Goal: Task Accomplishment & Management: Manage account settings

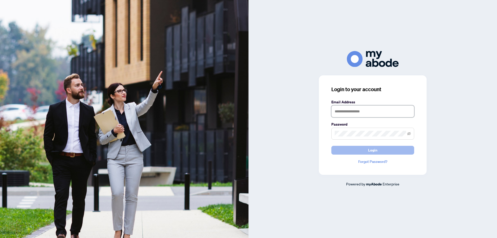
type input "**********"
click at [345, 150] on button "Login" at bounding box center [372, 150] width 83 height 9
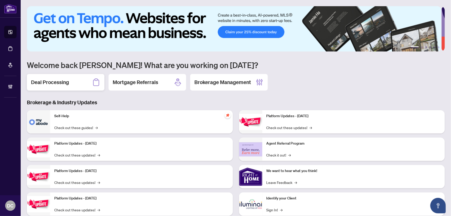
click at [79, 85] on div "Deal Processing" at bounding box center [66, 82] width 78 height 17
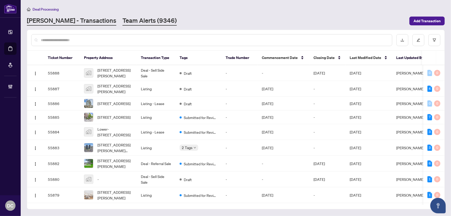
click at [124, 25] on link "Team Alerts (9346)" at bounding box center [150, 20] width 54 height 9
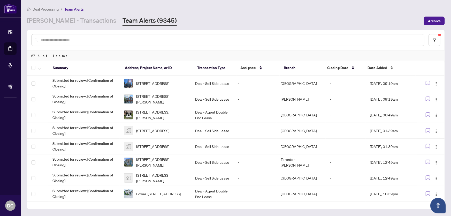
click at [383, 67] on span "Date Added" at bounding box center [378, 68] width 20 height 6
click at [369, 68] on span "Date Added" at bounding box center [378, 68] width 20 height 6
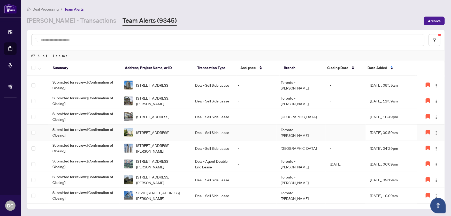
scroll to position [70, 0]
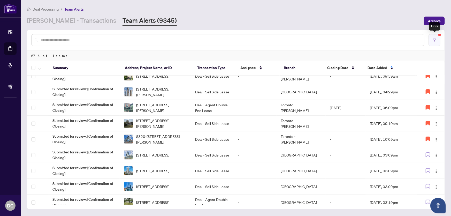
click at [438, 38] on button "button" at bounding box center [435, 40] width 12 height 12
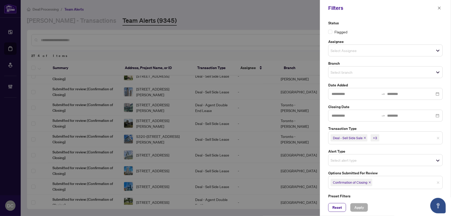
click at [371, 183] on icon "close" at bounding box center [370, 182] width 3 height 3
click at [382, 182] on span "Select options submitted for review" at bounding box center [386, 181] width 114 height 7
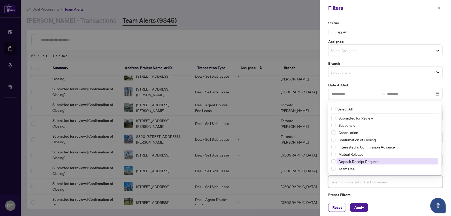
click at [375, 161] on span "Deposit Receipt Request" at bounding box center [359, 161] width 40 height 5
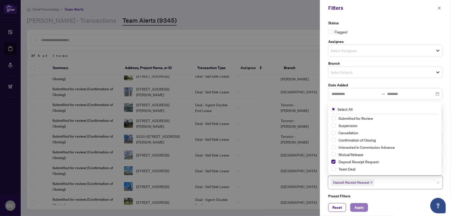
click at [366, 209] on button "Apply" at bounding box center [359, 207] width 18 height 9
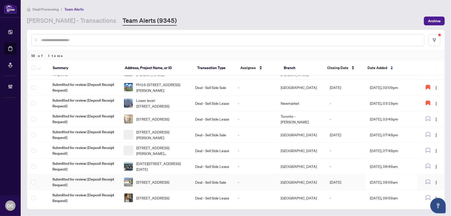
scroll to position [183, 0]
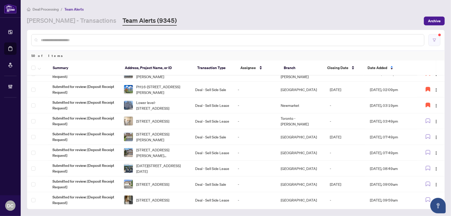
click at [437, 41] on button "button" at bounding box center [435, 40] width 12 height 12
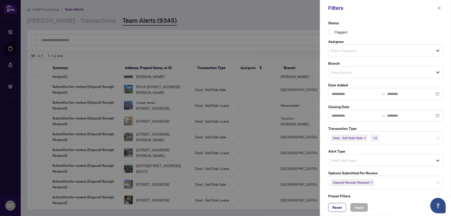
click at [372, 182] on icon "close" at bounding box center [372, 182] width 3 height 3
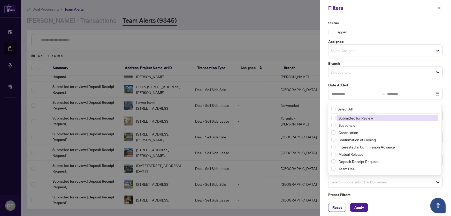
click at [389, 182] on span "Select options submitted for review" at bounding box center [386, 181] width 114 height 7
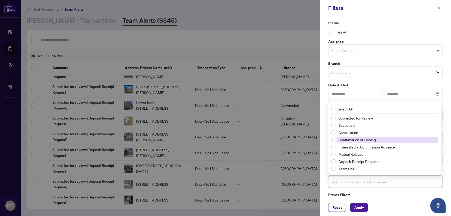
click at [374, 140] on span "Confirmation of Closing" at bounding box center [357, 139] width 37 height 5
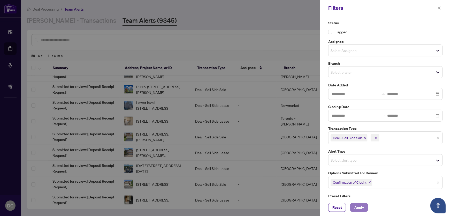
click at [365, 207] on button "Apply" at bounding box center [359, 207] width 18 height 9
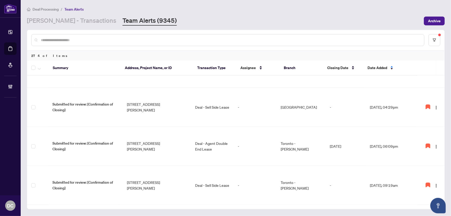
scroll to position [0, 0]
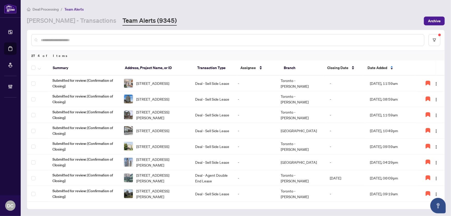
click at [111, 40] on input "text" at bounding box center [230, 40] width 379 height 6
paste input "*******"
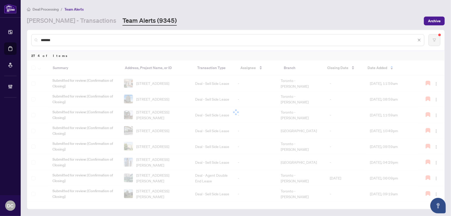
type input "*******"
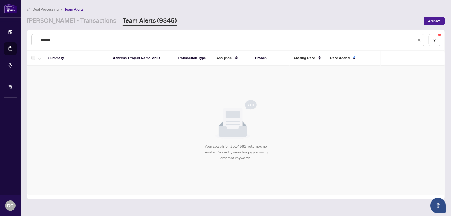
drag, startPoint x: 64, startPoint y: 39, endPoint x: 32, endPoint y: 39, distance: 31.8
click at [32, 39] on div "*******" at bounding box center [227, 40] width 393 height 12
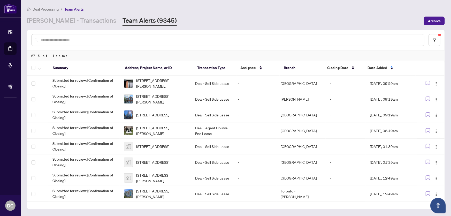
click at [375, 66] on span "Date Added" at bounding box center [378, 68] width 20 height 6
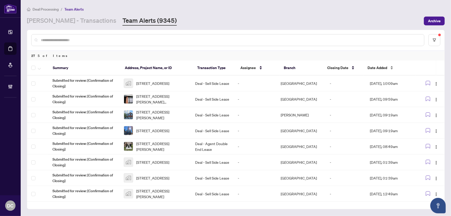
click at [371, 68] on span "Date Added" at bounding box center [378, 68] width 20 height 6
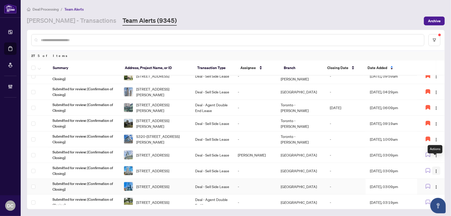
scroll to position [117, 0]
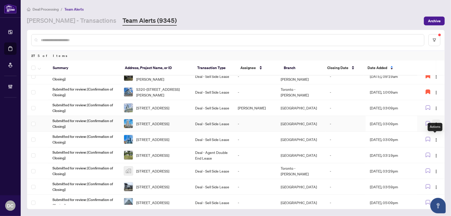
click at [436, 121] on span "button" at bounding box center [437, 124] width 4 height 6
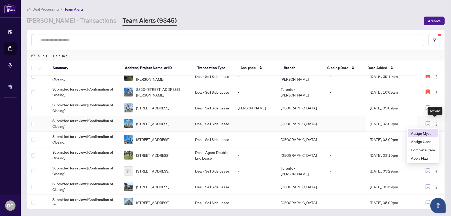
click at [432, 132] on span "Assign Myself" at bounding box center [423, 133] width 24 height 6
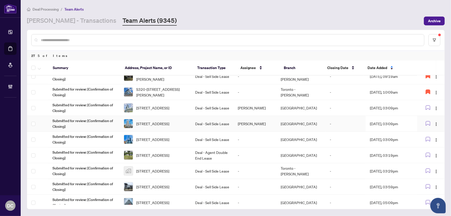
click at [367, 124] on td "Sep/30/2025, 03:09pm" at bounding box center [391, 124] width 51 height 16
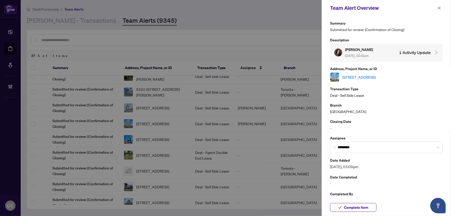
click at [376, 76] on link "1307-5180 Yonge St, Toronto, Ontario M2N 5P6, Canada" at bounding box center [359, 77] width 33 height 6
click at [363, 207] on span "Complete Item" at bounding box center [356, 207] width 24 height 8
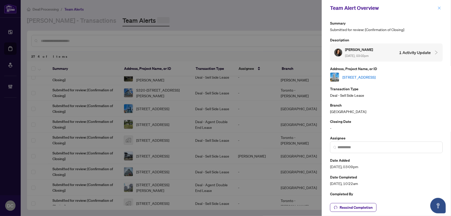
click at [440, 9] on icon "close" at bounding box center [440, 8] width 4 height 4
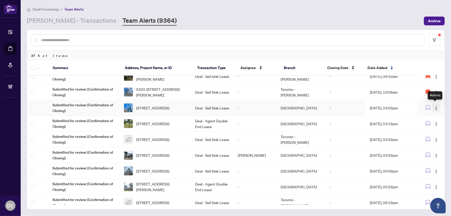
click at [435, 105] on span "button" at bounding box center [437, 108] width 4 height 6
click at [422, 115] on span "Assign Myself" at bounding box center [423, 118] width 24 height 6
click at [362, 106] on td "-" at bounding box center [346, 108] width 40 height 16
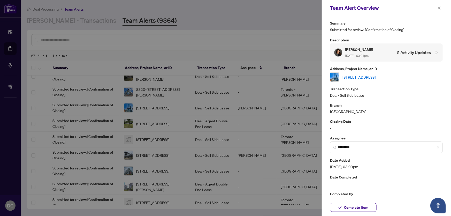
click at [376, 78] on link "2701-11 Charlotte St, Toronto, Ontario M5V 2H5, Canada" at bounding box center [359, 77] width 33 height 6
click at [362, 206] on span "Complete Item" at bounding box center [356, 207] width 24 height 8
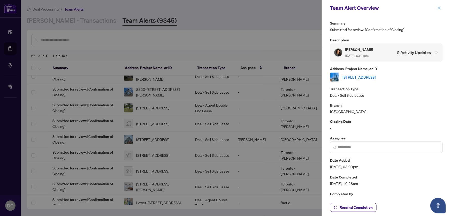
click at [440, 8] on icon "close" at bounding box center [439, 7] width 3 height 3
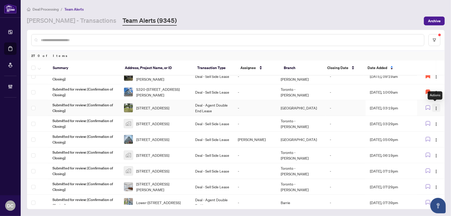
click at [435, 106] on img "button" at bounding box center [437, 108] width 4 height 4
click at [416, 118] on span "Assign Myself" at bounding box center [423, 118] width 24 height 6
click at [393, 110] on td "[DATE], 03:19pm" at bounding box center [391, 108] width 51 height 16
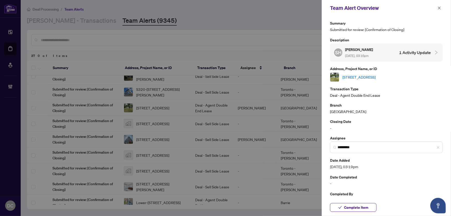
click at [376, 76] on link "[STREET_ADDRESS]" at bounding box center [359, 77] width 33 height 6
click at [367, 207] on span "Complete Item" at bounding box center [356, 207] width 24 height 8
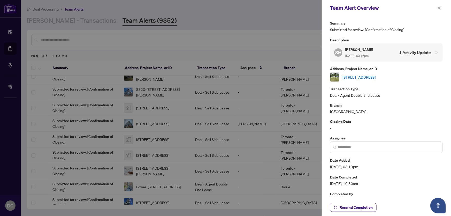
click at [416, 15] on div "Team Alert Overview" at bounding box center [386, 8] width 129 height 16
click at [439, 9] on icon "close" at bounding box center [439, 7] width 3 height 3
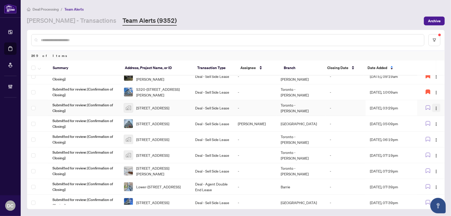
click at [437, 106] on img "button" at bounding box center [437, 108] width 4 height 4
click at [427, 117] on span "Assign Myself" at bounding box center [423, 118] width 24 height 6
click at [385, 107] on td "[DATE], 03:29pm" at bounding box center [391, 108] width 51 height 16
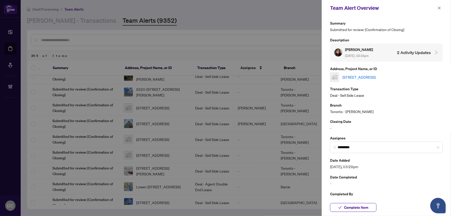
click at [376, 77] on link "[STREET_ADDRESS]" at bounding box center [359, 77] width 33 height 6
click at [441, 9] on icon "close" at bounding box center [439, 7] width 3 height 3
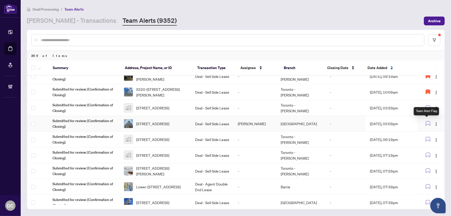
click at [429, 107] on div "Team Alert Flag" at bounding box center [426, 111] width 25 height 8
click at [427, 106] on icon "button" at bounding box center [428, 108] width 4 height 4
click at [436, 138] on img "button" at bounding box center [437, 140] width 4 height 4
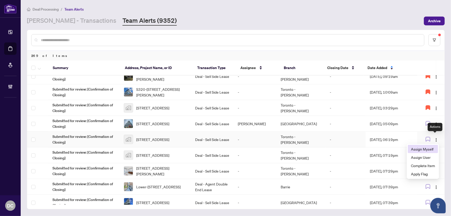
click at [434, 147] on span "Assign Myself" at bounding box center [423, 149] width 24 height 6
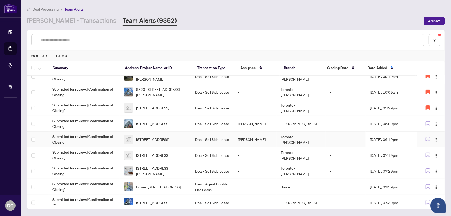
click at [401, 138] on td "Sep/30/2025, 06:19pm" at bounding box center [391, 140] width 51 height 16
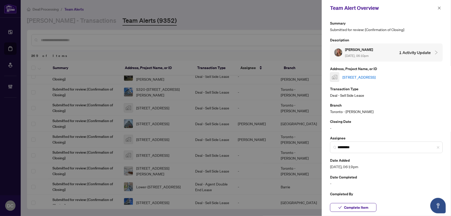
click at [397, 71] on div "Address, Project Name, or ID 3011-33 Singer Court #3011, North York, Toronto, O…" at bounding box center [386, 74] width 113 height 16
click at [376, 74] on link "3011-33 Singer Court #3011, North York, Toronto, Ontario M2K 1C5, Canada" at bounding box center [359, 77] width 33 height 6
click at [439, 8] on icon "close" at bounding box center [439, 7] width 3 height 3
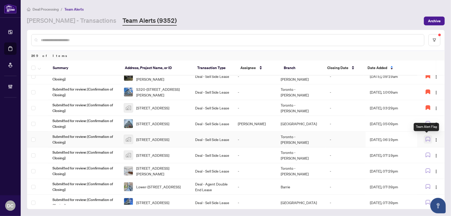
click at [427, 139] on icon "button" at bounding box center [428, 139] width 4 height 4
click at [435, 156] on img "button" at bounding box center [437, 156] width 4 height 4
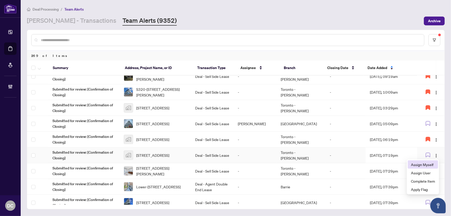
click at [429, 165] on span "Assign Myself" at bounding box center [423, 165] width 24 height 6
click at [391, 155] on td "Sep/30/2025, 07:19pm" at bounding box center [391, 155] width 51 height 16
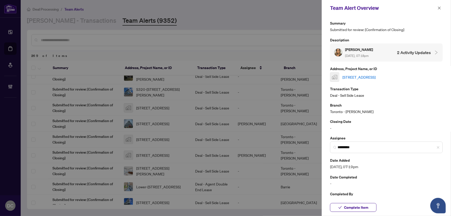
click at [376, 75] on link "4552 Portage Road #28, Niagara Falls, ON, Canada" at bounding box center [359, 77] width 33 height 6
click at [368, 206] on span "Complete Item" at bounding box center [356, 207] width 24 height 8
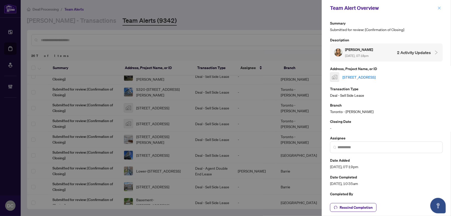
click at [439, 8] on icon "close" at bounding box center [440, 8] width 4 height 4
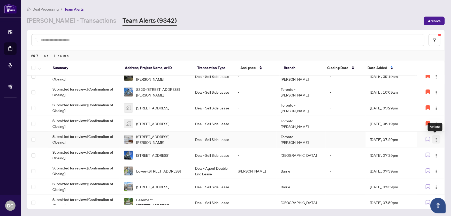
click at [432, 137] on button "button" at bounding box center [436, 139] width 8 height 8
click at [428, 145] on li "Assign Myself" at bounding box center [423, 149] width 30 height 8
click at [370, 138] on td "Sep/30/2025, 07:29pm" at bounding box center [391, 140] width 51 height 16
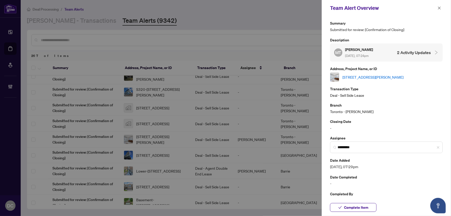
click at [378, 75] on link "325-21 Nelson St, Toronto, Ontario M5V 3H9, Canada" at bounding box center [373, 77] width 61 height 6
click at [370, 205] on button "Complete Item" at bounding box center [353, 207] width 47 height 9
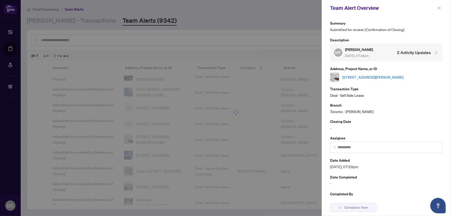
click at [440, 8] on icon "close" at bounding box center [439, 7] width 3 height 3
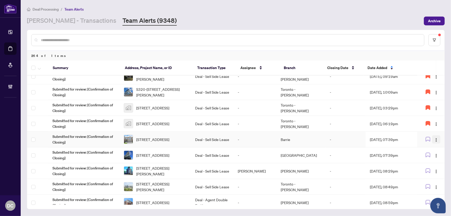
click at [436, 138] on img "button" at bounding box center [437, 140] width 4 height 4
click at [435, 147] on span "Assign Myself" at bounding box center [423, 149] width 24 height 6
click at [402, 139] on td "Sep/30/2025, 07:39pm" at bounding box center [391, 140] width 51 height 16
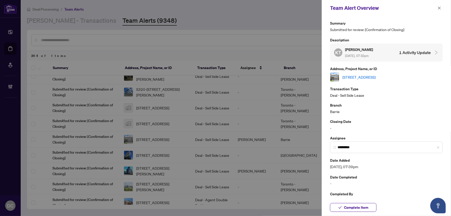
click at [376, 76] on link "47 Shepherd Dr, Barrie, Ontario L9J 0K4, Canada" at bounding box center [359, 77] width 33 height 6
click at [370, 209] on button "Complete Item" at bounding box center [353, 207] width 47 height 9
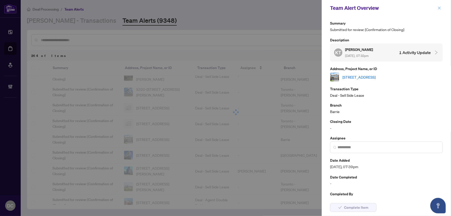
click at [440, 6] on icon "close" at bounding box center [440, 8] width 4 height 4
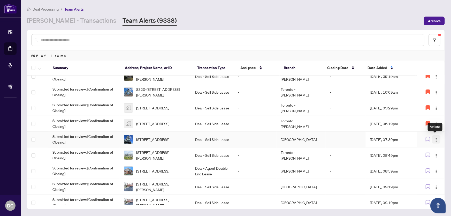
click at [432, 140] on button "button" at bounding box center [436, 139] width 8 height 8
click at [426, 149] on span "Assign Myself" at bounding box center [423, 149] width 24 height 6
click at [169, 140] on span "2109-297 Oak Walk Dr, Oakville, Ontario L6H 3R6, Canada" at bounding box center [152, 140] width 33 height 6
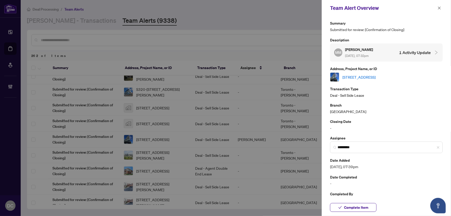
click at [376, 78] on link "2109-297 Oak Walk Dr, Oakville, Ontario L6H 3R6, Canada" at bounding box center [359, 77] width 33 height 6
click at [372, 210] on button "Complete Item" at bounding box center [353, 207] width 47 height 9
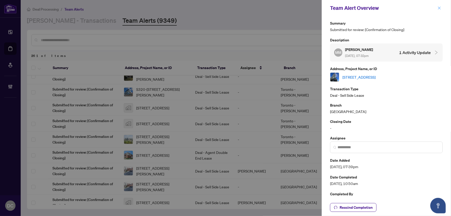
click at [439, 8] on icon "close" at bounding box center [440, 8] width 4 height 4
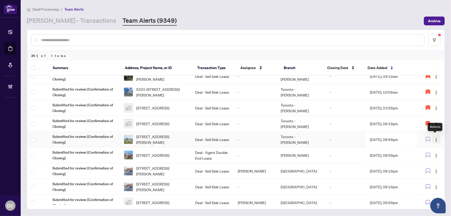
click at [435, 138] on img "button" at bounding box center [437, 140] width 4 height 4
click at [429, 146] on span "Assign Myself" at bounding box center [423, 149] width 24 height 6
click at [321, 141] on td "Toronto - Don Mills" at bounding box center [301, 140] width 49 height 16
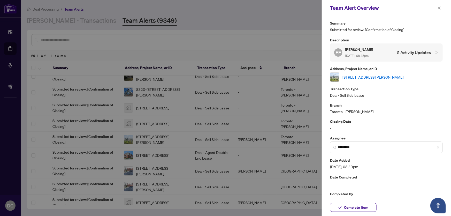
click at [372, 76] on link "1508-7890 Bathurst St, Vaughan, Ontario L4J 7Y3, Canada" at bounding box center [373, 77] width 61 height 6
click at [363, 210] on span "Complete Item" at bounding box center [356, 207] width 24 height 8
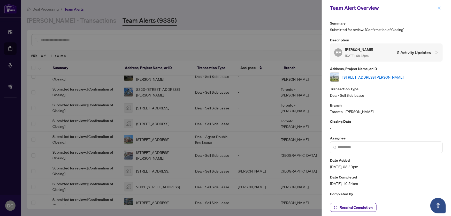
click at [440, 7] on icon "close" at bounding box center [440, 8] width 4 height 4
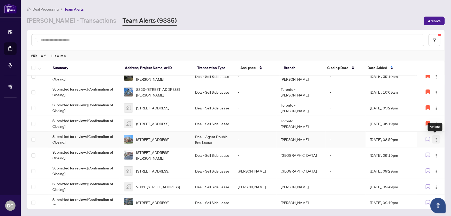
click at [436, 138] on img "button" at bounding box center [437, 140] width 4 height 4
click at [429, 147] on span "Assign Myself" at bounding box center [423, 149] width 24 height 6
click at [375, 139] on td "Sep/30/2025, 08:59pm" at bounding box center [391, 140] width 51 height 16
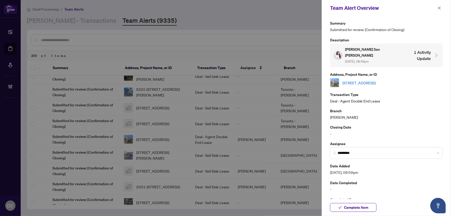
click at [376, 80] on link "322-3100 Keele St, Toronto, Ontario M3M 0E1, Canada" at bounding box center [359, 83] width 33 height 6
click at [371, 207] on button "Complete Item" at bounding box center [353, 207] width 47 height 9
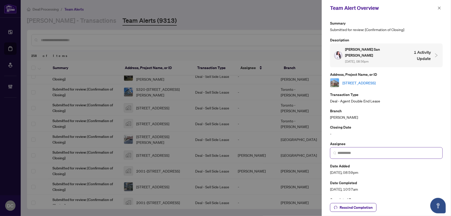
click at [424, 147] on span at bounding box center [386, 153] width 113 height 12
type input "*"
click at [439, 7] on icon "close" at bounding box center [439, 7] width 3 height 3
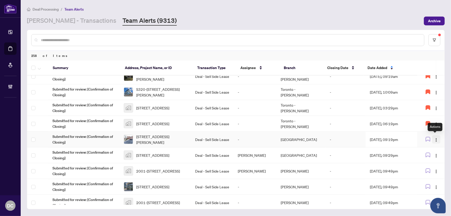
click at [435, 140] on img "button" at bounding box center [437, 140] width 4 height 4
click at [420, 148] on span "Assign Myself" at bounding box center [423, 149] width 24 height 6
click at [335, 138] on td "-" at bounding box center [346, 140] width 40 height 16
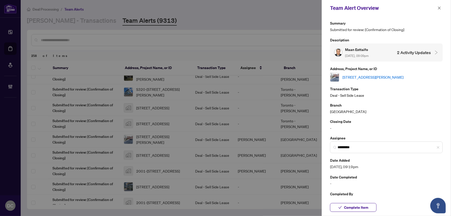
click at [372, 78] on link "2567 Carberry Way, Oakville, Ontario L6M 4R8, Canada" at bounding box center [373, 77] width 61 height 6
click at [369, 206] on button "Complete Item" at bounding box center [353, 207] width 47 height 9
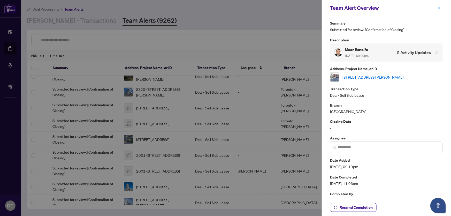
click at [439, 6] on span "button" at bounding box center [440, 8] width 4 height 8
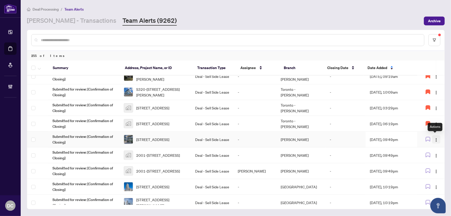
click at [438, 139] on button "button" at bounding box center [436, 139] width 8 height 8
click at [427, 148] on span "Assign Myself" at bounding box center [423, 149] width 24 height 6
click at [384, 138] on td "Sep/30/2025, 09:49pm" at bounding box center [391, 140] width 51 height 16
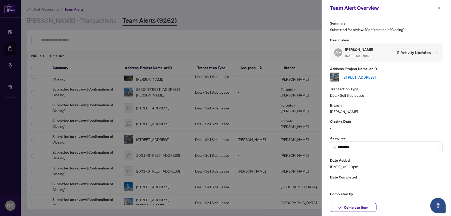
click at [376, 77] on link "3008-10 Park Lawn Rd, Toronto, Ontario M8V 0H9, Canada" at bounding box center [359, 77] width 33 height 6
click at [365, 205] on span "Complete Item" at bounding box center [356, 207] width 24 height 8
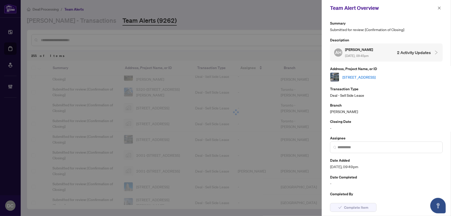
click at [439, 8] on icon "close" at bounding box center [439, 7] width 3 height 3
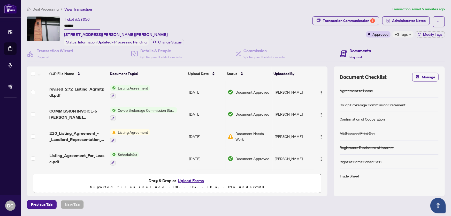
drag, startPoint x: 83, startPoint y: 26, endPoint x: 42, endPoint y: 25, distance: 40.6
click at [42, 25] on div "Ticket #: 53356 ******* 709-5 Steckley House Lane, Richmond Hill, Ontario L4S 0…" at bounding box center [169, 30] width 284 height 29
click at [411, 34] on icon "down" at bounding box center [410, 34] width 3 height 3
click at [391, 42] on div "Transaction Communication 1 Administrator Notes Approved +3 Tags Modify Tags" at bounding box center [379, 30] width 135 height 29
click at [420, 35] on icon "button" at bounding box center [419, 34] width 3 height 3
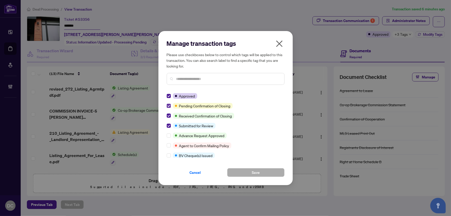
click at [168, 108] on label at bounding box center [169, 106] width 4 height 6
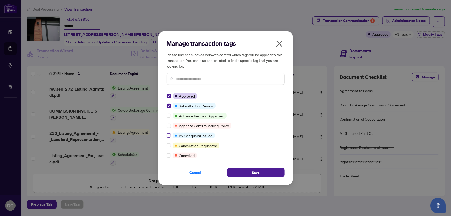
click at [169, 137] on label at bounding box center [169, 136] width 4 height 6
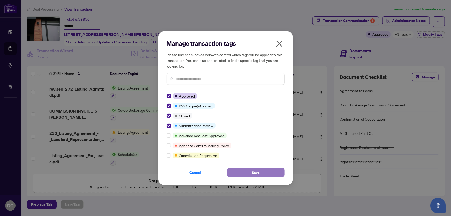
click at [246, 172] on button "Save" at bounding box center [255, 172] width 57 height 9
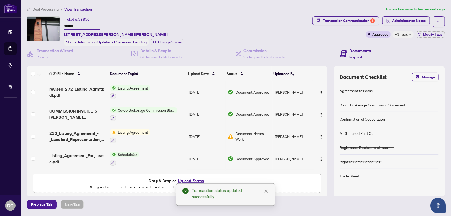
click at [397, 21] on div "Manage transaction tags Please use checkboxes below to control which tags will …" at bounding box center [225, 108] width 451 height 216
click at [406, 21] on span "Administrator Notes" at bounding box center [409, 21] width 34 height 8
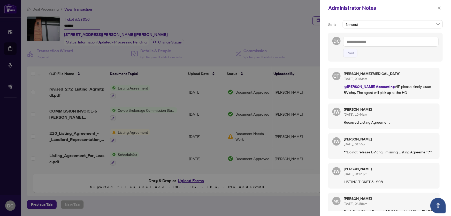
drag, startPoint x: 437, startPoint y: 8, endPoint x: 423, endPoint y: 9, distance: 14.3
click at [437, 8] on button "button" at bounding box center [439, 8] width 7 height 6
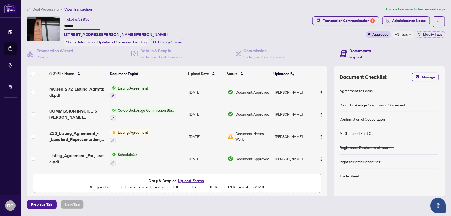
click at [168, 115] on div at bounding box center [143, 118] width 67 height 6
click at [96, 113] on span "COMMISSION INVOICE-5 Steckley House Lane 709.pdf" at bounding box center [77, 114] width 57 height 12
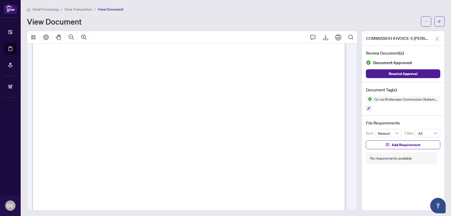
scroll to position [94, 0]
click at [400, 182] on div "COMMISSION INVOICE-5 Steckley House Lane 709.pdf Review Document(s) Document Ap…" at bounding box center [403, 121] width 83 height 180
click at [439, 24] on button "button" at bounding box center [440, 21] width 10 height 10
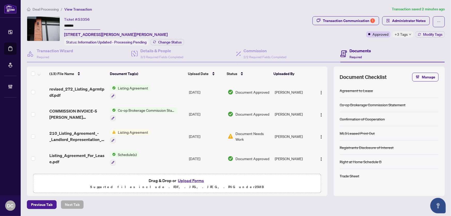
click at [408, 33] on div "+3 Tags" at bounding box center [403, 34] width 21 height 6
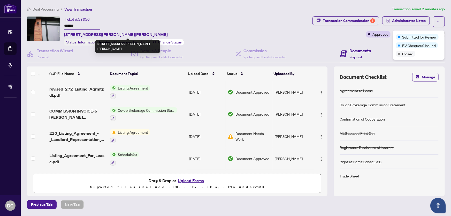
click at [166, 40] on span "Change Status" at bounding box center [170, 42] width 24 height 4
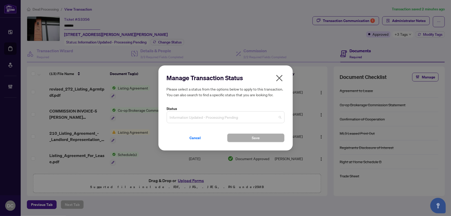
click at [217, 116] on span "Information Updated - Processing Pending" at bounding box center [226, 117] width 112 height 10
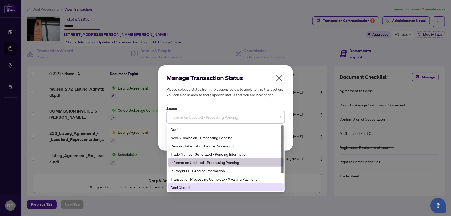
click at [201, 190] on div "Deal Closed" at bounding box center [226, 187] width 110 height 6
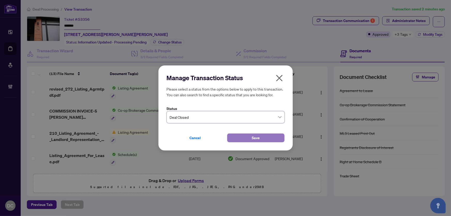
click at [235, 136] on button "Save" at bounding box center [255, 137] width 57 height 9
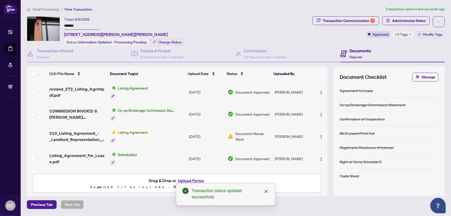
click at [251, 23] on div "Ticket #: 53356 ******* 709-5 Steckley House Lane, Richmond Hill, Ontario L4S 0…" at bounding box center [169, 30] width 284 height 29
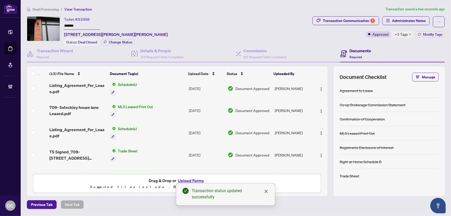
scroll to position [70, 0]
click at [339, 21] on div "Transaction Communication 1" at bounding box center [349, 21] width 52 height 8
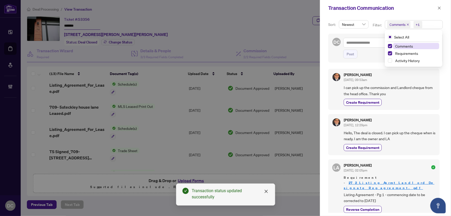
click at [432, 24] on span "Comments +1" at bounding box center [413, 24] width 57 height 8
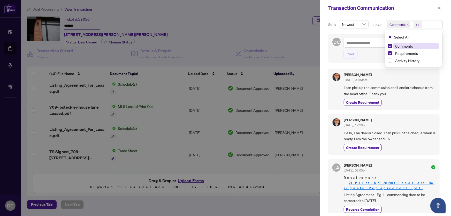
click at [409, 45] on span "Comments" at bounding box center [404, 46] width 18 height 5
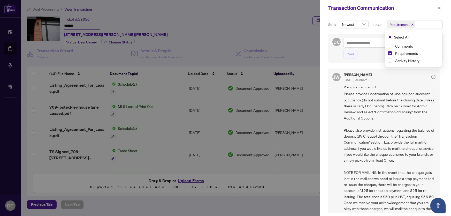
scroll to position [94, 0]
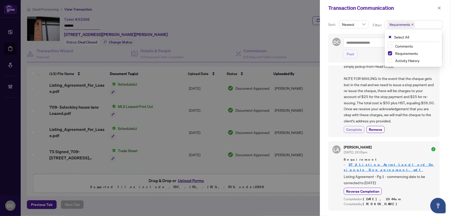
click at [355, 129] on span "Complete" at bounding box center [354, 129] width 16 height 5
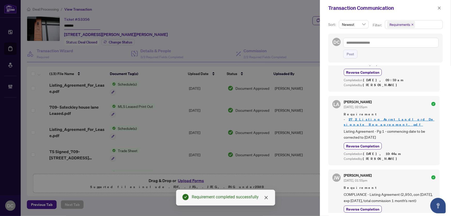
scroll to position [165, 0]
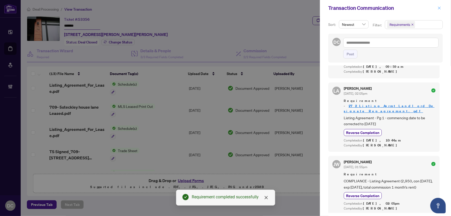
click at [440, 7] on icon "close" at bounding box center [440, 8] width 4 height 4
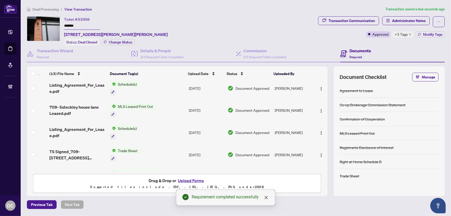
click at [162, 150] on td "Trade Sheet" at bounding box center [147, 155] width 79 height 22
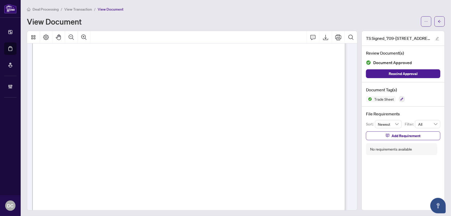
scroll to position [141, 0]
drag, startPoint x: 435, startPoint y: 19, endPoint x: 43, endPoint y: 216, distance: 438.8
click at [438, 19] on span "button" at bounding box center [440, 21] width 4 height 8
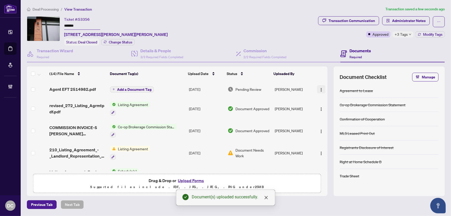
click at [317, 88] on button "button" at bounding box center [321, 89] width 8 height 8
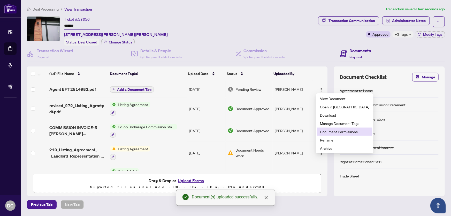
click at [331, 132] on span "Document Permissions" at bounding box center [344, 132] width 49 height 6
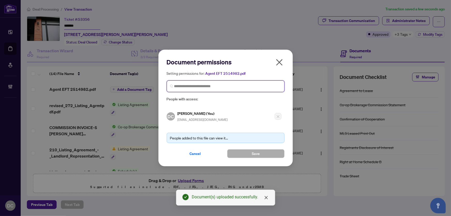
click at [246, 86] on input "search" at bounding box center [227, 86] width 107 height 5
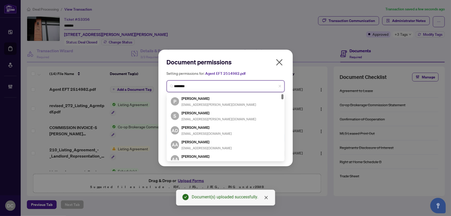
type input "*********"
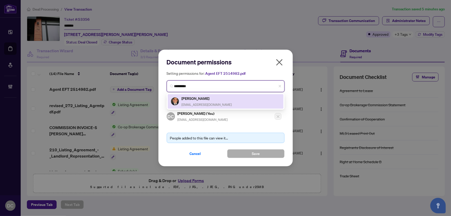
click at [232, 99] on div "Amir Shirazi ashirazi11@gmail.com" at bounding box center [226, 101] width 110 height 12
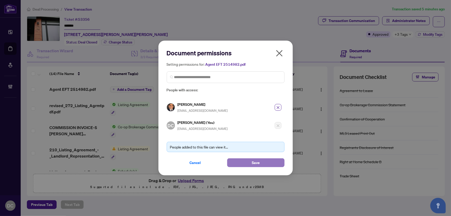
click at [269, 163] on button "Save" at bounding box center [255, 162] width 57 height 9
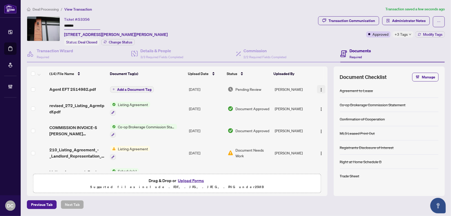
click at [320, 88] on img "button" at bounding box center [321, 90] width 4 height 4
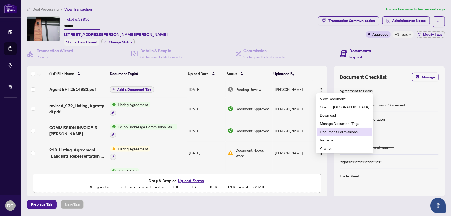
click at [322, 130] on span "Document Permissions" at bounding box center [344, 132] width 49 height 6
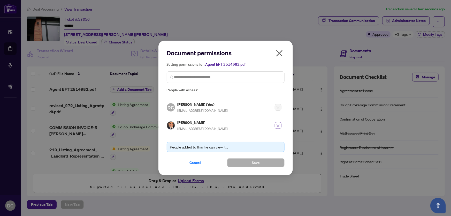
click at [204, 162] on button "Cancel" at bounding box center [195, 162] width 57 height 9
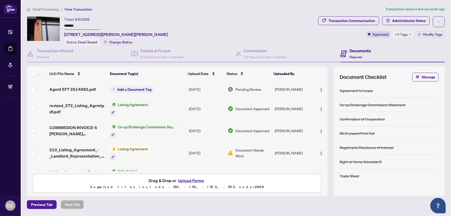
click at [409, 35] on div "+3 Tags" at bounding box center [403, 34] width 21 height 6
click at [387, 42] on div "Transaction Communication Administrator Notes Approved +3 Tags Modify Tags" at bounding box center [381, 30] width 129 height 29
click at [429, 33] on span "Modify Tags" at bounding box center [432, 35] width 19 height 4
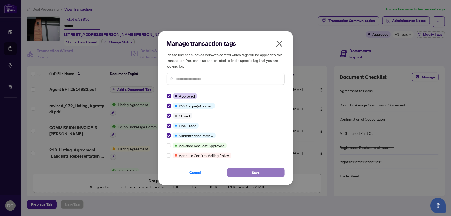
click at [247, 174] on button "Save" at bounding box center [255, 172] width 57 height 9
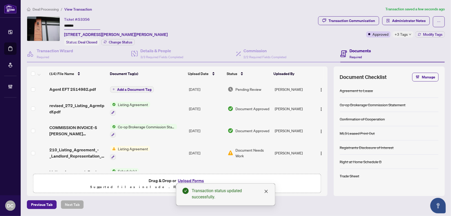
click at [404, 20] on div "Manage transaction tags Please use checkboxes below to control which tags will …" at bounding box center [225, 108] width 451 height 216
click at [406, 21] on span "Administrator Notes" at bounding box center [409, 21] width 34 height 8
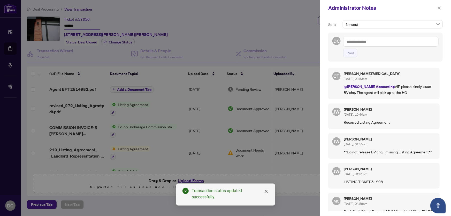
click at [426, 43] on textarea at bounding box center [391, 42] width 95 height 10
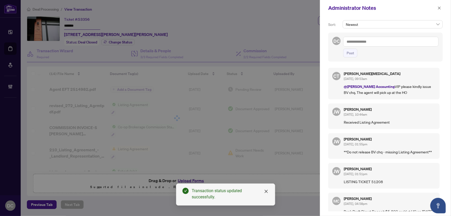
paste textarea "**********"
type textarea "**********"
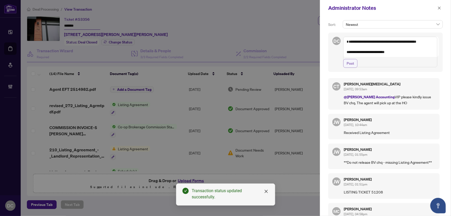
click at [347, 68] on button "Post" at bounding box center [351, 63] width 14 height 9
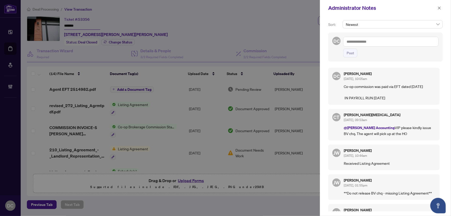
drag, startPoint x: 441, startPoint y: 8, endPoint x: 392, endPoint y: 15, distance: 49.4
click at [441, 8] on icon "close" at bounding box center [440, 8] width 4 height 4
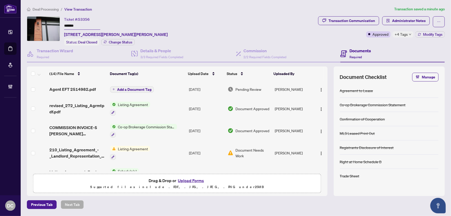
drag, startPoint x: 81, startPoint y: 26, endPoint x: 61, endPoint y: 26, distance: 20.2
click at [61, 26] on div "Ticket #: 53356 ******* 709-5 Steckley House Lane, Richmond Hill, Ontario L4S 0…" at bounding box center [171, 30] width 289 height 29
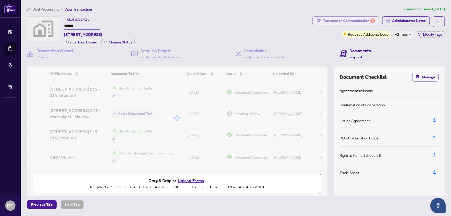
click at [366, 19] on div "Transaction Communication 3" at bounding box center [349, 21] width 52 height 8
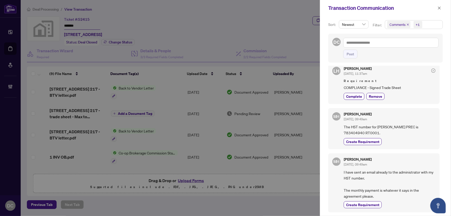
scroll to position [259, 0]
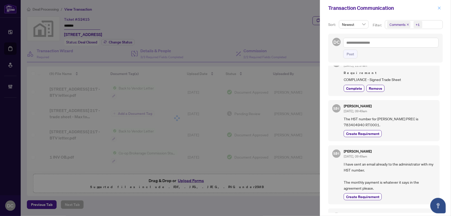
click at [440, 8] on icon "close" at bounding box center [439, 7] width 3 height 3
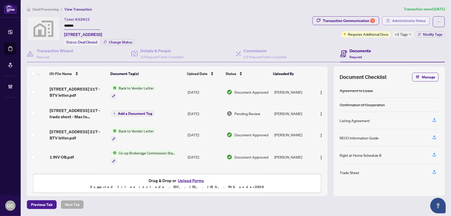
click at [415, 20] on span "Administrator Notes" at bounding box center [409, 21] width 34 height 8
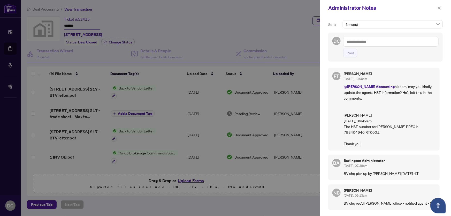
click at [384, 43] on textarea at bounding box center [391, 42] width 95 height 10
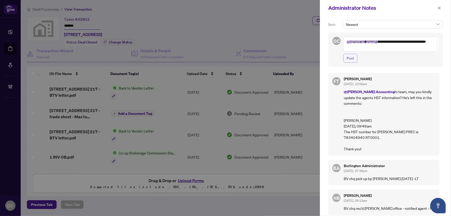
type textarea "**********"
click at [353, 56] on span "Post" at bounding box center [351, 58] width 8 height 8
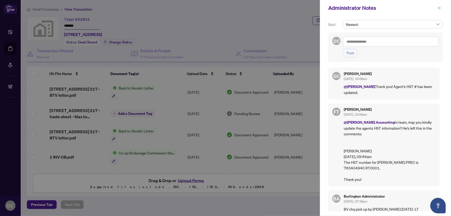
click at [440, 5] on span "button" at bounding box center [440, 8] width 4 height 8
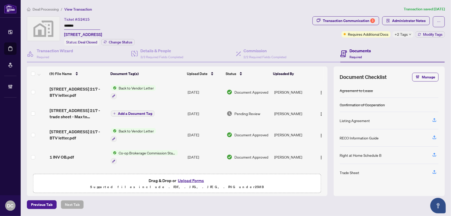
drag, startPoint x: 354, startPoint y: 19, endPoint x: 292, endPoint y: 10, distance: 62.7
click at [292, 10] on div "Deal Processing / View Transaction Transaction saved 2 days ago Ticket #: 52415…" at bounding box center [236, 107] width 422 height 203
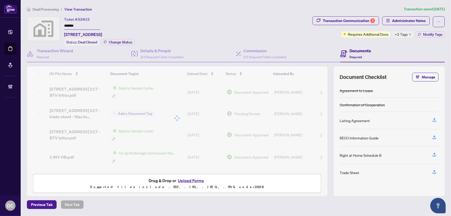
click at [405, 34] on span "+2 Tags" at bounding box center [401, 34] width 13 height 6
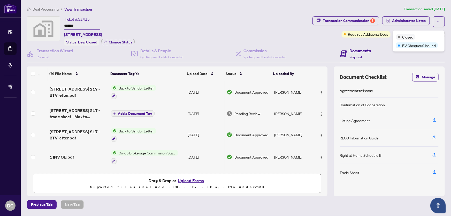
click at [384, 42] on div "Transaction Communication 3 Administrator Notes Requires Additional Docs +2 Tag…" at bounding box center [379, 30] width 135 height 29
click at [399, 36] on span "+2 Tags" at bounding box center [401, 34] width 13 height 6
click at [384, 43] on div "Transaction Communication 3 Administrator Notes Requires Additional Docs +2 Tag…" at bounding box center [379, 30] width 135 height 29
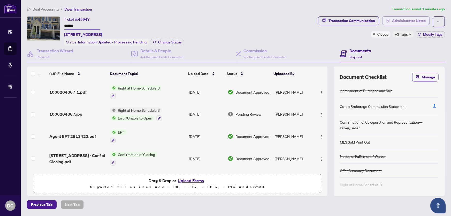
click at [404, 18] on span "Administrator Notes" at bounding box center [409, 21] width 34 height 8
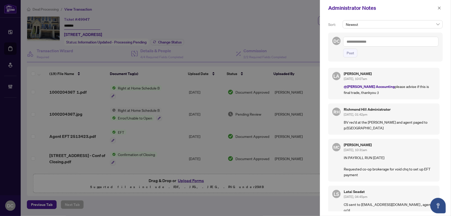
click at [440, 10] on span "button" at bounding box center [440, 8] width 4 height 8
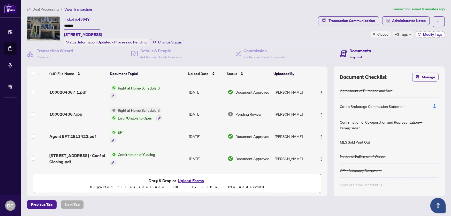
click at [417, 34] on button "Modify Tags" at bounding box center [430, 34] width 29 height 6
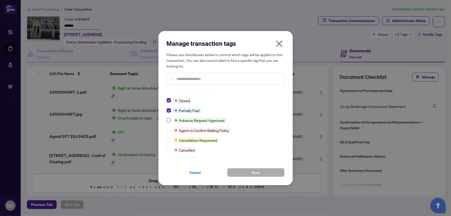
scroll to position [23, 0]
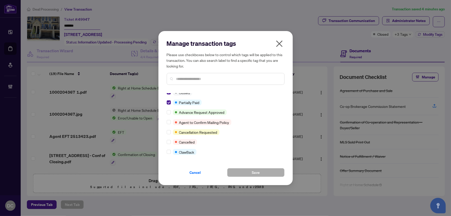
click at [278, 44] on icon "close" at bounding box center [279, 44] width 8 height 8
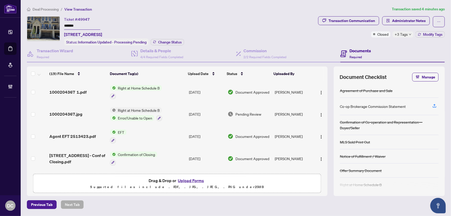
drag, startPoint x: 88, startPoint y: 27, endPoint x: 40, endPoint y: 26, distance: 48.6
click at [40, 26] on div "Ticket #: 49947 ******* [STREET_ADDRESS] Status: Information Updated - Processi…" at bounding box center [171, 30] width 289 height 29
click at [404, 19] on span "Administrator Notes" at bounding box center [409, 21] width 34 height 8
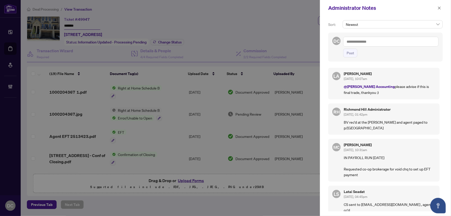
click at [393, 43] on textarea at bounding box center [391, 42] width 95 height 10
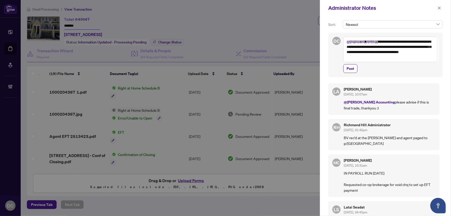
click at [370, 58] on textarea "**********" at bounding box center [391, 49] width 94 height 25
drag, startPoint x: 407, startPoint y: 56, endPoint x: 379, endPoint y: 41, distance: 31.7
click at [377, 41] on textarea "**********" at bounding box center [391, 49] width 94 height 25
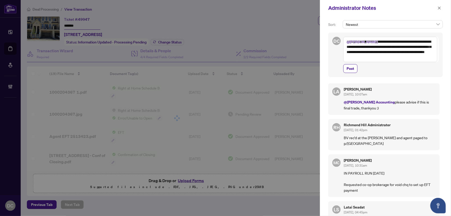
paste textarea "****"
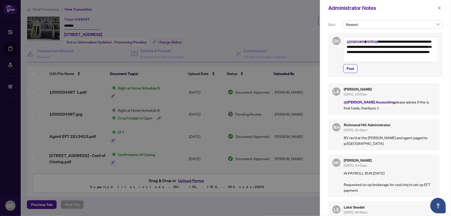
click at [378, 42] on textarea "**********" at bounding box center [391, 49] width 94 height 25
type textarea "**********"
click at [352, 69] on span "Post" at bounding box center [351, 68] width 8 height 8
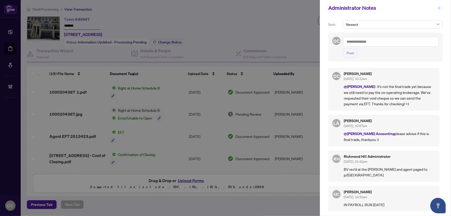
click at [442, 8] on button "button" at bounding box center [439, 8] width 7 height 6
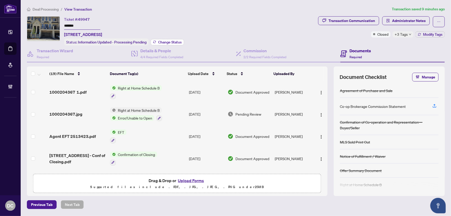
click at [178, 42] on span "Change Status" at bounding box center [170, 42] width 24 height 4
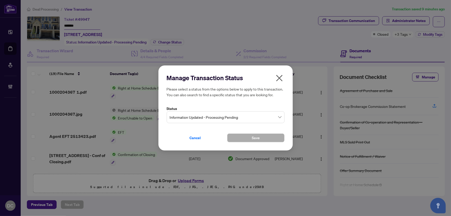
click at [209, 115] on span "Information Updated - Processing Pending" at bounding box center [226, 117] width 112 height 10
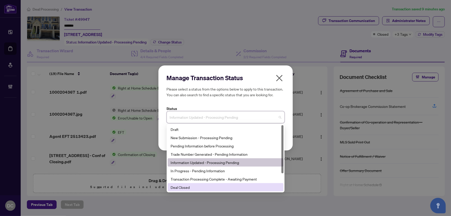
click at [201, 186] on div "Deal Closed" at bounding box center [226, 187] width 110 height 6
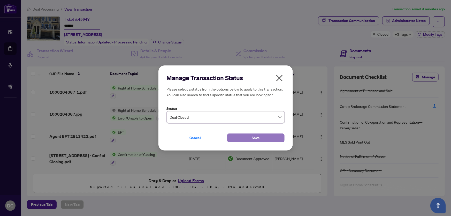
click at [248, 140] on button "Save" at bounding box center [255, 137] width 57 height 9
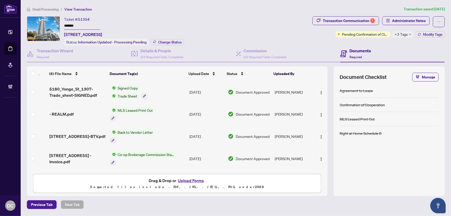
drag, startPoint x: 75, startPoint y: 25, endPoint x: 76, endPoint y: 42, distance: 17.4
click at [48, 25] on div "Ticket #: 51354 ******* [STREET_ADDRESS] Status: Information Updated - Processi…" at bounding box center [169, 30] width 284 height 29
click at [170, 42] on span "Change Status" at bounding box center [170, 42] width 24 height 4
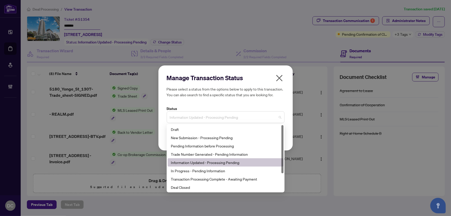
click at [221, 115] on span "Information Updated - Processing Pending" at bounding box center [226, 117] width 112 height 10
click at [186, 188] on div "Deal Closed" at bounding box center [226, 187] width 110 height 6
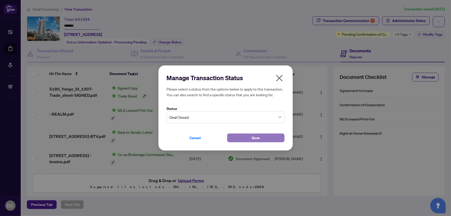
click at [237, 139] on button "Save" at bounding box center [255, 137] width 57 height 9
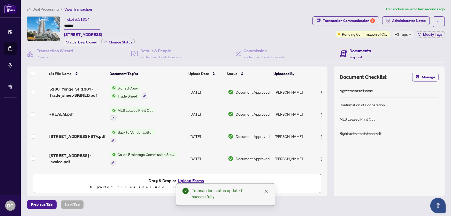
click at [419, 37] on div "Transaction Communication 1 Administrator Notes Pending Confirmation of Closing…" at bounding box center [379, 30] width 135 height 29
click at [419, 36] on button "Modify Tags" at bounding box center [430, 34] width 29 height 6
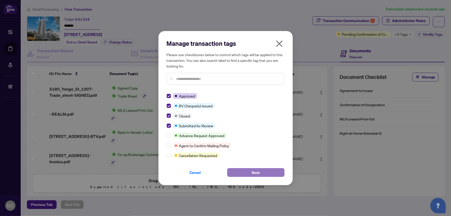
click at [255, 172] on span "Save" at bounding box center [256, 172] width 8 height 8
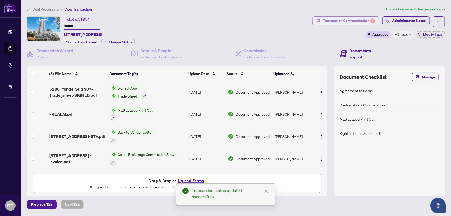
click at [346, 22] on div "Transaction Communication 1" at bounding box center [349, 21] width 52 height 8
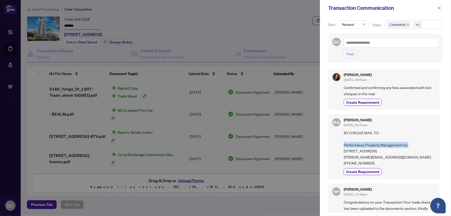
drag, startPoint x: 403, startPoint y: 143, endPoint x: 344, endPoint y: 145, distance: 59.8
click at [344, 145] on div "[PERSON_NAME] [DATE], 04:57pm BV CHEQUE MAIL TO: Performance Property Managemen…" at bounding box center [384, 146] width 111 height 65
copy span "Performance Property Management Inc."
click at [376, 152] on span "BV CHEQUE MAIL TO: Performance Property Management Inc. [STREET_ADDRESS] [PERSO…" at bounding box center [390, 148] width 92 height 36
drag, startPoint x: 375, startPoint y: 150, endPoint x: 341, endPoint y: 151, distance: 33.6
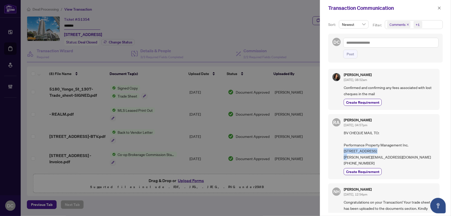
click at [341, 151] on div "[PERSON_NAME] [DATE], 04:57pm BV CHEQUE MAIL TO: Performance Property Managemen…" at bounding box center [384, 146] width 111 height 65
copy span "[STREET_ADDRESS],"
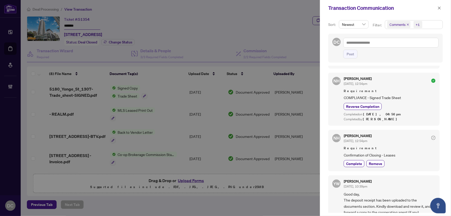
scroll to position [305, 0]
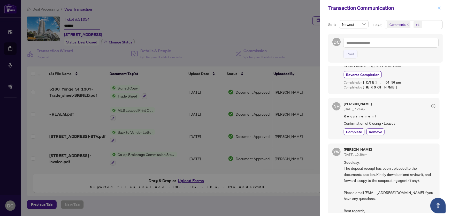
click at [439, 7] on icon "close" at bounding box center [440, 8] width 4 height 4
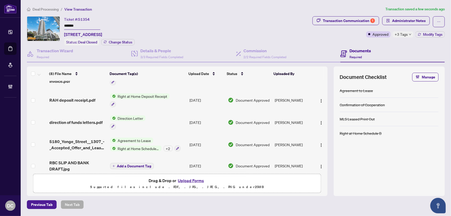
scroll to position [85, 0]
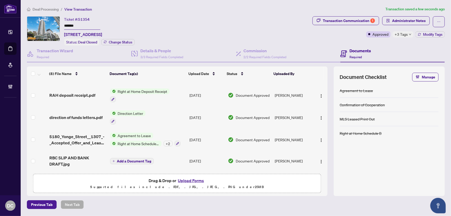
click at [169, 111] on td "Direction Letter" at bounding box center [147, 117] width 79 height 22
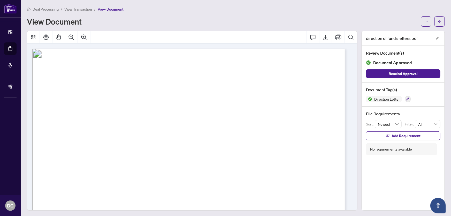
drag, startPoint x: 435, startPoint y: 21, endPoint x: 290, endPoint y: 83, distance: 156.9
click at [424, 26] on div at bounding box center [433, 21] width 24 height 10
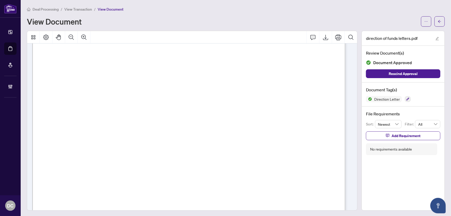
scroll to position [249, 0]
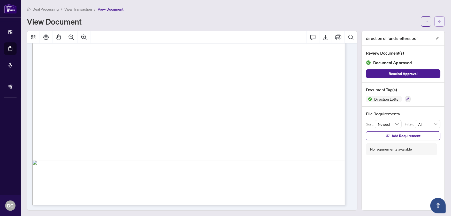
click at [438, 23] on span "button" at bounding box center [440, 21] width 4 height 8
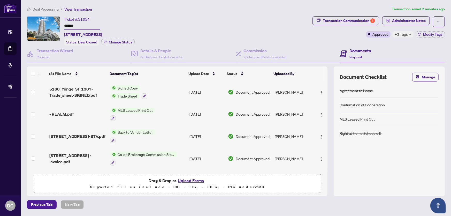
click at [185, 157] on td "Co-op Brokerage Commission Statement" at bounding box center [147, 158] width 79 height 22
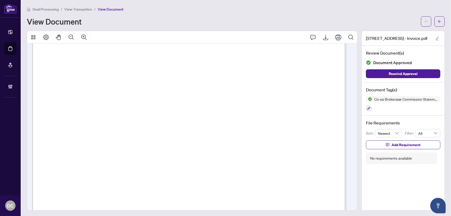
scroll to position [141, 0]
click at [438, 25] on span "button" at bounding box center [440, 21] width 4 height 8
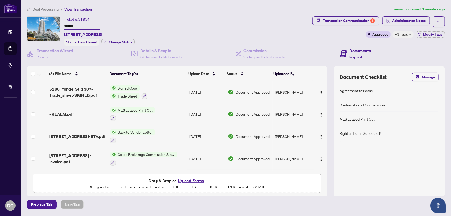
click at [404, 36] on span "+3 Tags" at bounding box center [401, 34] width 13 height 6
click at [380, 47] on div "Documents Required" at bounding box center [393, 54] width 105 height 17
click at [406, 34] on span "+3 Tags" at bounding box center [401, 34] width 13 height 6
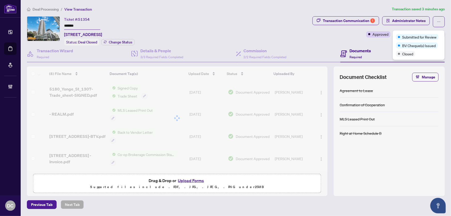
click at [376, 47] on div "Documents Required" at bounding box center [393, 54] width 105 height 17
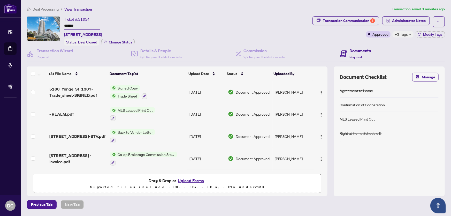
click at [434, 37] on div "Transaction Communication 1 Administrator Notes Approved +3 Tags Modify Tags" at bounding box center [379, 30] width 135 height 29
click at [435, 35] on span "Modify Tags" at bounding box center [432, 35] width 19 height 4
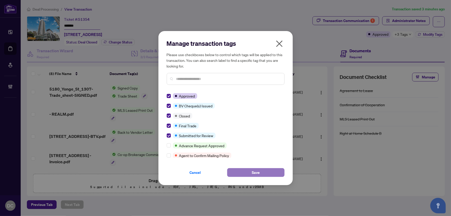
click at [241, 171] on button "Save" at bounding box center [255, 172] width 57 height 9
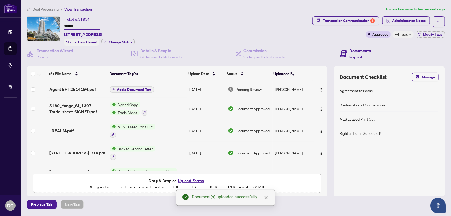
click at [401, 164] on div "Agreement to Lease Confirmation of Cooperation MLS Leased Print Out Right at Ho…" at bounding box center [389, 137] width 99 height 106
click at [139, 88] on span "Add a Document Tag" at bounding box center [134, 90] width 34 height 4
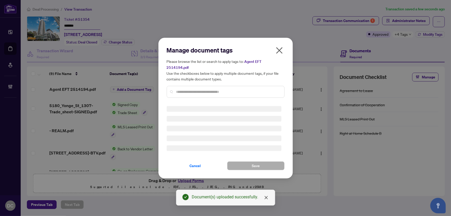
click at [198, 89] on div "Manage document tags Please browse the list or search to apply tags to: Agent E…" at bounding box center [226, 74] width 118 height 56
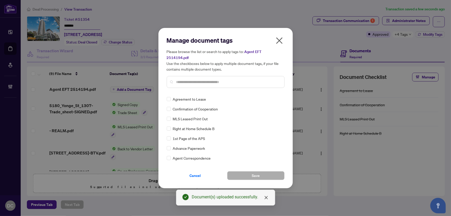
click at [206, 79] on input "text" at bounding box center [228, 82] width 104 height 6
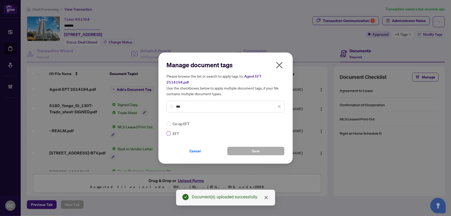
type input "***"
click at [276, 121] on img at bounding box center [274, 123] width 5 height 5
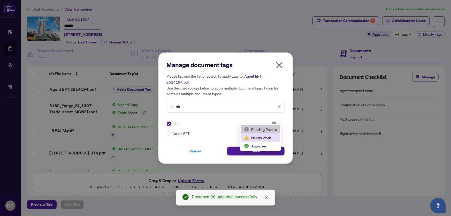
click at [262, 144] on div "Approved" at bounding box center [260, 146] width 33 height 6
click at [262, 147] on button "Save" at bounding box center [255, 151] width 57 height 9
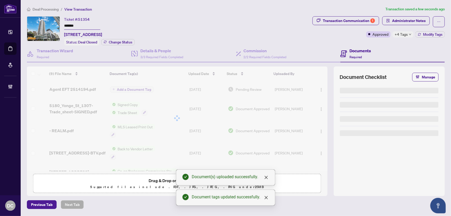
click at [403, 21] on body "Dashboard Deal Processing Mortgage Referrals Brokerage Management DC Dawn Chan …" at bounding box center [225, 108] width 451 height 216
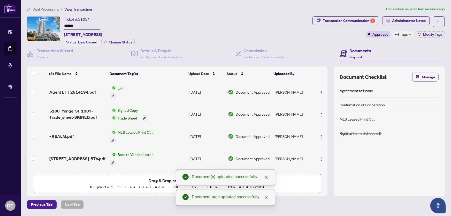
click at [403, 21] on span "Administrator Notes" at bounding box center [409, 21] width 34 height 8
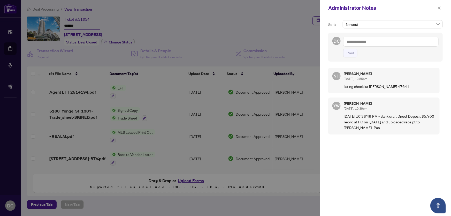
click at [427, 42] on textarea at bounding box center [391, 42] width 95 height 10
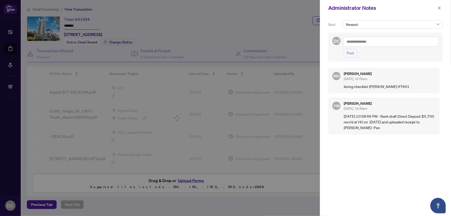
paste textarea "**********"
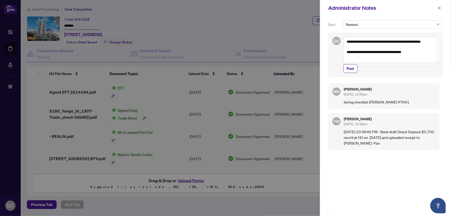
click at [434, 61] on textarea "**********" at bounding box center [391, 52] width 94 height 31
click at [347, 41] on textarea "**********" at bounding box center [391, 52] width 94 height 31
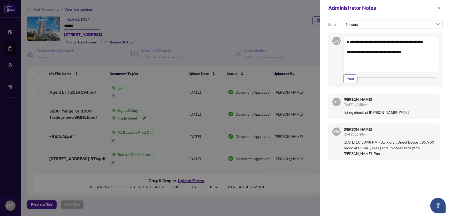
click at [366, 42] on textarea "**********" at bounding box center [391, 57] width 94 height 41
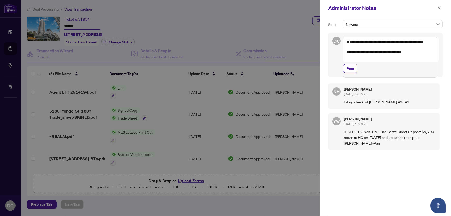
paste textarea "**********"
type textarea "**********"
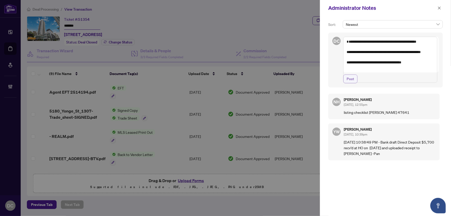
drag, startPoint x: 354, startPoint y: 88, endPoint x: 358, endPoint y: 88, distance: 4.0
click at [354, 83] on span "Post" at bounding box center [351, 79] width 8 height 8
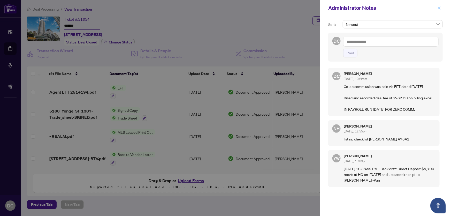
click at [439, 9] on icon "close" at bounding box center [440, 8] width 4 height 4
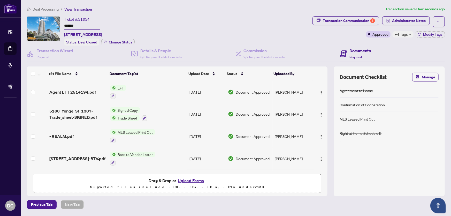
drag, startPoint x: 84, startPoint y: 26, endPoint x: 52, endPoint y: 25, distance: 32.6
click at [52, 25] on div "Ticket #: 51354 ******* 1307-5180 Yonge St, Toronto, Ontario M2N 5P6, Canada St…" at bounding box center [169, 30] width 284 height 29
click at [48, 11] on span "Deal Processing" at bounding box center [46, 9] width 26 height 5
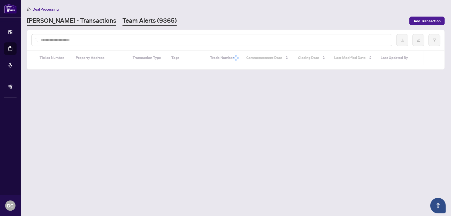
click at [123, 22] on link "Team Alerts (9365)" at bounding box center [150, 20] width 54 height 9
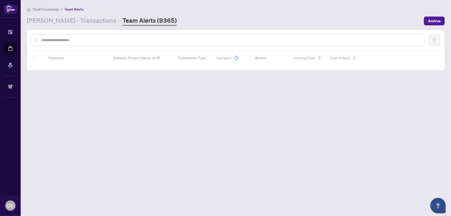
click at [121, 39] on input "text" at bounding box center [230, 40] width 379 height 6
paste input "*******"
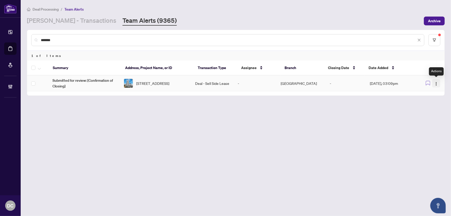
click at [436, 84] on img "button" at bounding box center [437, 84] width 4 height 4
click at [425, 109] on span "Complete Item" at bounding box center [425, 110] width 24 height 6
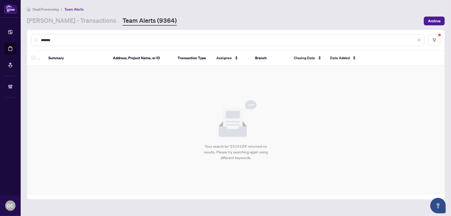
drag, startPoint x: 99, startPoint y: 41, endPoint x: 10, endPoint y: 37, distance: 88.8
click at [10, 37] on div "Dashboard Deal Processing Mortgage Referrals Brokerage Management DC Dawn Chan …" at bounding box center [225, 108] width 451 height 216
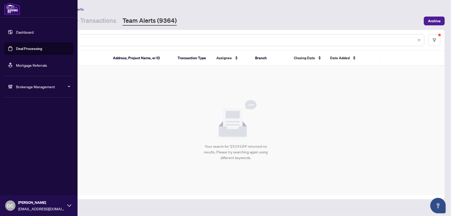
paste input "text"
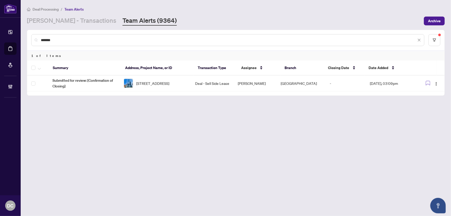
drag, startPoint x: 53, startPoint y: 40, endPoint x: 31, endPoint y: 40, distance: 22.5
click at [31, 40] on div "*******" at bounding box center [227, 40] width 393 height 12
drag, startPoint x: 67, startPoint y: 38, endPoint x: 23, endPoint y: 35, distance: 43.5
click at [11, 38] on div "Dashboard Deal Processing Mortgage Referrals Brokerage Management DC Dawn Chan …" at bounding box center [225, 108] width 451 height 216
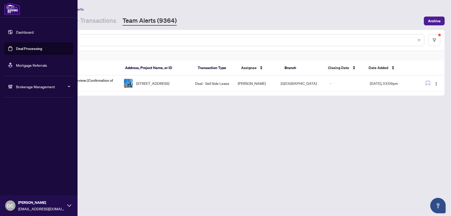
paste input "text"
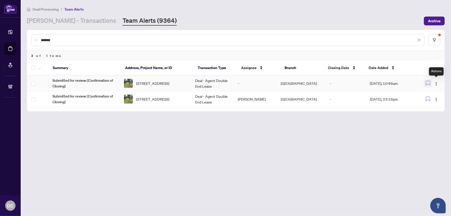
drag, startPoint x: 436, startPoint y: 83, endPoint x: 426, endPoint y: 84, distance: 10.2
click at [436, 83] on img "button" at bounding box center [437, 84] width 4 height 4
click at [426, 107] on span "Complete Item" at bounding box center [425, 110] width 24 height 6
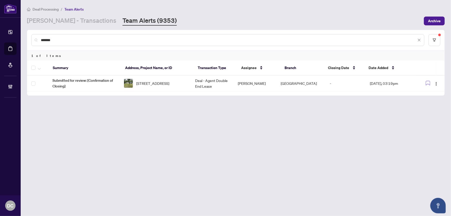
drag, startPoint x: 160, startPoint y: 40, endPoint x: 29, endPoint y: 38, distance: 130.1
click at [29, 38] on div "*******" at bounding box center [236, 40] width 418 height 20
drag, startPoint x: 96, startPoint y: 38, endPoint x: 23, endPoint y: 38, distance: 72.4
click at [23, 38] on main "Deal Processing / Team Alerts RAHR - Transactions Team Alerts (9353) Archive **…" at bounding box center [236, 108] width 431 height 216
paste input "***"
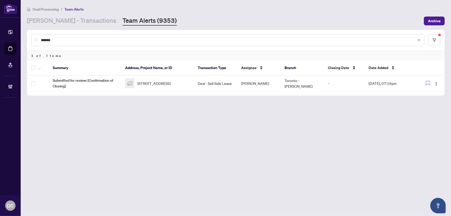
drag, startPoint x: 76, startPoint y: 39, endPoint x: 22, endPoint y: 39, distance: 53.5
click at [22, 39] on main "Deal Processing / Team Alerts RAHR - Transactions Team Alerts (9353) Archive **…" at bounding box center [236, 108] width 431 height 216
paste input "text"
drag, startPoint x: 62, startPoint y: 42, endPoint x: 31, endPoint y: 40, distance: 30.9
click at [31, 40] on div "*******" at bounding box center [227, 40] width 393 height 12
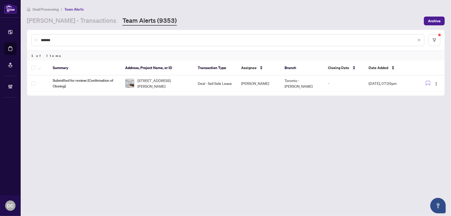
paste input "text"
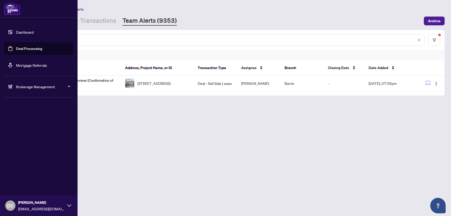
drag, startPoint x: 86, startPoint y: 41, endPoint x: 12, endPoint y: 38, distance: 74.8
click at [12, 38] on div "Dashboard Deal Processing Mortgage Referrals Brokerage Management DC Dawn Chan …" at bounding box center [225, 108] width 451 height 216
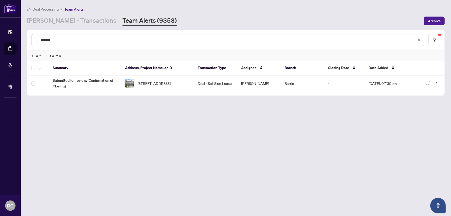
paste input "text"
drag, startPoint x: 75, startPoint y: 39, endPoint x: 39, endPoint y: 39, distance: 36.2
click at [39, 39] on div "*******" at bounding box center [227, 40] width 393 height 12
paste input "text"
click at [440, 81] on button "button" at bounding box center [436, 83] width 8 height 8
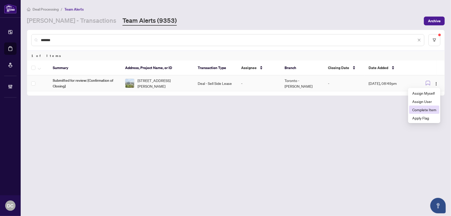
click at [427, 110] on span "Complete Item" at bounding box center [425, 110] width 24 height 6
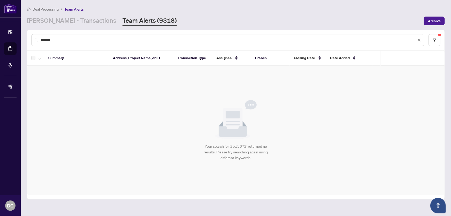
drag, startPoint x: 70, startPoint y: 37, endPoint x: 30, endPoint y: 38, distance: 39.8
click at [30, 38] on div "*******" at bounding box center [236, 40] width 418 height 20
paste input "text"
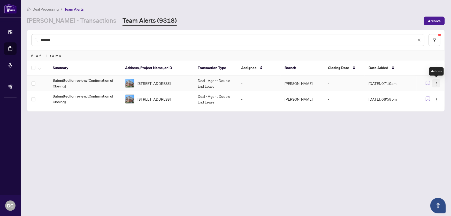
click at [436, 83] on img "button" at bounding box center [437, 84] width 4 height 4
click at [430, 108] on span "Complete Item" at bounding box center [425, 110] width 24 height 6
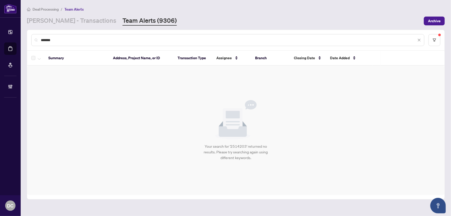
drag, startPoint x: 61, startPoint y: 38, endPoint x: -6, endPoint y: 38, distance: 67.0
click at [0, 38] on html "Dashboard Deal Processing Mortgage Referrals Brokerage Management DC Dawn Chan …" at bounding box center [225, 108] width 451 height 216
paste input "text"
type input "*******"
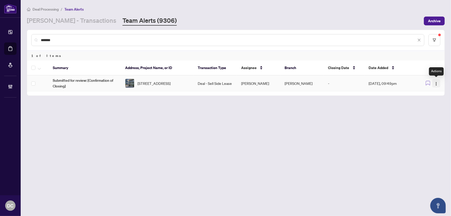
click at [435, 83] on img "button" at bounding box center [437, 84] width 4 height 4
click at [428, 111] on span "Complete Item" at bounding box center [423, 110] width 26 height 6
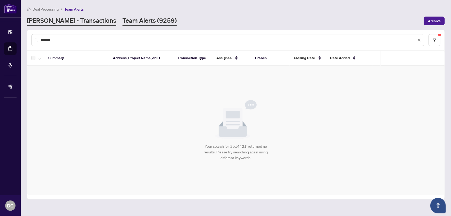
click at [74, 22] on link "RAHR - Transactions" at bounding box center [71, 20] width 89 height 9
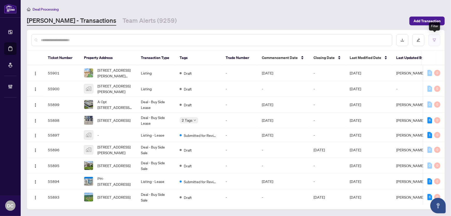
click at [431, 42] on button "button" at bounding box center [435, 40] width 12 height 12
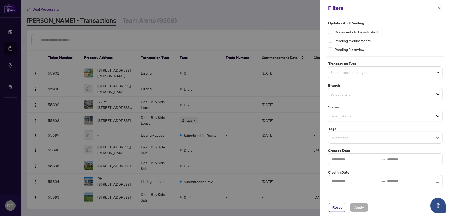
click at [374, 139] on span "Select tags" at bounding box center [386, 137] width 114 height 7
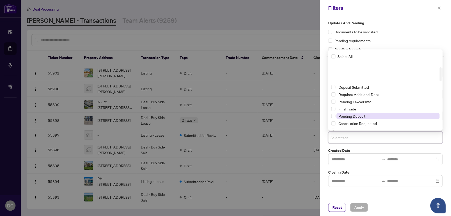
scroll to position [47, 0]
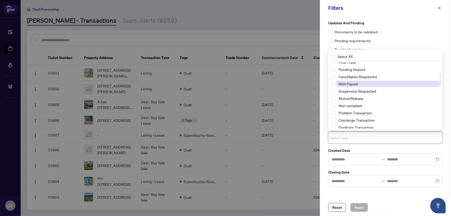
click at [354, 83] on span "With Payroll" at bounding box center [348, 83] width 19 height 5
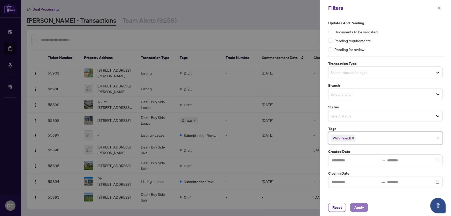
click at [355, 205] on span "Apply" at bounding box center [360, 207] width 10 height 8
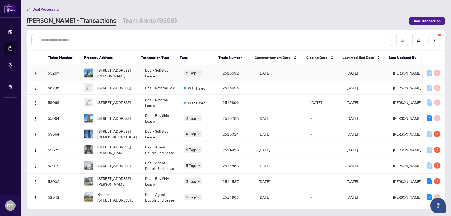
click at [318, 67] on td "-" at bounding box center [325, 73] width 36 height 16
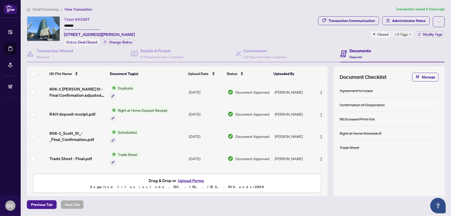
drag, startPoint x: 79, startPoint y: 28, endPoint x: 31, endPoint y: 27, distance: 48.4
click at [31, 27] on div "Ticket #: 55267 ******* 806-1 Scott St, Toronto, Ontario M5E 1A1, Canada Status…" at bounding box center [171, 30] width 289 height 29
click at [421, 31] on button "Modify Tags" at bounding box center [430, 34] width 29 height 6
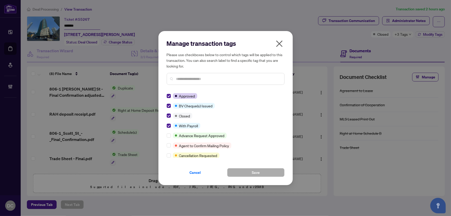
click at [163, 129] on div "Manage transaction tags Please use checkboxes below to control which tags will …" at bounding box center [226, 108] width 135 height 154
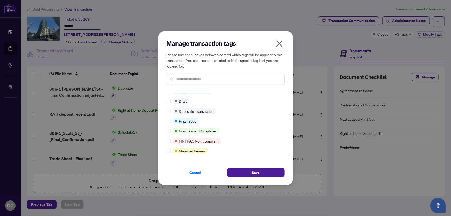
scroll to position [5, 0]
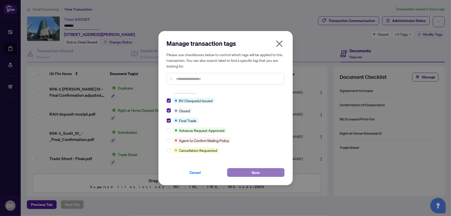
click at [245, 170] on button "Save" at bounding box center [255, 172] width 57 height 9
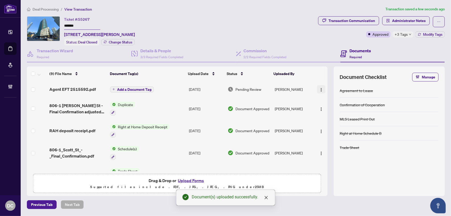
click at [320, 89] on img "button" at bounding box center [321, 90] width 4 height 4
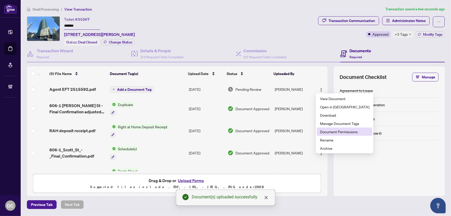
click at [327, 132] on span "Document Permissions" at bounding box center [344, 132] width 49 height 6
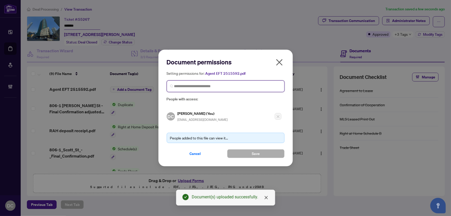
click at [234, 85] on input "search" at bounding box center [227, 86] width 107 height 5
type input "*********"
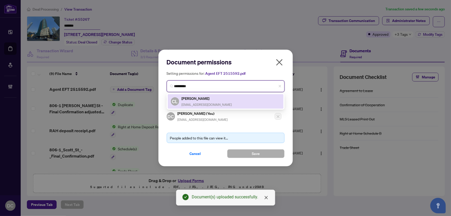
click at [229, 95] on h5 "Cindy Luk" at bounding box center [207, 98] width 50 height 6
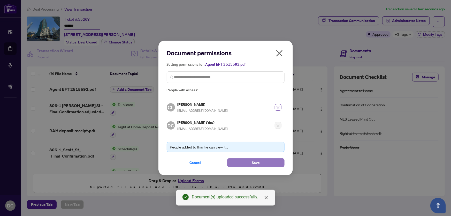
click at [247, 162] on button "Save" at bounding box center [255, 162] width 57 height 9
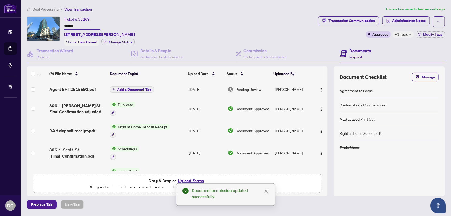
click at [402, 32] on span "+3 Tags" at bounding box center [401, 34] width 13 height 6
click at [377, 44] on div "Transaction Communication Administrator Notes Approved +3 Tags Modify Tags" at bounding box center [381, 30] width 129 height 29
drag, startPoint x: 79, startPoint y: 25, endPoint x: 52, endPoint y: 24, distance: 26.9
click at [52, 24] on div "Ticket #: 55267 ******* 806-1 Scott St, Toronto, Ontario M5E 1A1, Canada Status…" at bounding box center [171, 30] width 289 height 29
click at [43, 8] on span "Deal Processing" at bounding box center [46, 9] width 26 height 5
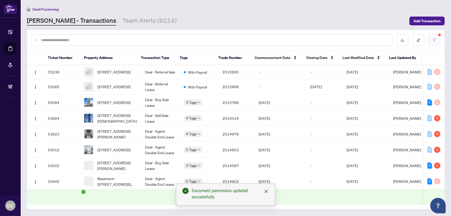
click at [435, 41] on icon "filter" at bounding box center [434, 40] width 3 height 3
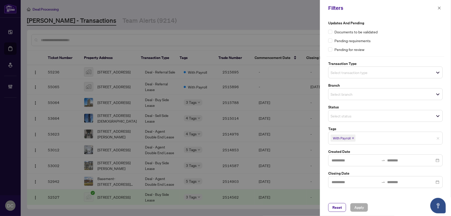
click at [354, 138] on icon "close" at bounding box center [353, 138] width 3 height 3
click at [368, 208] on div "Reset Apply" at bounding box center [386, 207] width 115 height 9
click at [367, 207] on button "Apply" at bounding box center [359, 207] width 18 height 9
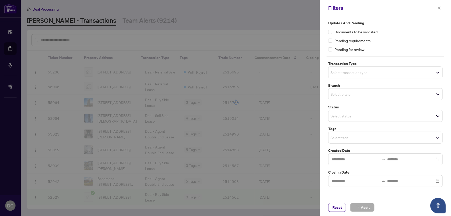
click at [440, 9] on div "Filters Updates and Pending Documents to be validated Pending requirements Pend…" at bounding box center [225, 108] width 451 height 216
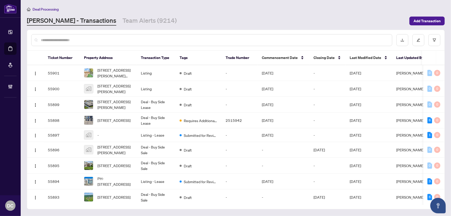
click at [120, 39] on input "text" at bounding box center [214, 40] width 347 height 6
paste input "*******"
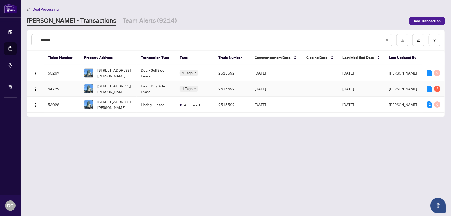
type input "*******"
click at [143, 89] on td "Deal - Buy Side Lease" at bounding box center [156, 89] width 39 height 16
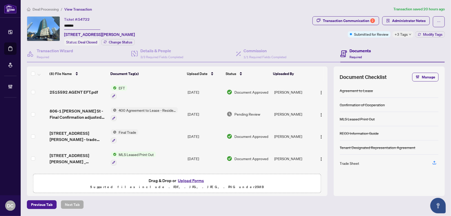
click at [407, 35] on span "+3 Tags" at bounding box center [401, 34] width 13 height 6
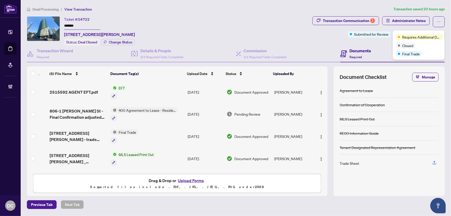
click at [378, 41] on div "Transaction Communication 2 Administrator Notes Submitted for Review +3 Tags Mo…" at bounding box center [379, 30] width 135 height 29
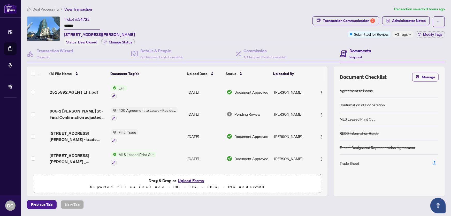
click at [43, 8] on span "Deal Processing" at bounding box center [46, 9] width 26 height 5
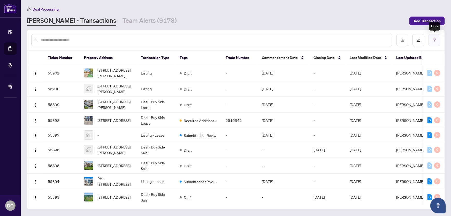
click at [436, 42] on button "button" at bounding box center [435, 40] width 12 height 12
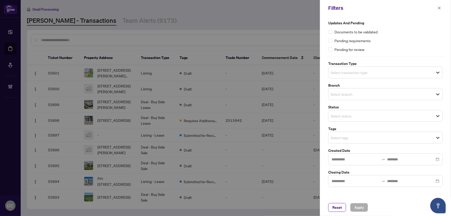
click at [361, 140] on input "search" at bounding box center [349, 138] width 36 height 6
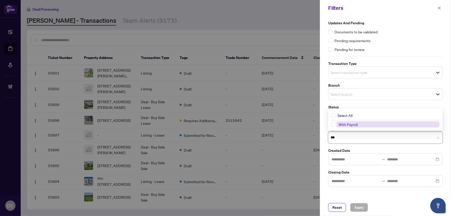
type input "****"
click at [361, 126] on span "With Payroll" at bounding box center [388, 124] width 103 height 6
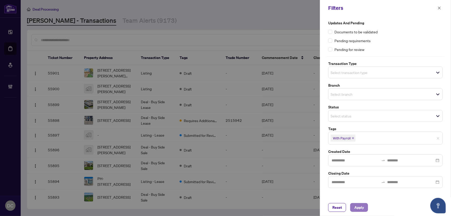
click at [361, 208] on span "Apply" at bounding box center [360, 207] width 10 height 8
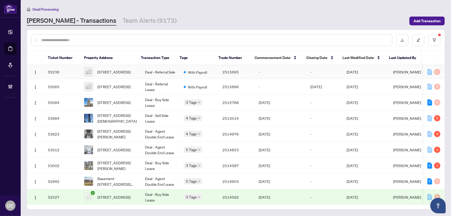
click at [278, 67] on td "-" at bounding box center [281, 72] width 52 height 14
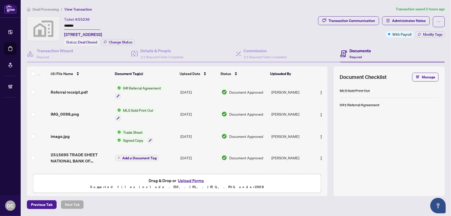
drag, startPoint x: 93, startPoint y: 27, endPoint x: 39, endPoint y: 27, distance: 54.1
click at [39, 26] on div "Ticket #: 55236 ******* 4814 Rathkeale Road, Mississauga, ON, Canada Status: De…" at bounding box center [171, 30] width 289 height 29
click at [440, 31] on button "Modify Tags" at bounding box center [430, 34] width 29 height 6
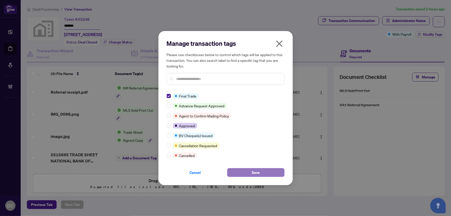
click at [257, 174] on span "Save" at bounding box center [256, 172] width 8 height 8
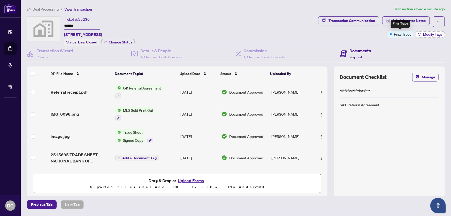
click at [425, 35] on span "Modify Tags" at bounding box center [432, 35] width 19 height 4
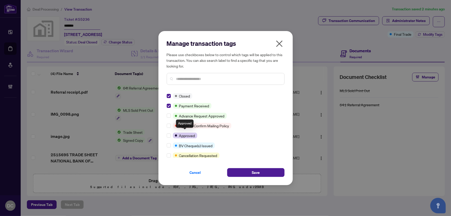
scroll to position [23, 0]
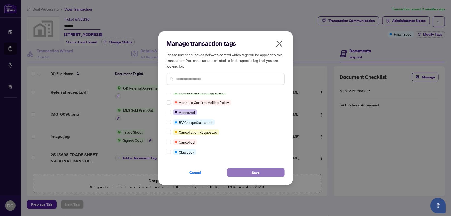
click at [246, 172] on button "Save" at bounding box center [255, 172] width 57 height 9
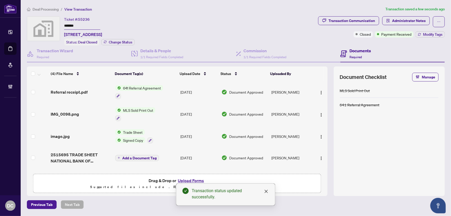
click at [43, 7] on span "Deal Processing" at bounding box center [46, 9] width 26 height 5
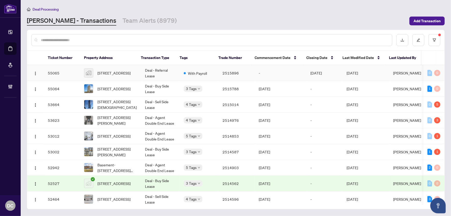
click at [309, 71] on td "Sep/06/2025" at bounding box center [325, 73] width 36 height 16
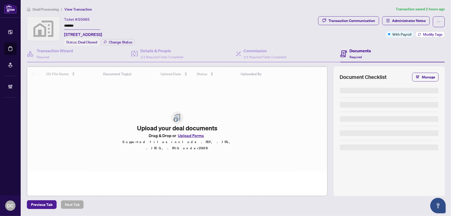
click at [433, 33] on span "Modify Tags" at bounding box center [432, 35] width 19 height 4
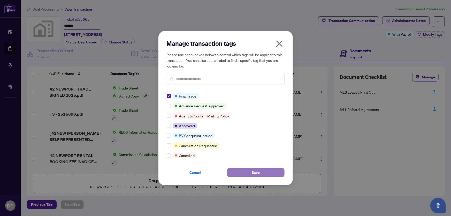
click at [267, 173] on button "Save" at bounding box center [255, 172] width 57 height 9
click at [82, 26] on div "Manage transaction tags Please use checkboxes below to control which tags will …" at bounding box center [225, 108] width 451 height 216
click at [85, 24] on div "Manage transaction tags Please use checkboxes below to control which tags will …" at bounding box center [225, 108] width 451 height 216
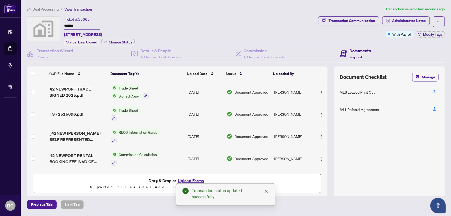
drag, startPoint x: 86, startPoint y: 26, endPoint x: 48, endPoint y: 25, distance: 37.8
click at [48, 25] on div "Ticket #: 55065 ******* 42 Newport Beach Blvd, Crystal Beach, ON, Canada Status…" at bounding box center [171, 30] width 289 height 29
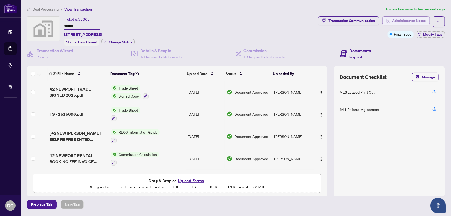
click at [390, 18] on span "button" at bounding box center [389, 21] width 4 height 8
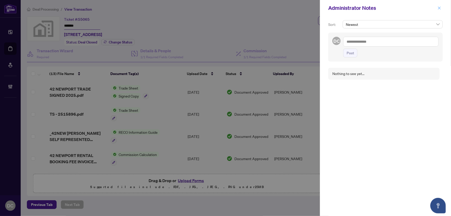
click at [439, 7] on icon "close" at bounding box center [440, 8] width 4 height 4
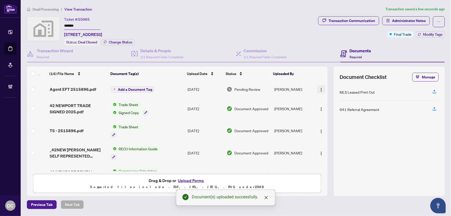
click at [322, 88] on img "button" at bounding box center [321, 90] width 4 height 4
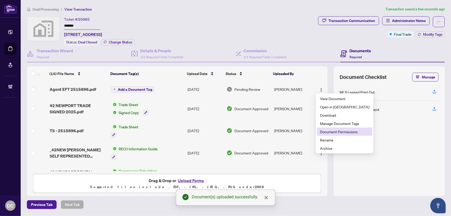
click at [335, 131] on span "Document Permissions" at bounding box center [344, 132] width 49 height 6
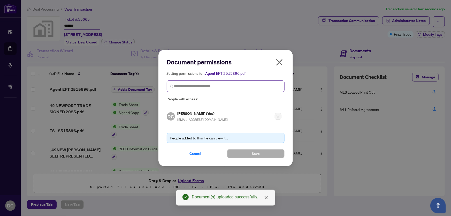
click at [228, 89] on span at bounding box center [226, 86] width 118 height 12
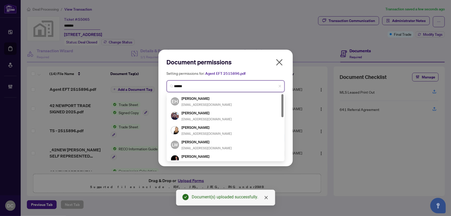
type input "*******"
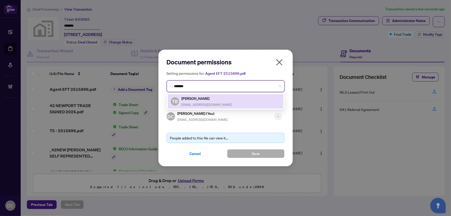
click at [223, 103] on div "TB Ted Banfalvi tedbanfalvi@gmail.com" at bounding box center [226, 101] width 110 height 12
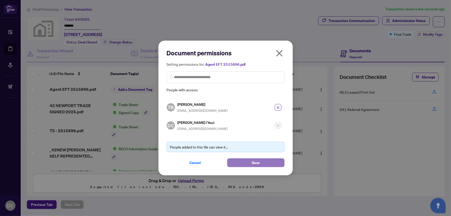
click at [242, 159] on button "Save" at bounding box center [255, 162] width 57 height 9
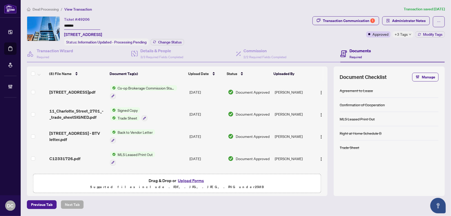
drag, startPoint x: 95, startPoint y: 26, endPoint x: 54, endPoint y: 25, distance: 41.1
click at [54, 25] on div "Ticket #: 49206 ******* [STREET_ADDRESS] Status: Information Updated - Processi…" at bounding box center [169, 30] width 284 height 29
click at [174, 41] on span "Change Status" at bounding box center [170, 42] width 24 height 4
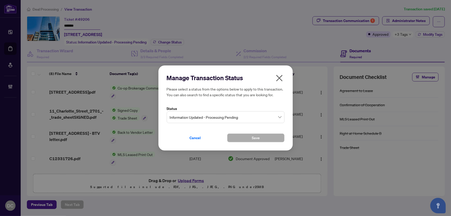
drag, startPoint x: 232, startPoint y: 117, endPoint x: 223, endPoint y: 123, distance: 10.3
click at [232, 117] on span "Information Updated - Processing Pending" at bounding box center [226, 117] width 112 height 10
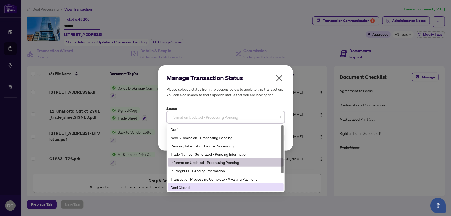
click at [185, 188] on div "Deal Closed" at bounding box center [226, 187] width 110 height 6
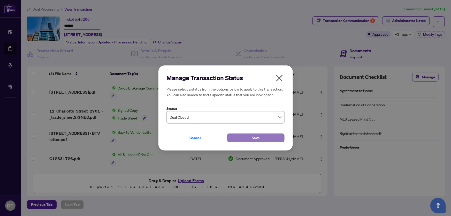
click at [238, 138] on button "Save" at bounding box center [255, 137] width 57 height 9
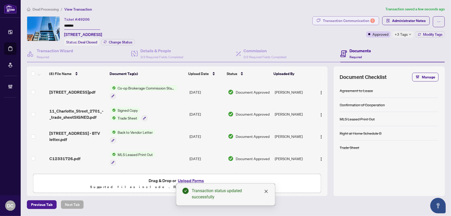
click at [366, 19] on div "Transaction Communication 1" at bounding box center [349, 21] width 52 height 8
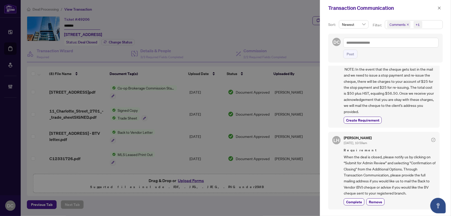
scroll to position [165, 0]
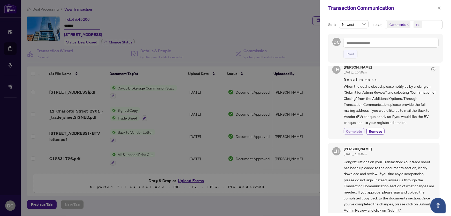
click at [351, 129] on span "Complete" at bounding box center [354, 131] width 16 height 5
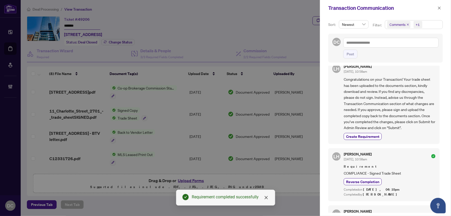
scroll to position [329, 0]
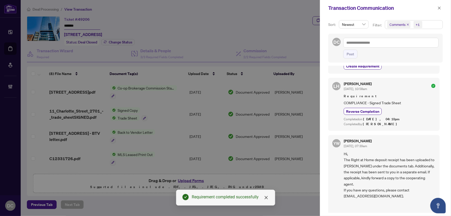
click at [441, 8] on icon "close" at bounding box center [440, 8] width 4 height 4
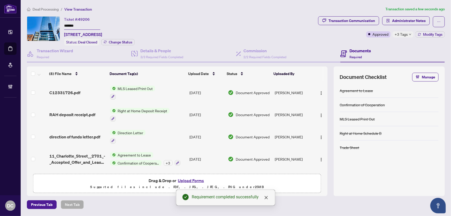
scroll to position [70, 0]
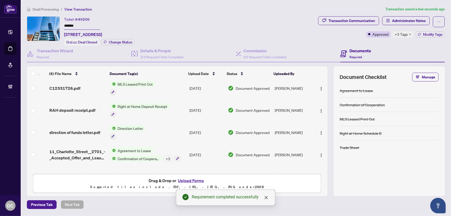
click at [173, 129] on td "Direction Letter" at bounding box center [147, 132] width 79 height 22
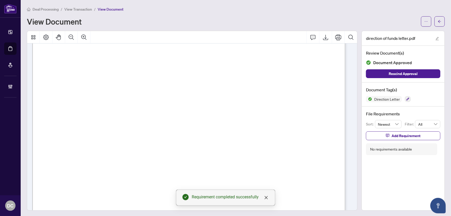
scroll to position [188, 0]
drag, startPoint x: 183, startPoint y: 100, endPoint x: 72, endPoint y: 106, distance: 111.7
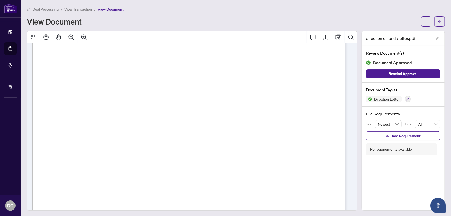
drag, startPoint x: 157, startPoint y: 108, endPoint x: 144, endPoint y: 108, distance: 13.2
click at [157, 108] on span "[GEOGRAPHIC_DATA], ON, M5T 1A4" at bounding box center [173, 107] width 99 height 8
drag, startPoint x: 123, startPoint y: 107, endPoint x: 67, endPoint y: 108, distance: 55.4
click at [440, 19] on button "button" at bounding box center [440, 21] width 10 height 10
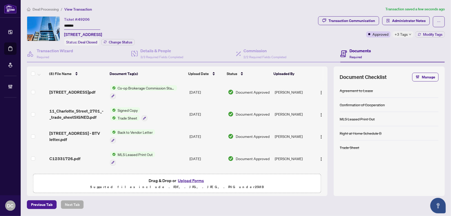
drag, startPoint x: 96, startPoint y: 25, endPoint x: 38, endPoint y: 31, distance: 57.7
click at [34, 24] on div "Ticket #: 49206 ******* [STREET_ADDRESS] Status: Deal Closed Change Status" at bounding box center [171, 30] width 289 height 29
click at [169, 94] on div at bounding box center [143, 96] width 67 height 6
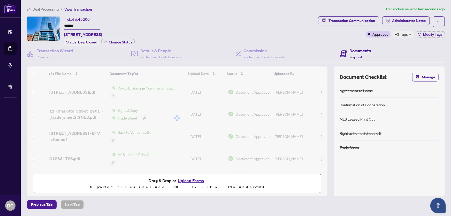
click at [185, 90] on div "(8) File Name Document Tag(s) Upload Date Status Uploaded By (8) File Name Docu…" at bounding box center [177, 118] width 301 height 105
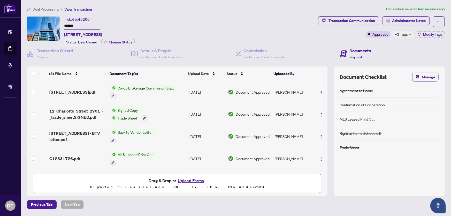
click at [78, 89] on span "[STREET_ADDRESS]pdf" at bounding box center [72, 92] width 46 height 6
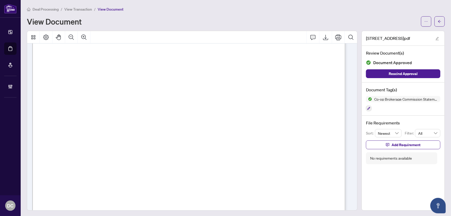
scroll to position [188, 0]
click at [438, 23] on span "button" at bounding box center [440, 21] width 4 height 8
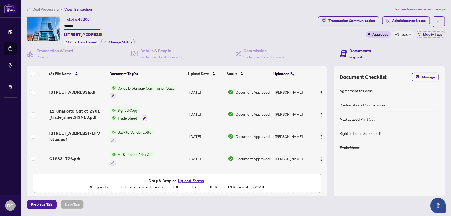
click at [408, 34] on div "+3 Tags" at bounding box center [403, 34] width 21 height 6
click at [379, 42] on div "Transaction Communication Administrator Notes Approved +3 Tags Modify Tags" at bounding box center [381, 30] width 129 height 29
click at [427, 33] on span "Modify Tags" at bounding box center [432, 35] width 19 height 4
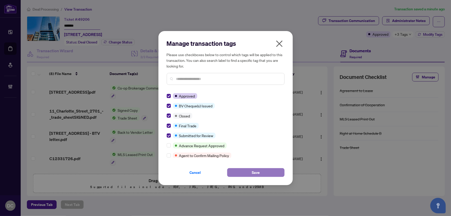
click at [245, 169] on button "Save" at bounding box center [255, 172] width 57 height 9
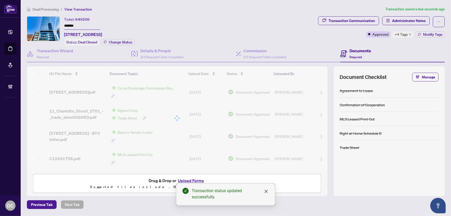
drag, startPoint x: 85, startPoint y: 24, endPoint x: 52, endPoint y: 23, distance: 32.9
click at [52, 23] on div "Ticket #: 49206 ******* [STREET_ADDRESS] Status: Deal Closed Change Status" at bounding box center [171, 30] width 289 height 29
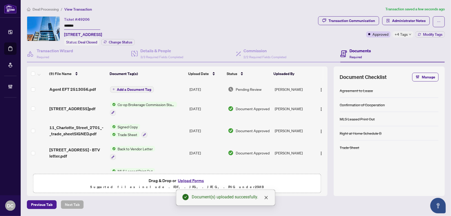
click at [407, 34] on span "+4 Tags" at bounding box center [401, 34] width 13 height 6
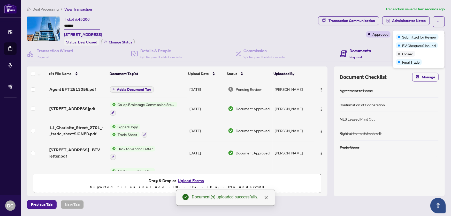
click at [383, 42] on div "Transaction Communication Administrator Notes Approved +4 Tags Modify Tags" at bounding box center [381, 30] width 129 height 29
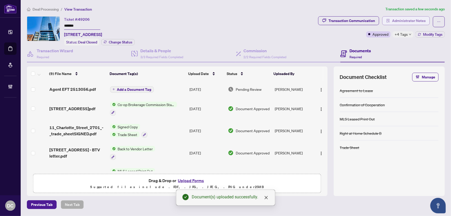
click at [400, 20] on span "Administrator Notes" at bounding box center [409, 21] width 34 height 8
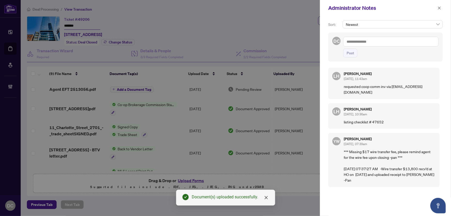
click at [431, 44] on textarea at bounding box center [391, 42] width 95 height 10
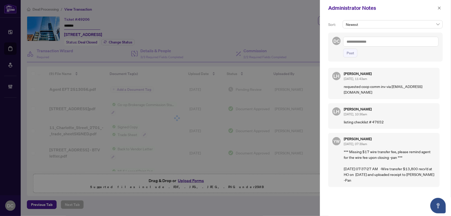
paste textarea "**********"
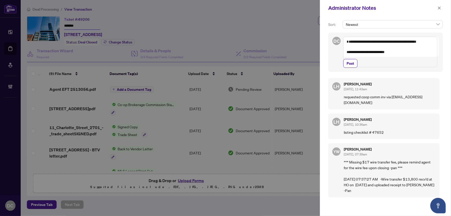
drag, startPoint x: 435, startPoint y: 64, endPoint x: 409, endPoint y: 55, distance: 27.8
click at [435, 64] on textarea "**********" at bounding box center [391, 52] width 94 height 31
click at [365, 50] on textarea "**********" at bounding box center [391, 52] width 94 height 31
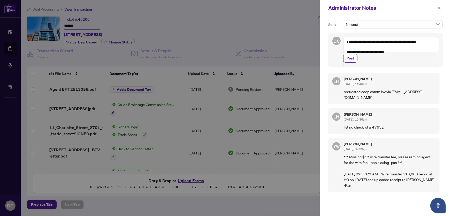
click at [409, 59] on textarea "**********" at bounding box center [391, 52] width 94 height 31
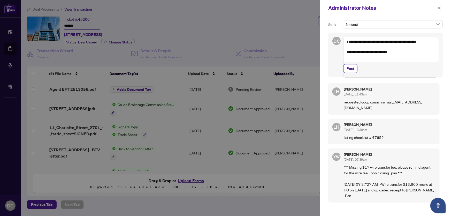
paste textarea "**********"
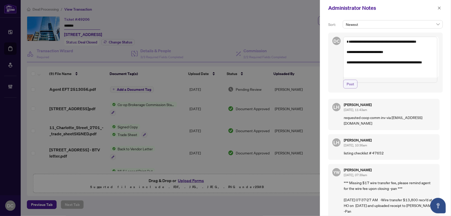
type textarea "**********"
click at [353, 88] on span "Post" at bounding box center [351, 84] width 8 height 8
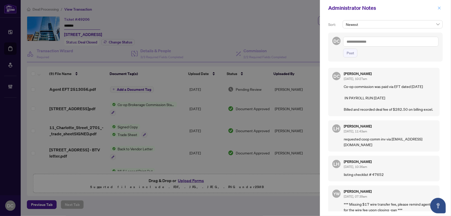
click at [439, 9] on icon "close" at bounding box center [440, 8] width 4 height 4
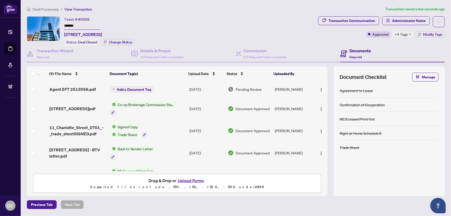
click at [410, 34] on icon "down" at bounding box center [410, 35] width 2 height 2
drag, startPoint x: 95, startPoint y: 26, endPoint x: 48, endPoint y: 26, distance: 47.3
click at [48, 26] on div "Ticket #: 49206 ******* [STREET_ADDRESS] Status: Deal Closed Change Status" at bounding box center [171, 30] width 289 height 29
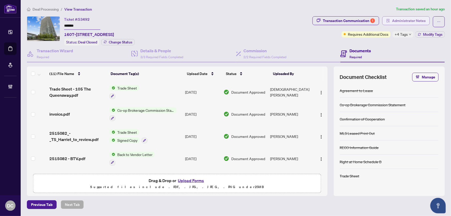
click at [406, 22] on span "Administrator Notes" at bounding box center [409, 21] width 34 height 8
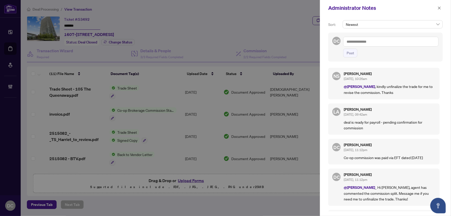
click at [379, 32] on div "Newest" at bounding box center [393, 26] width 102 height 12
click at [439, 7] on icon "close" at bounding box center [440, 8] width 4 height 4
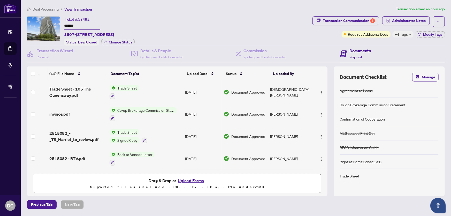
drag, startPoint x: 83, startPoint y: 24, endPoint x: 49, endPoint y: 24, distance: 33.6
click at [49, 24] on div "Ticket #: 53492 ******* 1607-105 The Queensway, Toronto, Ontario M6S 5B5, Canad…" at bounding box center [169, 30] width 284 height 29
click at [405, 18] on span "Administrator Notes" at bounding box center [409, 21] width 34 height 8
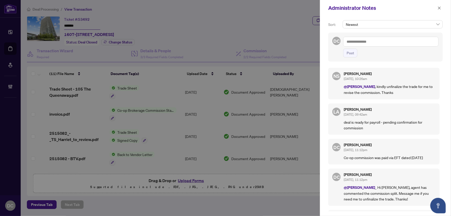
click at [394, 41] on textarea at bounding box center [391, 42] width 95 height 10
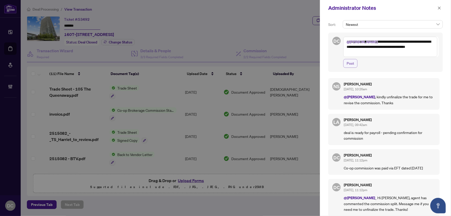
type textarea "**********"
click at [352, 66] on span "Post" at bounding box center [351, 63] width 8 height 8
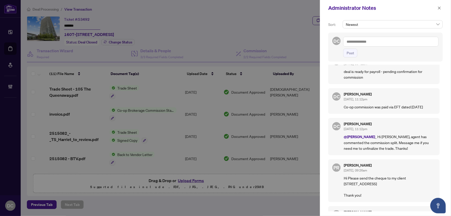
scroll to position [94, 0]
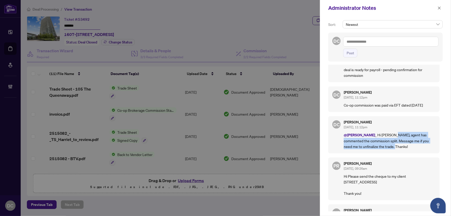
drag, startPoint x: 391, startPoint y: 133, endPoint x: 394, endPoint y: 144, distance: 11.3
click at [394, 144] on p "@Neena Sharma _ Hi Neena, agent has commented the commission split. Message me …" at bounding box center [390, 140] width 92 height 17
copy p "agent has commented the commission split. Message me if you need me to unfinali…"
click at [441, 8] on icon "close" at bounding box center [440, 8] width 4 height 4
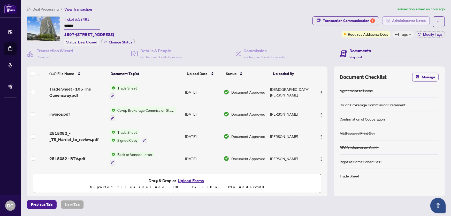
click at [399, 22] on span "Administrator Notes" at bounding box center [409, 21] width 34 height 8
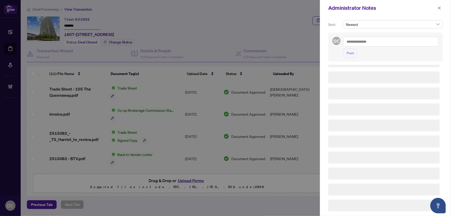
scroll to position [0, 0]
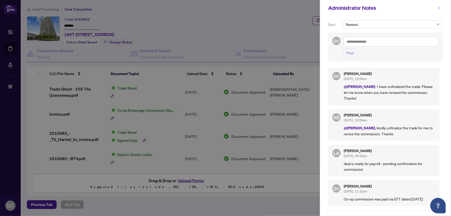
click at [439, 8] on icon "close" at bounding box center [440, 8] width 4 height 4
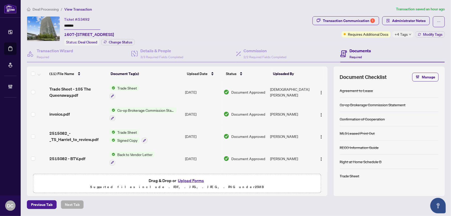
scroll to position [10, 0]
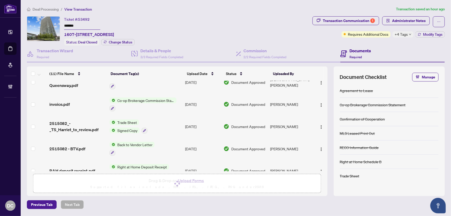
click at [401, 33] on span "+4 Tags" at bounding box center [401, 34] width 13 height 6
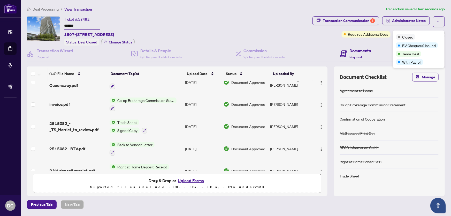
click at [372, 47] on div "Documents Required" at bounding box center [393, 54] width 105 height 17
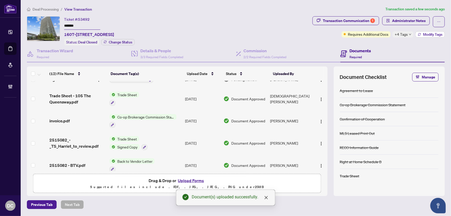
click at [434, 36] on span "Modify Tags" at bounding box center [432, 35] width 19 height 4
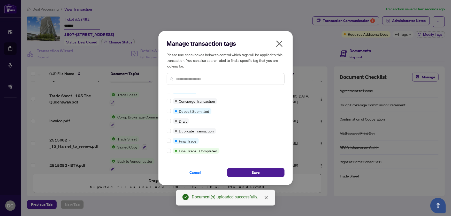
scroll to position [0, 0]
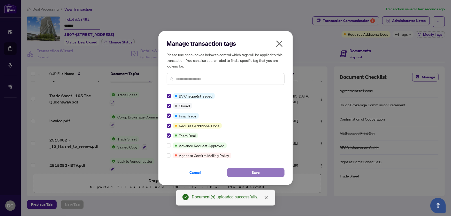
click at [248, 171] on button "Save" at bounding box center [255, 172] width 57 height 9
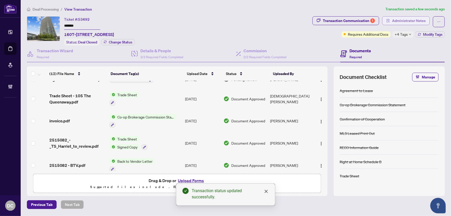
click at [408, 18] on span "Administrator Notes" at bounding box center [409, 21] width 34 height 8
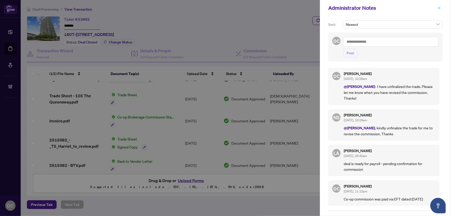
click at [442, 9] on button "button" at bounding box center [439, 8] width 7 height 6
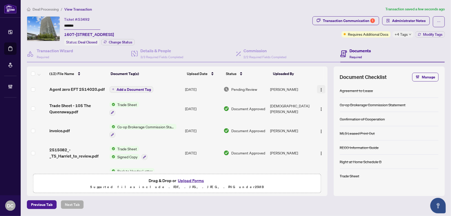
click at [322, 88] on img "button" at bounding box center [321, 90] width 4 height 4
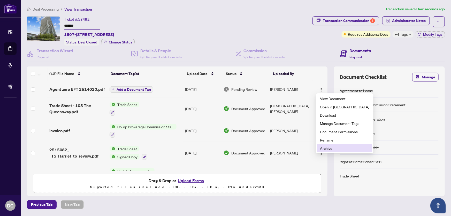
click at [327, 147] on span "Archive" at bounding box center [344, 148] width 49 height 6
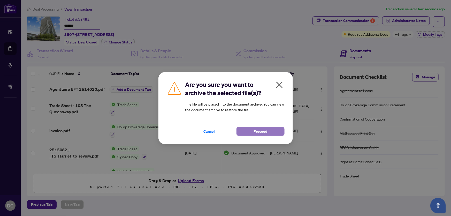
click at [279, 133] on button "Proceed" at bounding box center [261, 131] width 48 height 9
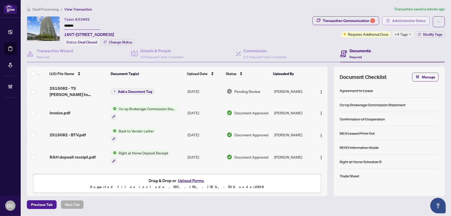
click at [408, 22] on span "Administrator Notes" at bounding box center [409, 21] width 34 height 8
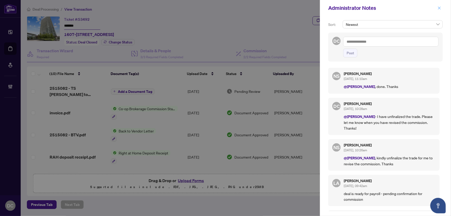
click at [439, 8] on icon "close" at bounding box center [440, 8] width 4 height 4
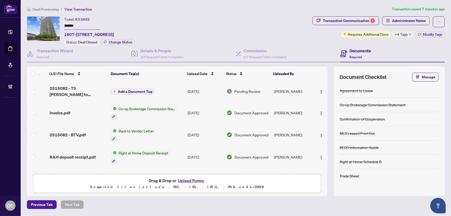
click at [55, 8] on span "Deal Processing" at bounding box center [46, 9] width 26 height 5
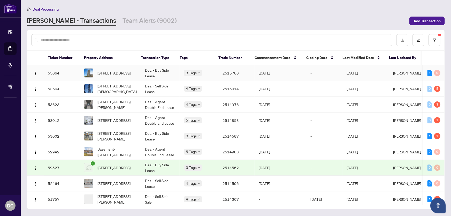
click at [141, 75] on td "Deal - Buy Side Lease" at bounding box center [160, 73] width 39 height 16
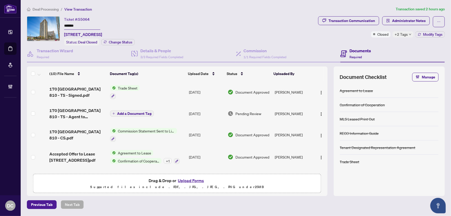
drag, startPoint x: 82, startPoint y: 26, endPoint x: 49, endPoint y: 25, distance: 32.9
click at [49, 25] on div "Ticket #: 55064 ******* 810-170 Fort York Blvd, Toronto, Ontario M5V 0E6, Canad…" at bounding box center [171, 30] width 289 height 29
click at [424, 35] on span "Modify Tags" at bounding box center [432, 35] width 19 height 4
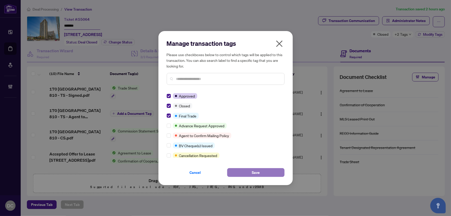
click at [248, 169] on button "Save" at bounding box center [255, 172] width 57 height 9
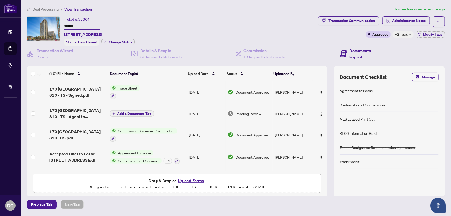
click at [412, 35] on div "+2 Tags" at bounding box center [403, 34] width 21 height 6
drag, startPoint x: 330, startPoint y: 34, endPoint x: 306, endPoint y: 32, distance: 23.9
click at [330, 34] on div "Transaction Communication Administrator Notes Approved +2 Tags Modify Tags" at bounding box center [381, 26] width 127 height 21
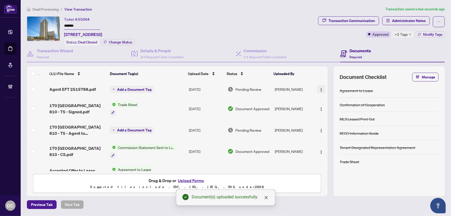
click at [320, 88] on img "button" at bounding box center [321, 90] width 4 height 4
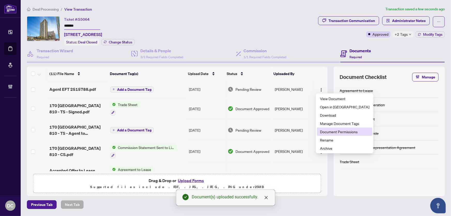
click at [332, 130] on span "Document Permissions" at bounding box center [344, 132] width 49 height 6
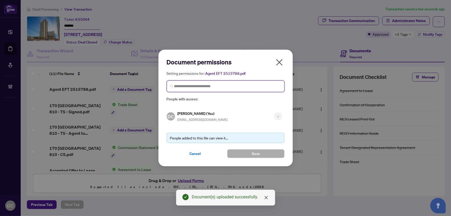
click at [221, 85] on input "search" at bounding box center [227, 86] width 107 height 5
type input "**********"
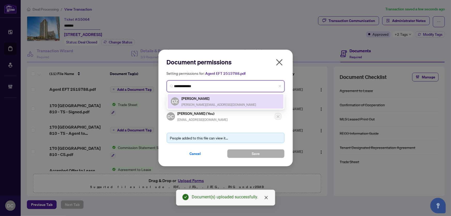
drag, startPoint x: 217, startPoint y: 101, endPoint x: 240, endPoint y: 133, distance: 39.7
click at [217, 101] on div "Daniela Zirizzotti daniela@danielarealestate.ca" at bounding box center [219, 101] width 75 height 12
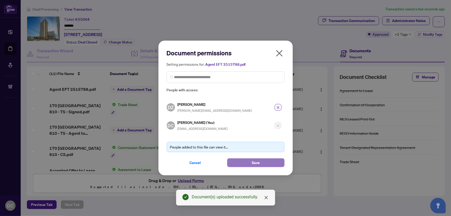
click at [256, 161] on span "Save" at bounding box center [256, 163] width 8 height 8
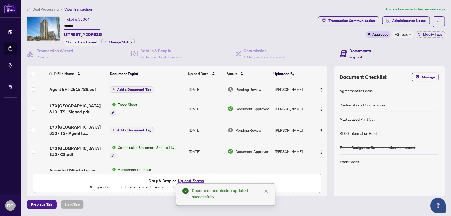
click at [412, 33] on div "+2 Tags" at bounding box center [403, 34] width 21 height 6
click at [369, 44] on div "Transaction Communication Administrator Notes Approved +2 Tags Modify Tags" at bounding box center [381, 30] width 129 height 29
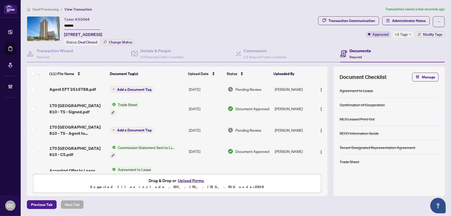
click at [51, 9] on span "Deal Processing" at bounding box center [46, 9] width 26 height 5
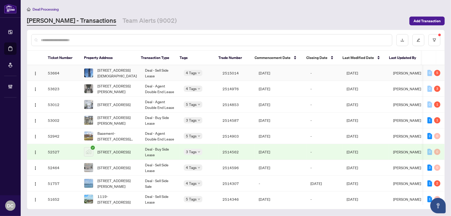
click at [293, 66] on td "Sep/18/2025" at bounding box center [281, 73] width 52 height 16
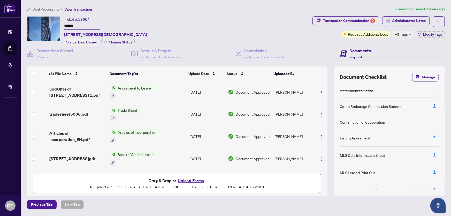
drag, startPoint x: 74, startPoint y: 24, endPoint x: 47, endPoint y: 24, distance: 27.2
click at [47, 24] on div "Ticket #: 53664 ******* 5006-89 Church St, Toronto, Ontario M5C 0B7, Canada Sta…" at bounding box center [169, 30] width 284 height 29
click at [425, 33] on span "Modify Tags" at bounding box center [432, 35] width 19 height 4
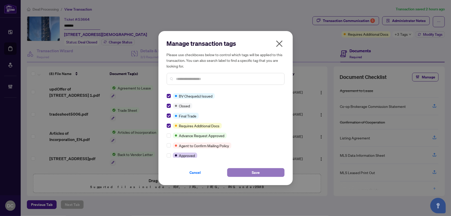
click at [250, 171] on button "Save" at bounding box center [255, 172] width 57 height 9
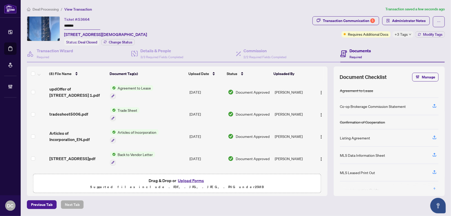
click at [409, 35] on icon "down" at bounding box center [410, 34] width 3 height 3
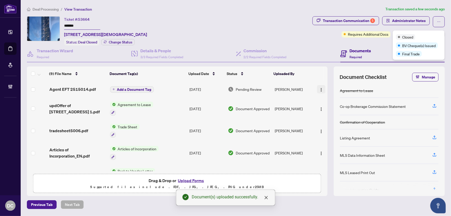
click at [322, 90] on img "button" at bounding box center [321, 90] width 4 height 4
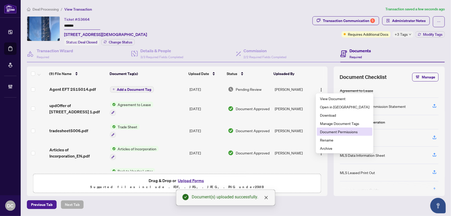
click at [329, 132] on span "Document Permissions" at bounding box center [344, 132] width 49 height 6
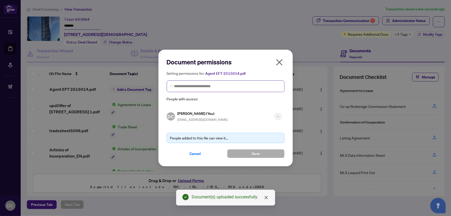
drag, startPoint x: 221, startPoint y: 80, endPoint x: 223, endPoint y: 85, distance: 5.7
click at [221, 80] on div "Setting permissions for: Agent EFT 2515014.pdf People with access:" at bounding box center [226, 86] width 118 height 32
click at [223, 85] on input "search" at bounding box center [227, 86] width 107 height 5
type input "*****"
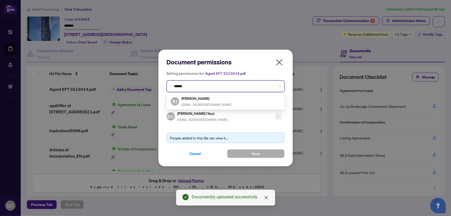
click at [212, 97] on h5 "Rupal Jalota" at bounding box center [207, 98] width 50 height 6
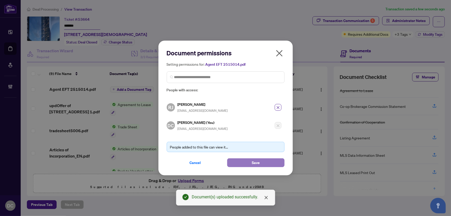
click at [245, 162] on button "Save" at bounding box center [255, 162] width 57 height 9
click at [400, 34] on div "Document permissions Setting permissions for: Agent EFT 2515014.pdf 106 RJ Rupa…" at bounding box center [225, 108] width 451 height 216
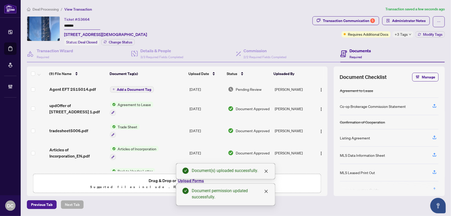
click at [401, 35] on span "+3 Tags" at bounding box center [401, 34] width 13 height 6
click at [44, 10] on span "Deal Processing" at bounding box center [46, 9] width 26 height 5
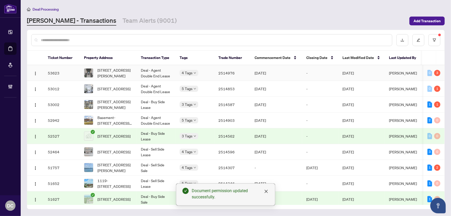
click at [247, 74] on td "2514976" at bounding box center [232, 73] width 36 height 16
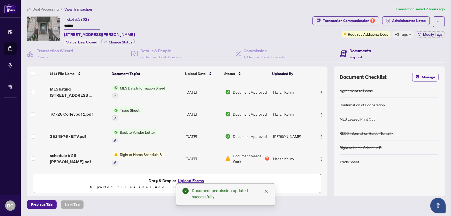
drag, startPoint x: 80, startPoint y: 24, endPoint x: 39, endPoint y: 24, distance: 41.4
click at [39, 24] on div "Ticket #: 53623 ******* 26 Corley St, Kawartha Lakes, Ontario K9V 5R8, Canada S…" at bounding box center [169, 30] width 284 height 29
click at [435, 34] on span "Modify Tags" at bounding box center [432, 35] width 19 height 4
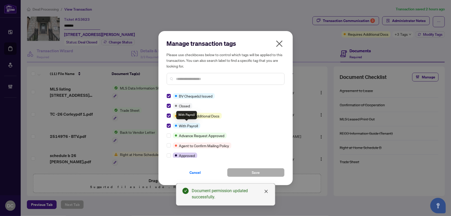
click at [170, 125] on div at bounding box center [170, 126] width 6 height 6
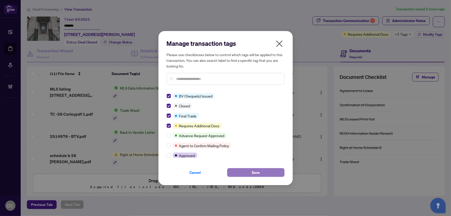
click at [240, 171] on button "Save" at bounding box center [255, 172] width 57 height 9
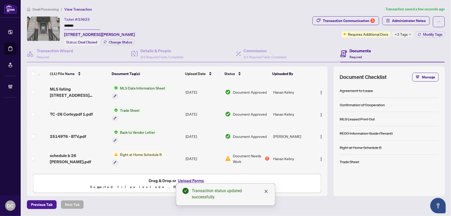
click at [405, 35] on span "+3 Tags" at bounding box center [401, 34] width 13 height 6
click at [255, 28] on div "Ticket #: 53623 ******* 26 Corley St, Kawartha Lakes, Ontario K9V 5R8, Canada S…" at bounding box center [169, 30] width 284 height 29
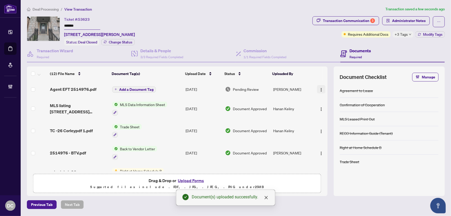
click at [319, 88] on img "button" at bounding box center [321, 90] width 4 height 4
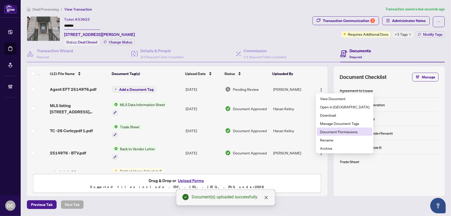
click at [327, 129] on span "Document Permissions" at bounding box center [344, 132] width 49 height 6
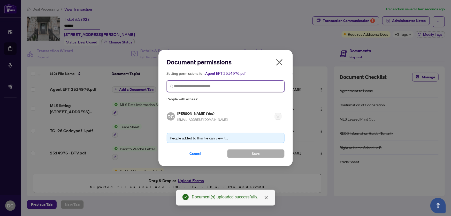
click at [205, 84] on input "search" at bounding box center [227, 86] width 107 height 5
type input "*******"
click at [192, 86] on input "*******" at bounding box center [227, 86] width 107 height 5
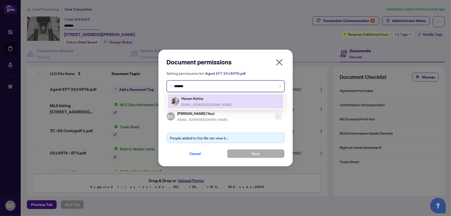
click at [196, 96] on h5 "Hanan Keliny" at bounding box center [207, 98] width 50 height 6
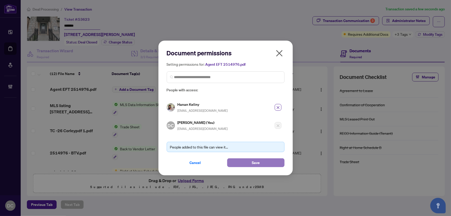
click at [246, 163] on button "Save" at bounding box center [255, 162] width 57 height 9
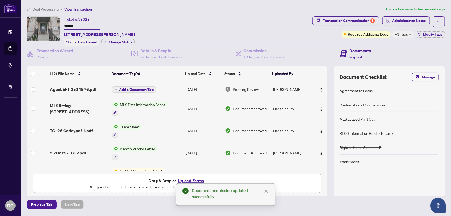
click at [404, 33] on span "+3 Tags" at bounding box center [401, 34] width 13 height 6
click at [34, 5] on main "Deal Processing / View Transaction Transaction saved a few seconds ago Ticket #…" at bounding box center [236, 108] width 431 height 216
click at [35, 8] on span "Deal Processing" at bounding box center [46, 9] width 26 height 5
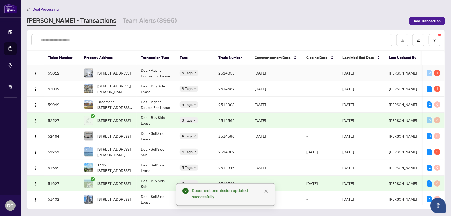
click at [348, 73] on span "[DATE]" at bounding box center [348, 73] width 11 height 5
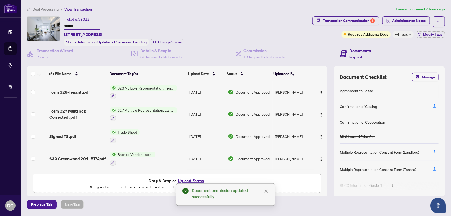
drag, startPoint x: 95, startPoint y: 26, endPoint x: 39, endPoint y: 23, distance: 57.0
click at [39, 23] on div "Ticket #: 53012 ******* 204-630 Greenwood Ave, Toronto, Ontario M4J 0A8, Canada…" at bounding box center [169, 30] width 284 height 29
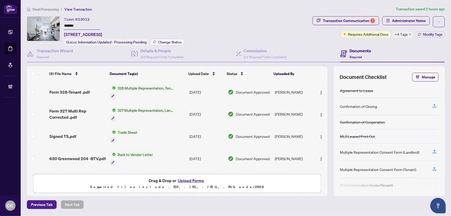
click at [161, 40] on span "Change Status" at bounding box center [170, 42] width 24 height 4
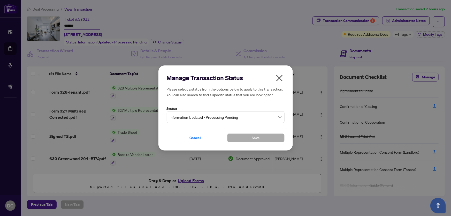
click at [179, 116] on span "Information Updated - Processing Pending" at bounding box center [226, 117] width 112 height 10
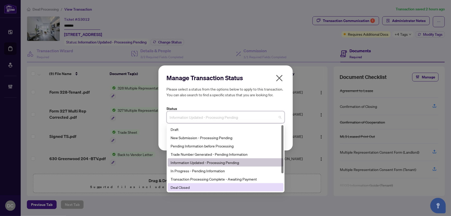
click at [184, 187] on div "Deal Closed" at bounding box center [226, 187] width 110 height 6
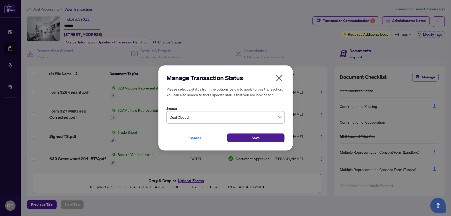
drag, startPoint x: 239, startPoint y: 140, endPoint x: 85, endPoint y: 122, distance: 155.2
click at [239, 139] on button "Save" at bounding box center [255, 137] width 57 height 9
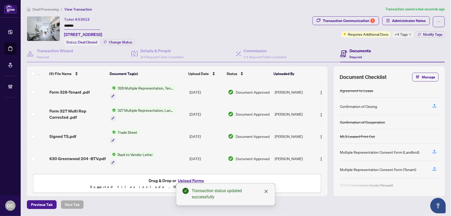
click at [404, 34] on span "+4 Tags" at bounding box center [401, 34] width 13 height 6
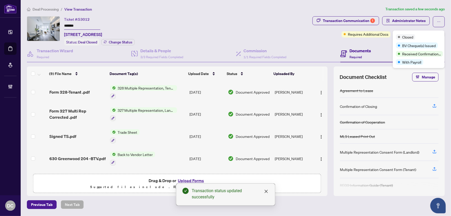
click at [373, 44] on div "Transaction Communication 1 Administrator Notes Requires Additional Docs +4 Tag…" at bounding box center [379, 30] width 135 height 29
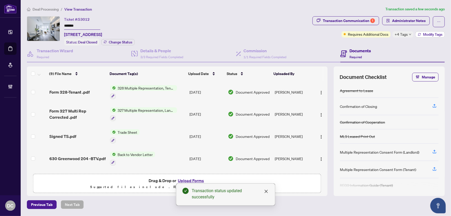
click at [424, 31] on button "Modify Tags" at bounding box center [430, 34] width 29 height 6
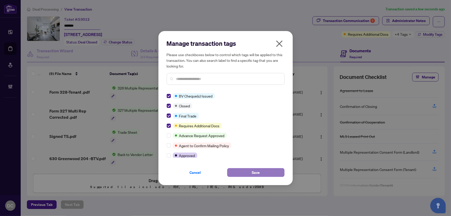
click at [242, 171] on button "Save" at bounding box center [255, 172] width 57 height 9
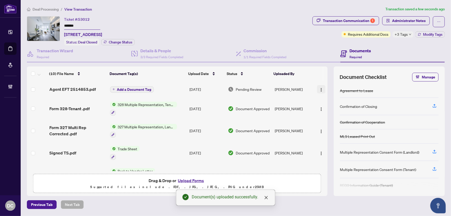
click at [319, 88] on img "button" at bounding box center [321, 90] width 4 height 4
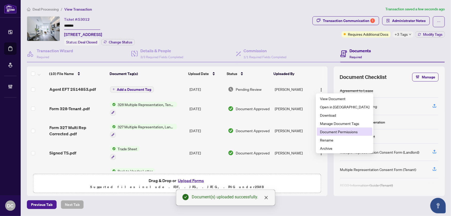
click at [328, 132] on span "Document Permissions" at bounding box center [344, 132] width 49 height 6
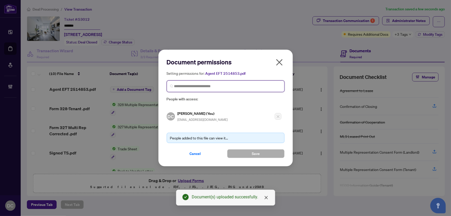
click at [245, 85] on input "search" at bounding box center [227, 86] width 107 height 5
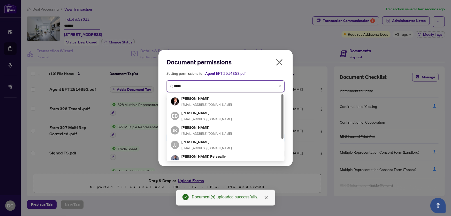
type input "******"
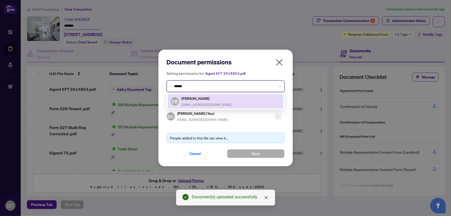
click at [242, 103] on div "EB Ekua Bamfo monrealtor@yahoo.com" at bounding box center [226, 101] width 110 height 12
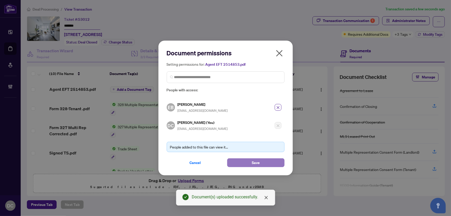
click at [244, 159] on button "Save" at bounding box center [255, 162] width 57 height 9
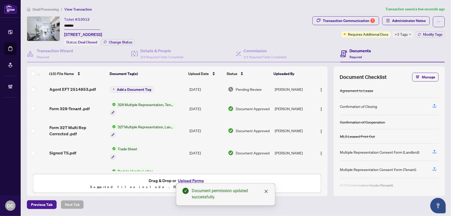
click at [405, 34] on span "+3 Tags" at bounding box center [401, 34] width 13 height 6
click at [319, 91] on button "button" at bounding box center [321, 89] width 8 height 8
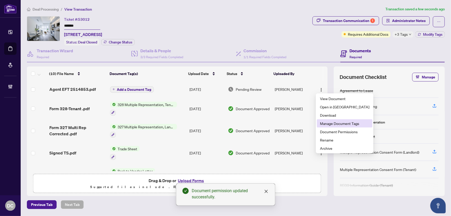
click at [342, 122] on span "Manage Document Tags" at bounding box center [344, 124] width 49 height 6
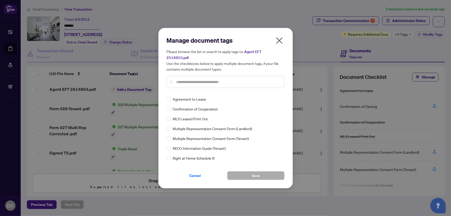
click at [281, 44] on icon "close" at bounding box center [279, 40] width 6 height 6
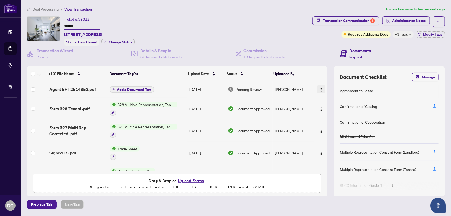
click at [322, 88] on img "button" at bounding box center [321, 90] width 4 height 4
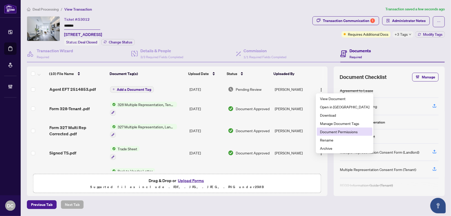
click at [329, 132] on span "Document Permissions" at bounding box center [344, 132] width 49 height 6
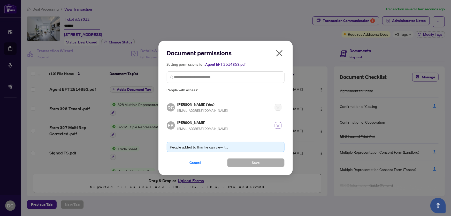
click at [282, 52] on icon "close" at bounding box center [279, 53] width 8 height 8
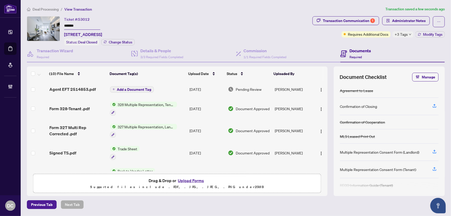
click at [51, 9] on span "Deal Processing" at bounding box center [46, 9] width 26 height 5
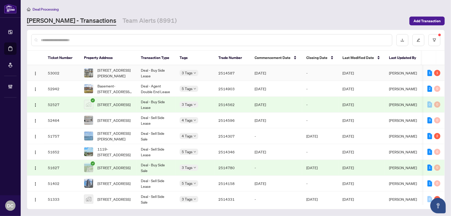
click at [171, 71] on td "Deal - Buy Side Lease" at bounding box center [156, 73] width 39 height 16
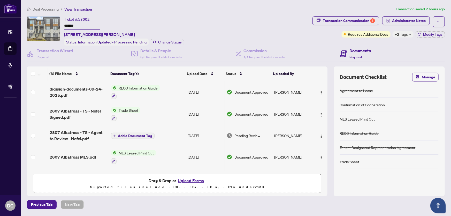
drag, startPoint x: 88, startPoint y: 26, endPoint x: 39, endPoint y: 27, distance: 48.9
click at [39, 27] on div "Ticket #: 53002 ******* 2807 Albatross Way, Pickering, Ontario L1X 0P6, Canada …" at bounding box center [169, 30] width 284 height 29
click at [160, 42] on span "Change Status" at bounding box center [170, 42] width 24 height 4
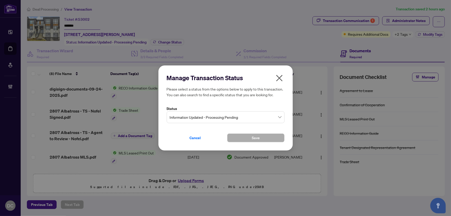
click at [177, 119] on span "Information Updated - Processing Pending" at bounding box center [226, 117] width 112 height 10
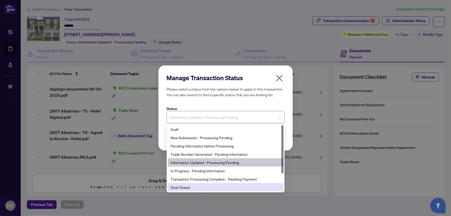
click at [181, 188] on div "Deal Closed" at bounding box center [226, 187] width 110 height 6
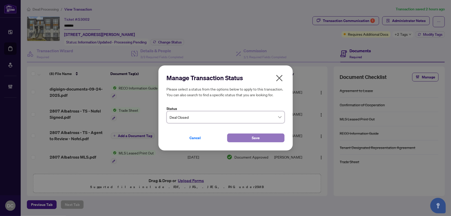
drag, startPoint x: 256, startPoint y: 137, endPoint x: 252, endPoint y: 137, distance: 4.7
click at [255, 137] on span "Save" at bounding box center [256, 138] width 8 height 8
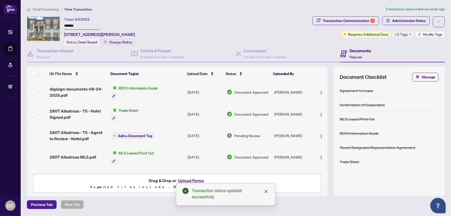
click at [427, 35] on span "Modify Tags" at bounding box center [432, 35] width 19 height 4
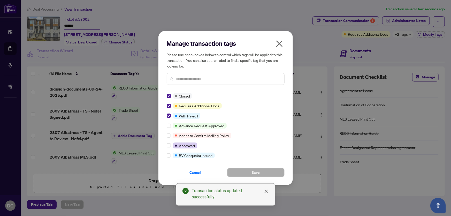
click at [166, 116] on div "Manage transaction tags Please use checkboxes below to control which tags will …" at bounding box center [226, 108] width 135 height 154
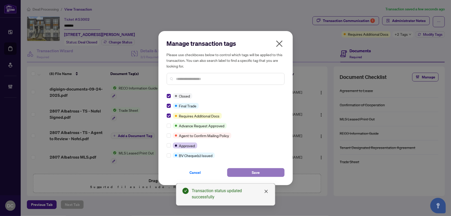
click at [258, 173] on span "Save" at bounding box center [256, 172] width 8 height 8
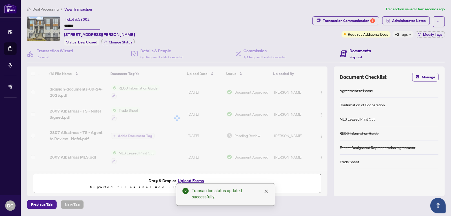
drag, startPoint x: 88, startPoint y: 25, endPoint x: 52, endPoint y: 26, distance: 36.8
click at [52, 26] on div "Ticket #: 53002 ******* 2807 Albatross Way, Pickering, Ontario L1X 0P6, Canada …" at bounding box center [169, 30] width 284 height 29
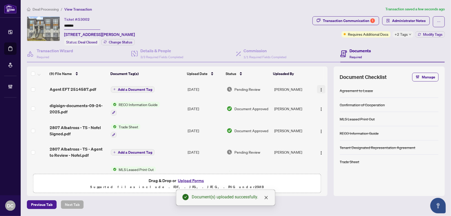
click at [322, 88] on button "button" at bounding box center [321, 89] width 8 height 8
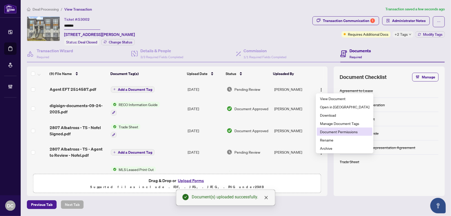
click at [329, 129] on span "Document Permissions" at bounding box center [344, 132] width 49 height 6
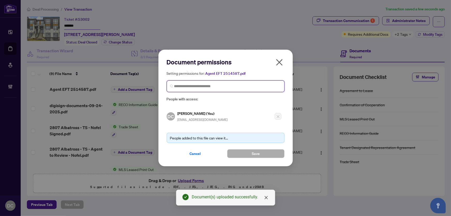
click at [248, 84] on input "search" at bounding box center [227, 86] width 107 height 5
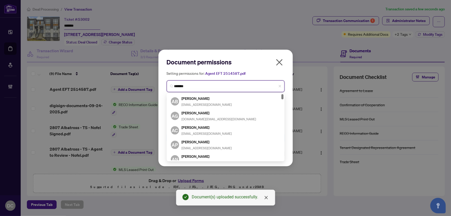
type input "********"
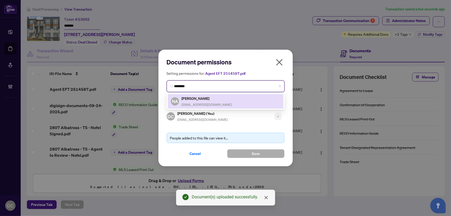
click at [239, 105] on div "NA Nofel Alam nofel.alam@gmail.com" at bounding box center [226, 101] width 110 height 12
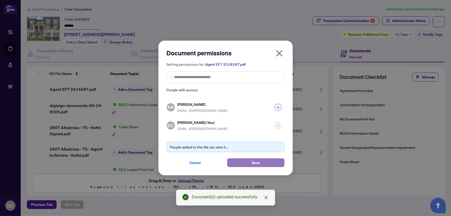
click at [256, 163] on span "Save" at bounding box center [256, 163] width 8 height 8
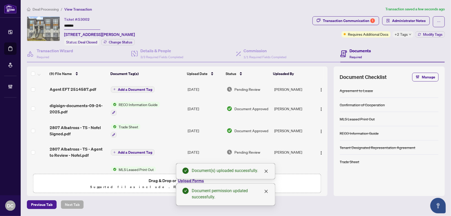
click at [400, 34] on span "+2 Tags" at bounding box center [401, 34] width 13 height 6
click at [384, 43] on div "Transaction Communication 1 Administrator Notes Requires Additional Docs +2 Tag…" at bounding box center [379, 30] width 135 height 29
click at [411, 21] on span "Administrator Notes" at bounding box center [409, 21] width 34 height 8
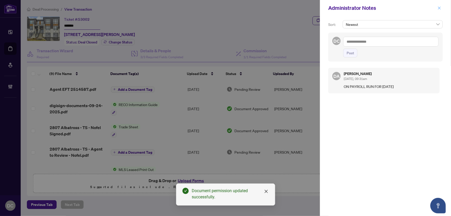
click at [437, 8] on button "button" at bounding box center [439, 8] width 7 height 6
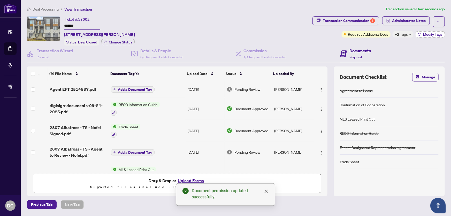
click at [435, 33] on span "Modify Tags" at bounding box center [432, 35] width 19 height 4
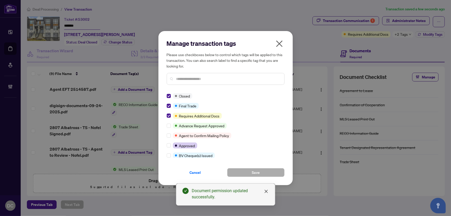
click at [281, 41] on icon "close" at bounding box center [279, 43] width 6 height 6
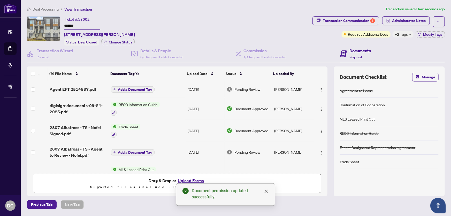
drag, startPoint x: 82, startPoint y: 26, endPoint x: 48, endPoint y: 34, distance: 35.1
click at [50, 25] on div "Ticket #: 53002 ******* 2807 Albatross Way, Pickering, Ontario L1X 0P6, Canada …" at bounding box center [169, 30] width 284 height 29
click at [47, 8] on span "Deal Processing" at bounding box center [46, 9] width 26 height 5
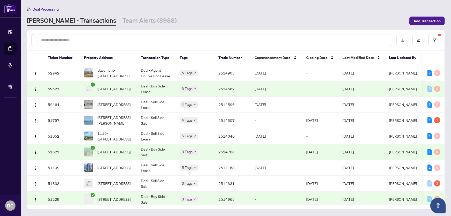
click at [103, 38] on input "text" at bounding box center [214, 40] width 347 height 6
click at [435, 40] on icon "filter" at bounding box center [434, 40] width 3 height 3
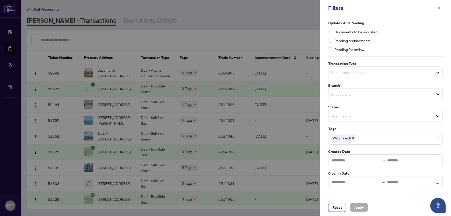
click at [354, 138] on icon "close" at bounding box center [353, 138] width 3 height 3
click at [362, 205] on span "Apply" at bounding box center [360, 207] width 10 height 8
click at [440, 7] on icon "close" at bounding box center [440, 8] width 4 height 4
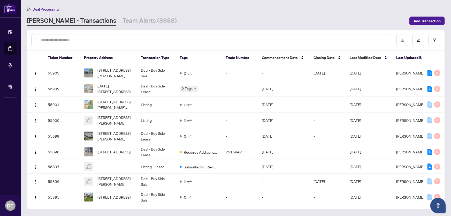
click at [167, 37] on input "text" at bounding box center [214, 40] width 347 height 6
paste input "*******"
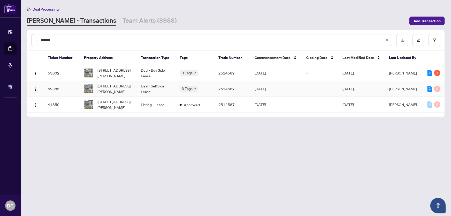
type input "*******"
click at [153, 90] on td "Deal - Sell Side Lease" at bounding box center [156, 89] width 39 height 16
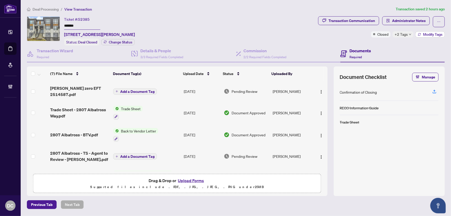
click at [422, 35] on button "Modify Tags" at bounding box center [430, 34] width 29 height 6
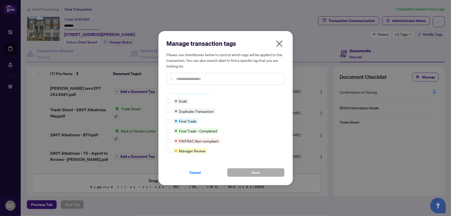
scroll to position [5, 0]
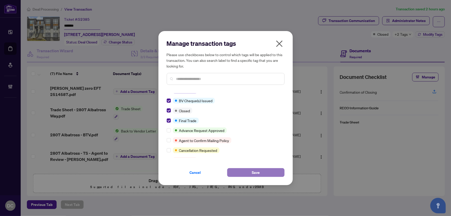
click at [239, 169] on button "Save" at bounding box center [255, 172] width 57 height 9
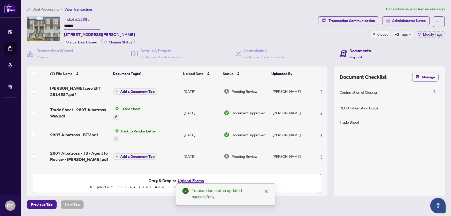
click at [280, 45] on body "Dashboard Deal Processing Mortgage Referrals Brokerage Management DC Dawn Chan …" at bounding box center [225, 108] width 451 height 216
click at [50, 6] on main "Deal Processing / View Transaction Transaction saved a few seconds ago Ticket #…" at bounding box center [236, 108] width 431 height 216
click at [51, 8] on span "Deal Processing" at bounding box center [46, 9] width 26 height 5
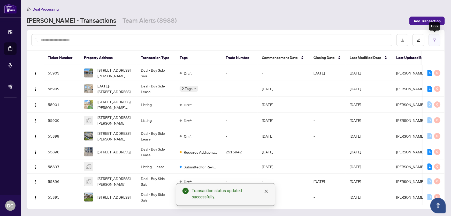
click at [435, 36] on button "button" at bounding box center [435, 40] width 12 height 12
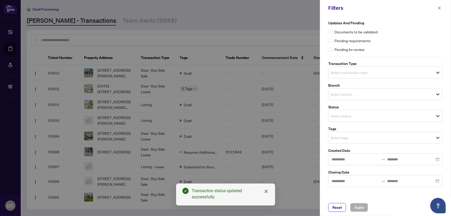
click at [360, 139] on input "search" at bounding box center [349, 138] width 36 height 6
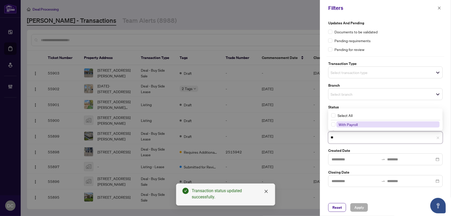
type input "***"
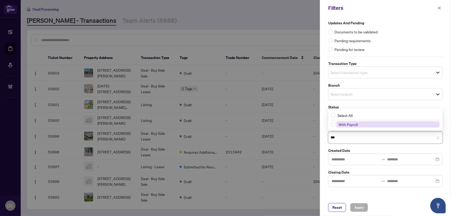
click at [362, 124] on span "With Payroll" at bounding box center [388, 124] width 103 height 6
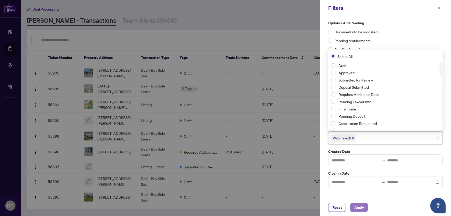
click at [356, 205] on span "Apply" at bounding box center [360, 207] width 10 height 8
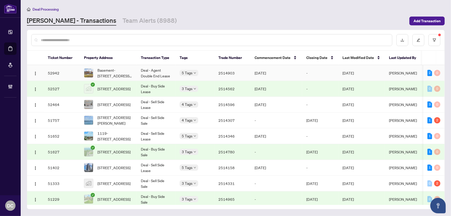
click at [227, 74] on td "2514903" at bounding box center [232, 73] width 36 height 16
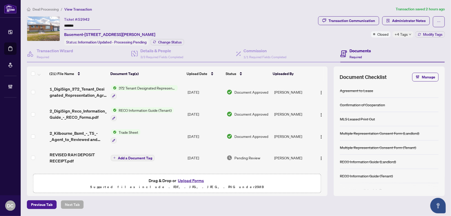
click at [48, 26] on div "Ticket #: 52942 ******* Basement-2 Kilbourne Cres, St. Catharines, Ontario L2M …" at bounding box center [171, 30] width 289 height 29
click at [416, 35] on button "Modify Tags" at bounding box center [430, 34] width 29 height 6
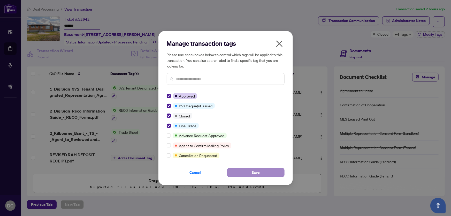
click at [244, 169] on div "Cancel Save" at bounding box center [226, 169] width 118 height 15
click at [245, 169] on button "Save" at bounding box center [255, 172] width 57 height 9
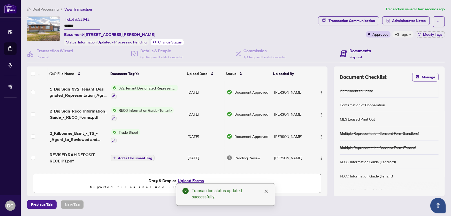
click at [178, 40] on span "Change Status" at bounding box center [170, 42] width 24 height 4
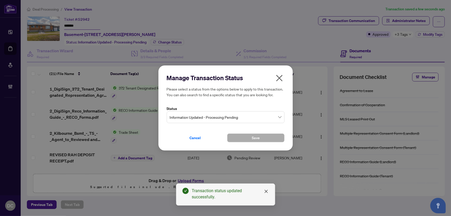
click at [226, 117] on span "Information Updated - Processing Pending" at bounding box center [226, 117] width 112 height 10
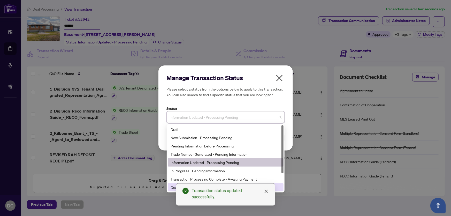
click at [175, 188] on div "Deal Closed" at bounding box center [226, 187] width 110 height 6
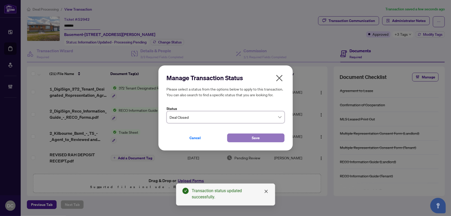
click at [264, 138] on button "Save" at bounding box center [255, 137] width 57 height 9
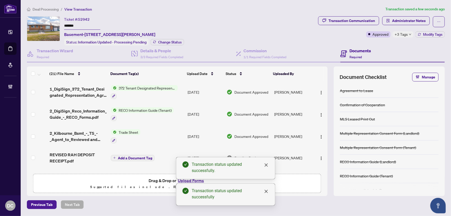
click at [409, 36] on div "+3 Tags" at bounding box center [403, 34] width 21 height 6
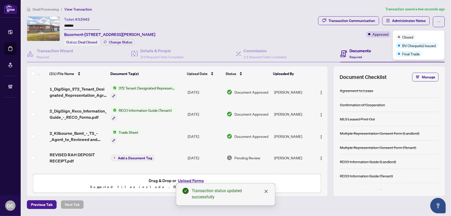
click at [301, 31] on div "Ticket #: 52942 ******* Basement-2 Kilbourne Cres, St. Catharines, Ontario L2M …" at bounding box center [171, 30] width 289 height 29
click at [53, 10] on span "Deal Processing" at bounding box center [46, 9] width 26 height 5
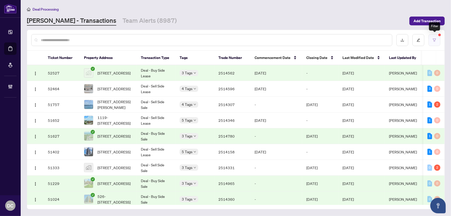
click at [436, 41] on icon "filter" at bounding box center [435, 40] width 4 height 4
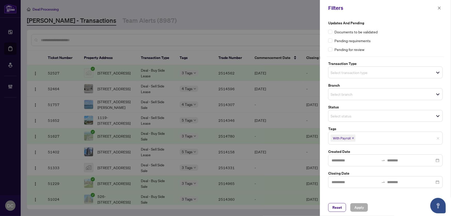
click at [354, 138] on icon "close" at bounding box center [353, 138] width 3 height 3
drag, startPoint x: 367, startPoint y: 205, endPoint x: 364, endPoint y: 199, distance: 6.4
click at [367, 206] on button "Apply" at bounding box center [359, 207] width 18 height 9
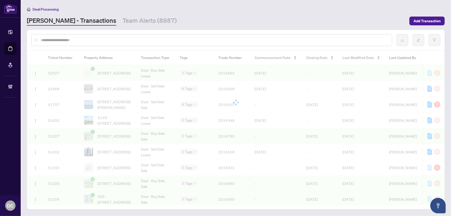
click at [154, 38] on div at bounding box center [225, 108] width 451 height 216
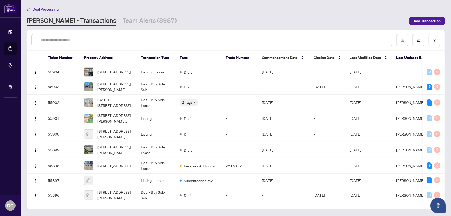
click at [148, 39] on input "text" at bounding box center [214, 40] width 347 height 6
paste input "*******"
type input "*******"
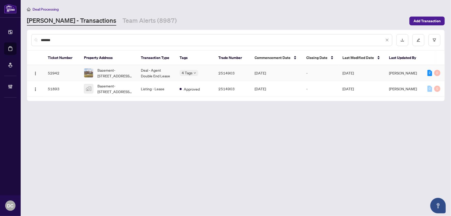
click at [104, 75] on span "Basement-2 Kilbourne Cres, St. Catharines, Ontario L2M 3E4, Canada" at bounding box center [115, 72] width 35 height 11
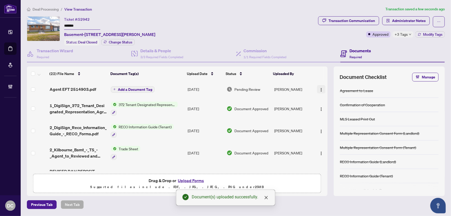
click at [322, 88] on img "button" at bounding box center [321, 90] width 4 height 4
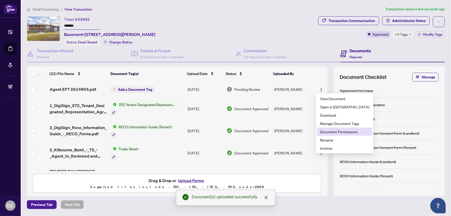
click at [346, 131] on span "Document Permissions" at bounding box center [344, 132] width 49 height 6
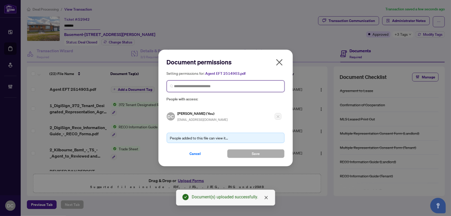
click at [243, 88] on input "search" at bounding box center [227, 86] width 107 height 5
type input "*********"
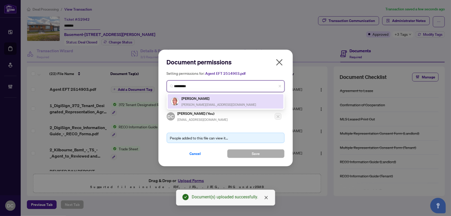
click at [225, 104] on div "Charles Dow charles.dow@gmail.com" at bounding box center [226, 101] width 110 height 12
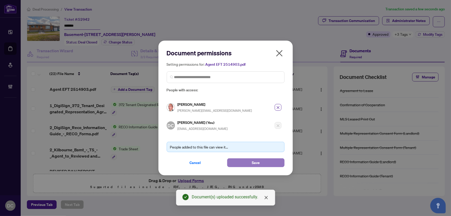
click at [245, 160] on button "Save" at bounding box center [255, 162] width 57 height 9
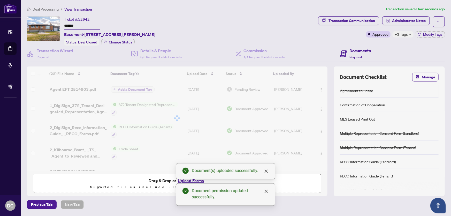
click at [402, 34] on body "Dashboard Deal Processing Mortgage Referrals Brokerage Management DC Dawn Chan …" at bounding box center [225, 108] width 451 height 216
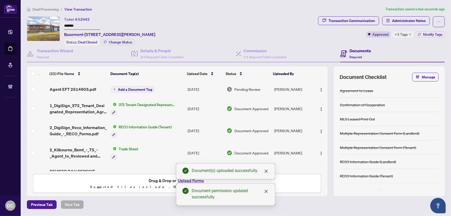
click at [405, 35] on span "+3 Tags" at bounding box center [401, 34] width 13 height 6
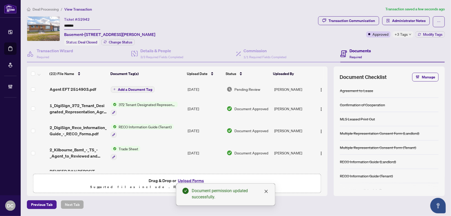
click at [49, 8] on span "Deal Processing" at bounding box center [46, 9] width 26 height 5
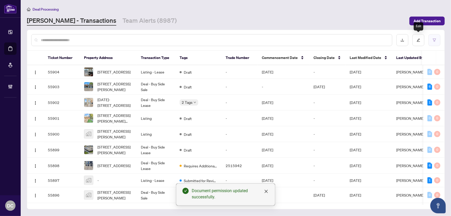
click at [432, 40] on button "button" at bounding box center [435, 40] width 12 height 12
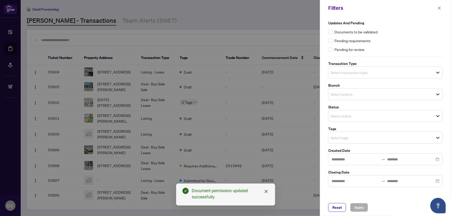
click at [357, 138] on input "search" at bounding box center [349, 138] width 36 height 6
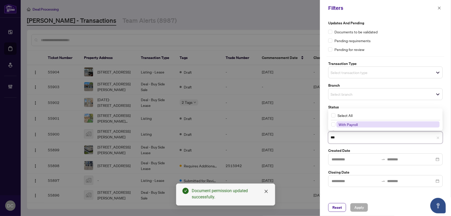
type input "****"
click at [365, 128] on div "With Payroll" at bounding box center [386, 124] width 108 height 6
click at [366, 124] on span "With Payroll" at bounding box center [388, 124] width 103 height 6
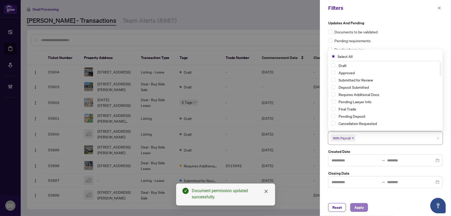
click at [357, 206] on span "Apply" at bounding box center [360, 207] width 10 height 8
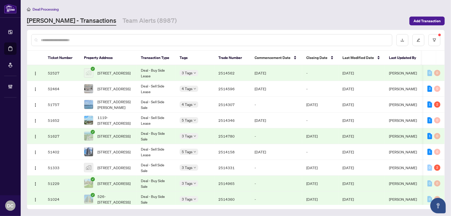
click at [327, 71] on td "-" at bounding box center [320, 73] width 36 height 16
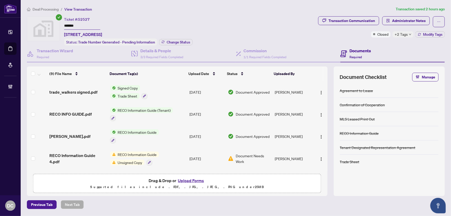
drag, startPoint x: 84, startPoint y: 25, endPoint x: 54, endPoint y: 23, distance: 30.0
click at [54, 23] on div "Ticket #: 52527 ******* 1810 Walkers Line unit 301, Burlington, ON, Canada Stat…" at bounding box center [171, 30] width 289 height 29
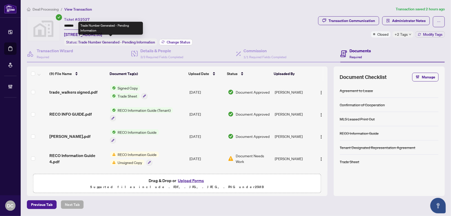
click at [178, 41] on span "Change Status" at bounding box center [179, 42] width 24 height 4
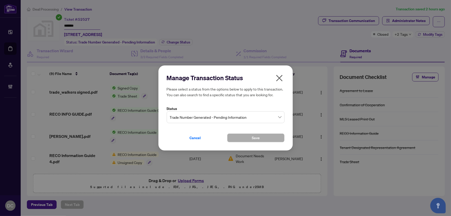
click at [257, 112] on div "Trade Number Generated - Pending Information" at bounding box center [226, 117] width 118 height 12
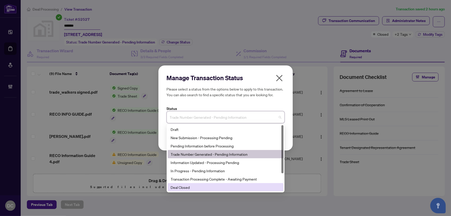
click at [208, 186] on div "Deal Closed" at bounding box center [226, 187] width 110 height 6
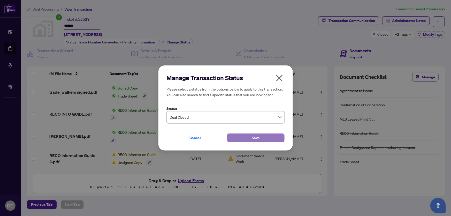
click at [245, 139] on button "Save" at bounding box center [255, 137] width 57 height 9
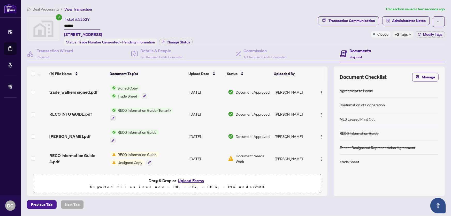
click at [424, 33] on span "Modify Tags" at bounding box center [432, 35] width 19 height 4
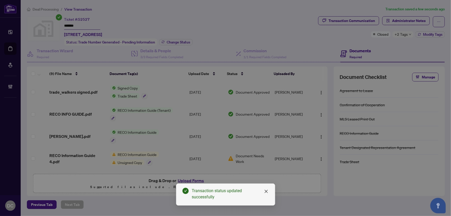
click at [424, 33] on div "Manage transaction tags Please use checkboxes below to control which tags will …" at bounding box center [225, 108] width 451 height 216
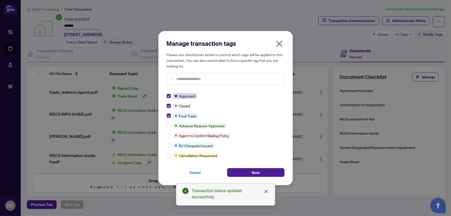
drag, startPoint x: 252, startPoint y: 170, endPoint x: 0, endPoint y: 138, distance: 254.2
click at [251, 169] on button "Save" at bounding box center [255, 172] width 57 height 9
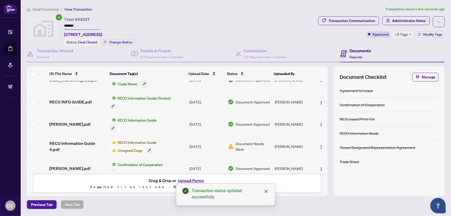
scroll to position [23, 0]
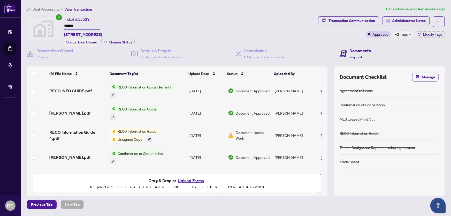
click at [402, 33] on span "+2 Tags" at bounding box center [401, 34] width 13 height 6
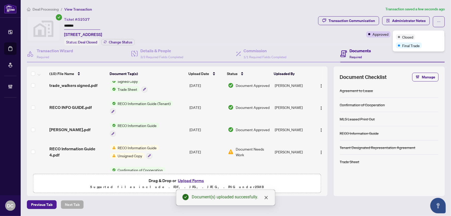
scroll to position [0, 0]
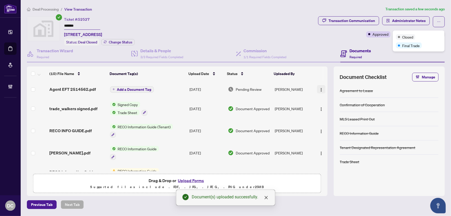
click at [317, 88] on button "button" at bounding box center [321, 89] width 8 height 8
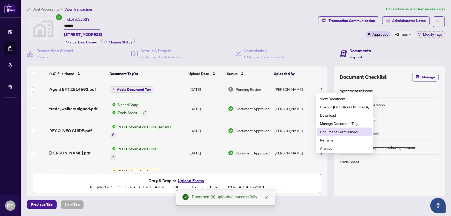
click at [326, 131] on span "Document Permissions" at bounding box center [344, 132] width 49 height 6
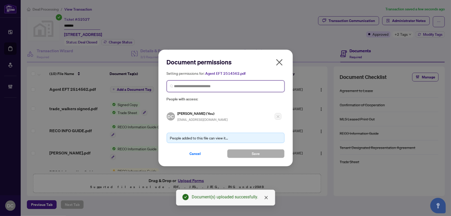
click at [233, 87] on input "search" at bounding box center [227, 86] width 107 height 5
type input "*********"
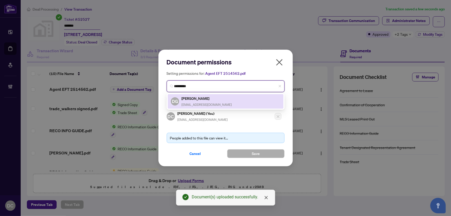
click at [220, 100] on div "DG Dina Gorgis dinagorgis@gmail.com" at bounding box center [226, 101] width 110 height 12
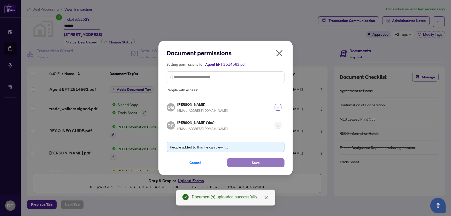
click at [244, 163] on button "Save" at bounding box center [255, 162] width 57 height 9
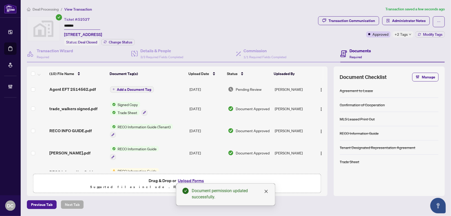
click at [49, 9] on span "Deal Processing" at bounding box center [46, 9] width 26 height 5
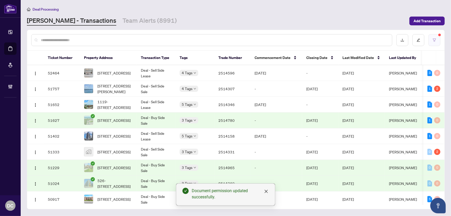
click at [438, 43] on button "button" at bounding box center [435, 40] width 12 height 12
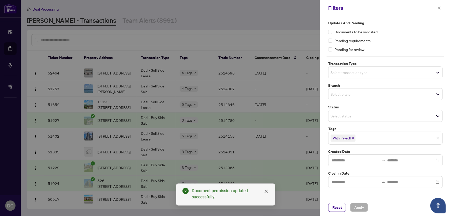
click at [353, 138] on icon "close" at bounding box center [353, 138] width 2 height 2
click at [367, 206] on button "Apply" at bounding box center [359, 207] width 18 height 9
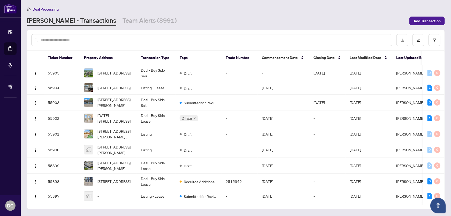
click at [122, 39] on input "text" at bounding box center [214, 40] width 347 height 6
paste input "*******"
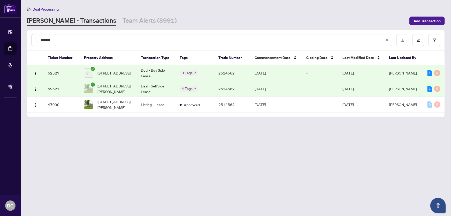
type input "*******"
click at [156, 87] on td "Deal - Sell Side Lease" at bounding box center [156, 89] width 39 height 16
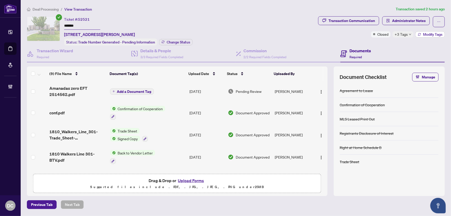
click at [416, 34] on button "Modify Tags" at bounding box center [430, 34] width 29 height 6
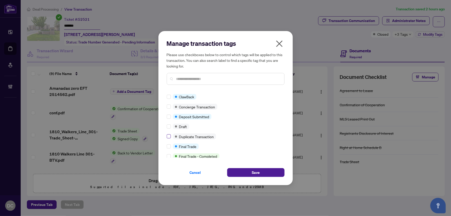
scroll to position [70, 0]
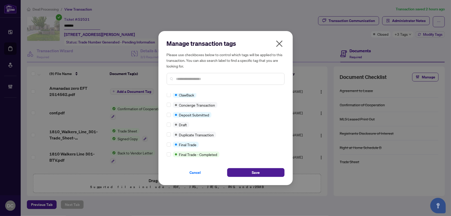
click at [166, 144] on div "Manage transaction tags Please use checkboxes below to control which tags will …" at bounding box center [226, 108] width 135 height 154
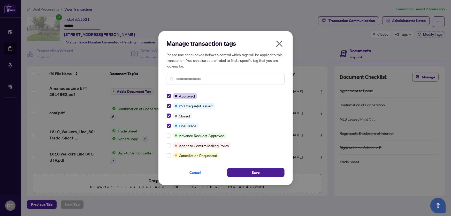
drag, startPoint x: 249, startPoint y: 173, endPoint x: 253, endPoint y: 157, distance: 16.4
click at [249, 173] on button "Save" at bounding box center [255, 172] width 57 height 9
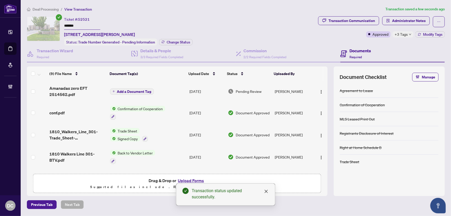
click at [45, 9] on span "Deal Processing" at bounding box center [46, 9] width 26 height 5
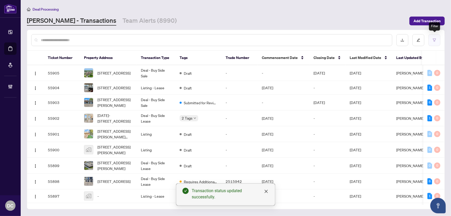
click at [433, 42] on button "button" at bounding box center [435, 40] width 12 height 12
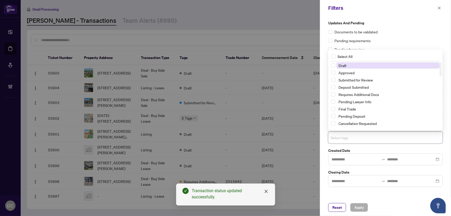
click at [360, 138] on input "search" at bounding box center [349, 138] width 36 height 6
type input "*"
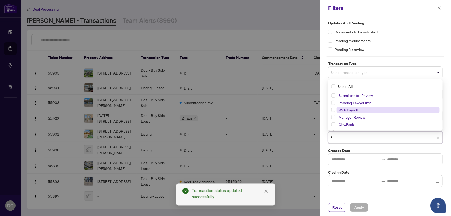
click at [349, 110] on span "With Payroll" at bounding box center [348, 110] width 19 height 5
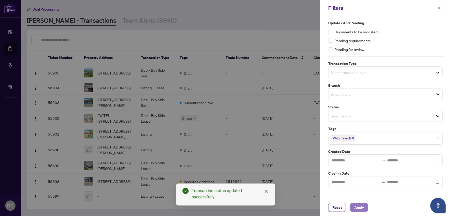
click at [361, 207] on span "Apply" at bounding box center [360, 207] width 10 height 8
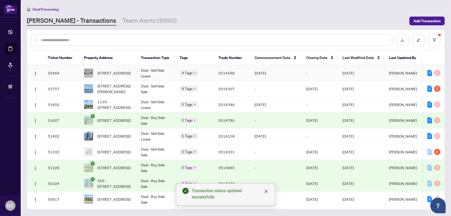
click at [227, 71] on td "2514596" at bounding box center [232, 73] width 36 height 16
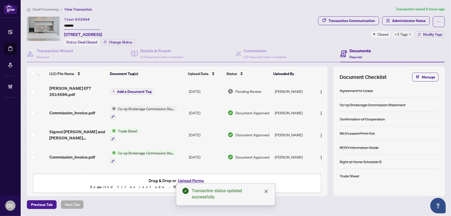
drag, startPoint x: 87, startPoint y: 24, endPoint x: 40, endPoint y: 24, distance: 47.1
click at [40, 24] on div "Ticket #: 52464 ******* 406-800 Broadview Ave, Toronto, Ontario M4K 2P7, Canada…" at bounding box center [171, 30] width 289 height 29
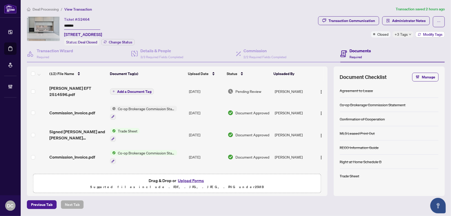
click at [436, 36] on span "Modify Tags" at bounding box center [432, 35] width 19 height 4
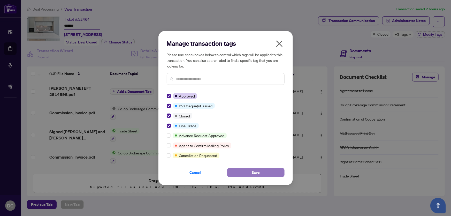
click at [251, 171] on button "Save" at bounding box center [255, 172] width 57 height 9
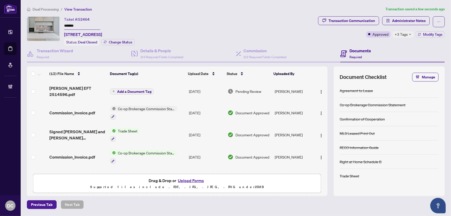
click at [409, 36] on div "+3 Tags" at bounding box center [403, 34] width 21 height 6
click at [388, 46] on div "Documents Required" at bounding box center [393, 54] width 105 height 17
click at [156, 133] on td "Trade Sheet" at bounding box center [147, 135] width 79 height 22
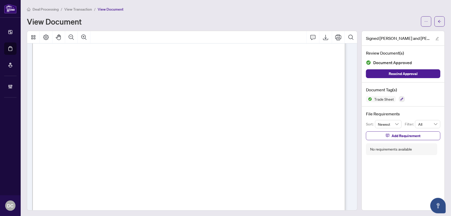
scroll to position [665, 0]
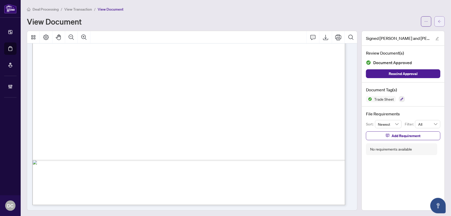
click at [438, 21] on icon "arrow-left" at bounding box center [440, 22] width 4 height 4
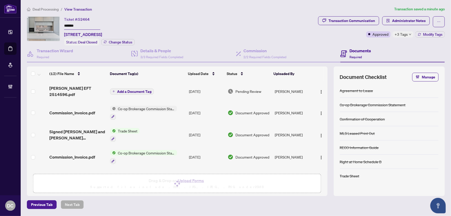
click at [409, 34] on icon "down" at bounding box center [410, 34] width 3 height 3
click at [390, 46] on div "Documents Required" at bounding box center [393, 54] width 105 height 17
click at [367, 16] on div "Deal Processing / View Transaction Transaction saved a minute ago Ticket #: 524…" at bounding box center [236, 107] width 422 height 203
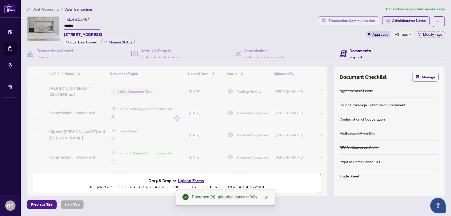
click at [366, 22] on div "Transaction Communication" at bounding box center [352, 21] width 47 height 8
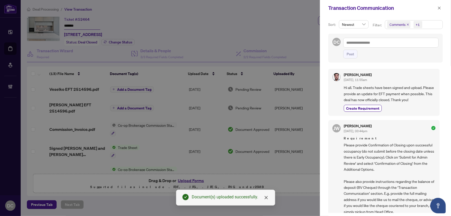
click at [439, 7] on icon "close" at bounding box center [439, 7] width 3 height 3
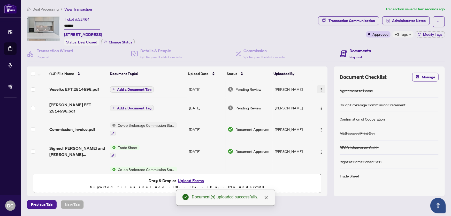
click at [317, 88] on button "button" at bounding box center [321, 89] width 8 height 8
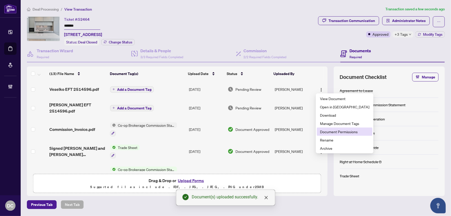
click at [331, 131] on span "Document Permissions" at bounding box center [344, 132] width 49 height 6
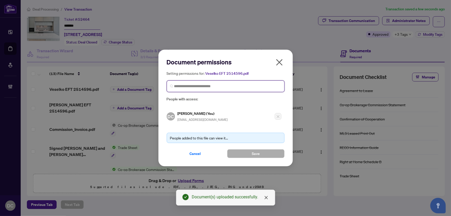
click at [244, 88] on input "search" at bounding box center [227, 86] width 107 height 5
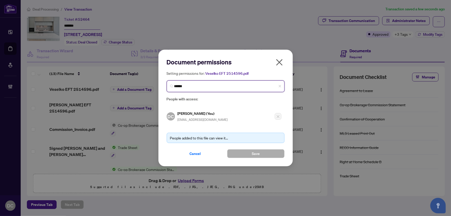
type input "*******"
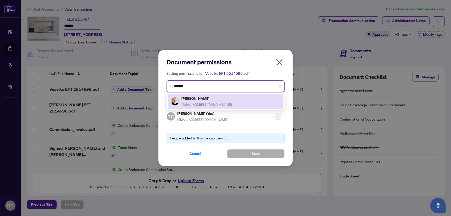
drag, startPoint x: 237, startPoint y: 97, endPoint x: 247, endPoint y: 126, distance: 30.6
click at [237, 98] on div "Veselko Popovic veskpopovic@gmail.com" at bounding box center [226, 101] width 110 height 12
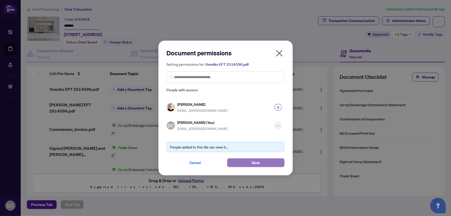
click at [252, 160] on span "Save" at bounding box center [256, 163] width 8 height 8
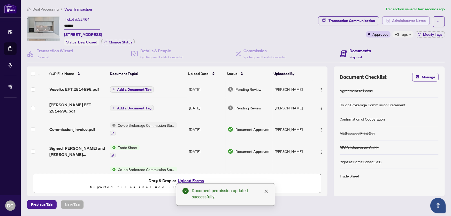
click at [392, 20] on button "Administrator Notes" at bounding box center [407, 20] width 48 height 9
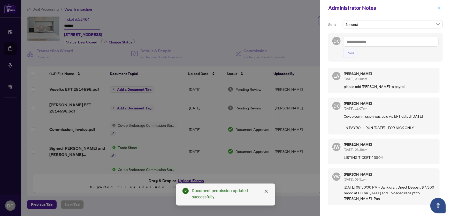
drag, startPoint x: 441, startPoint y: 8, endPoint x: 434, endPoint y: 7, distance: 6.5
click at [441, 8] on icon "close" at bounding box center [440, 8] width 4 height 4
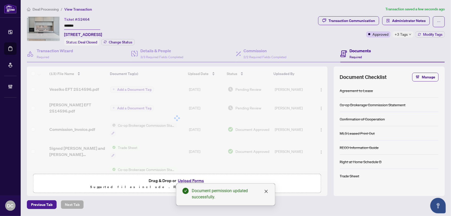
click at [51, 9] on span "Deal Processing" at bounding box center [46, 9] width 26 height 5
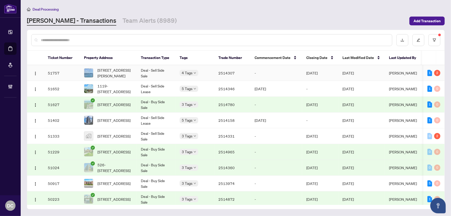
click at [263, 73] on td "-" at bounding box center [277, 73] width 52 height 16
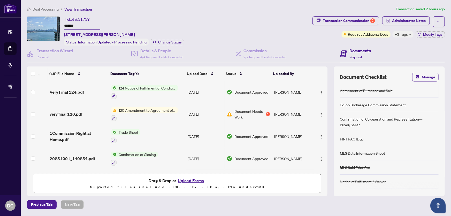
click at [35, 25] on div "Ticket #: 51757 ******* 2703-70 Annie Craig Dr, Toronto, Ontario M8V 0G2, Canad…" at bounding box center [169, 30] width 284 height 29
click at [175, 41] on span "Change Status" at bounding box center [170, 42] width 24 height 4
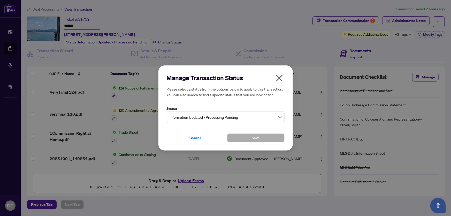
click at [175, 116] on span "Information Updated - Processing Pending" at bounding box center [226, 117] width 112 height 10
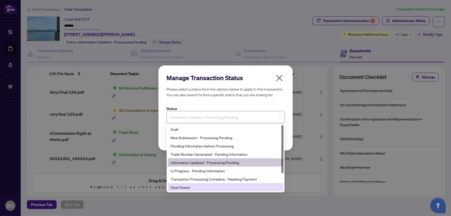
drag, startPoint x: 181, startPoint y: 191, endPoint x: 181, endPoint y: 188, distance: 3.1
click at [181, 190] on div "Deal Closed" at bounding box center [226, 187] width 116 height 8
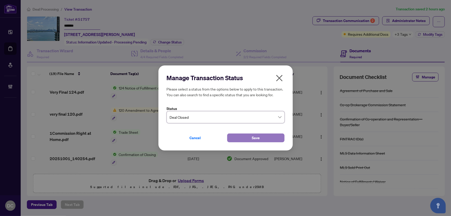
click at [238, 139] on button "Save" at bounding box center [255, 137] width 57 height 9
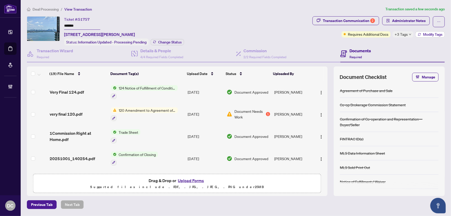
click at [425, 34] on span "Modify Tags" at bounding box center [432, 35] width 19 height 4
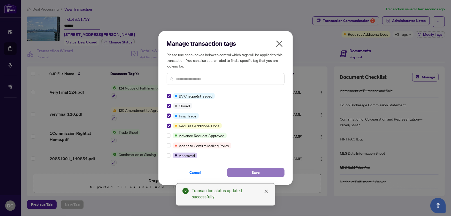
drag, startPoint x: 258, startPoint y: 170, endPoint x: 252, endPoint y: 170, distance: 6.5
click at [258, 171] on span "Save" at bounding box center [256, 172] width 8 height 8
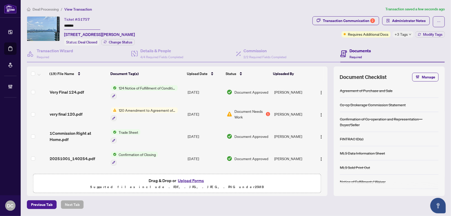
click at [150, 135] on td "Trade Sheet" at bounding box center [147, 136] width 77 height 22
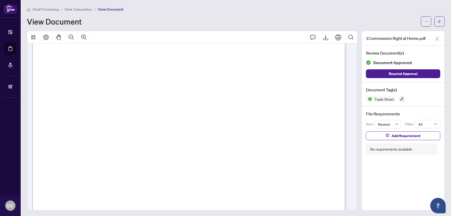
scroll to position [117, 0]
click at [438, 23] on icon "arrow-left" at bounding box center [440, 22] width 4 height 4
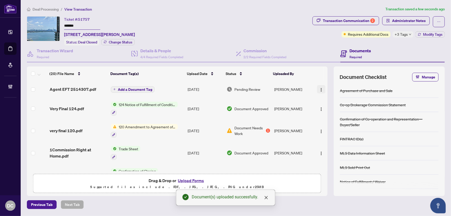
click at [323, 89] on button "button" at bounding box center [321, 89] width 8 height 8
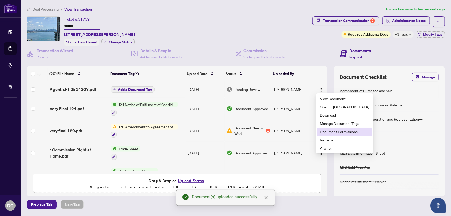
click at [333, 132] on span "Document Permissions" at bounding box center [344, 132] width 49 height 6
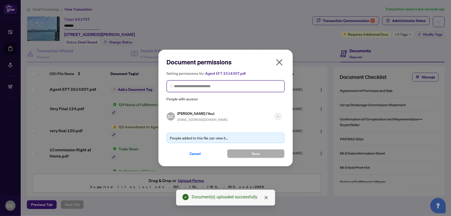
click at [239, 86] on input "search" at bounding box center [227, 86] width 107 height 5
type input "**********"
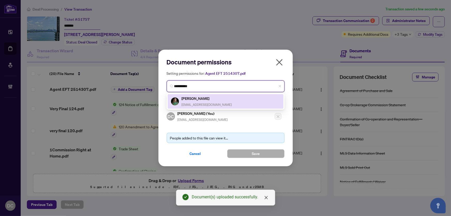
click at [233, 96] on div "Shiva Ghaffarzadeh shiva.realtor1@gmail.com" at bounding box center [226, 101] width 110 height 12
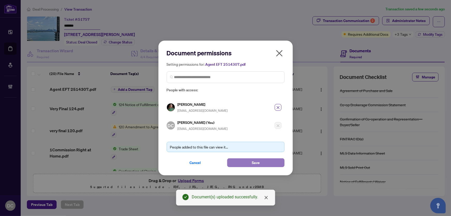
click at [243, 160] on button "Save" at bounding box center [255, 162] width 57 height 9
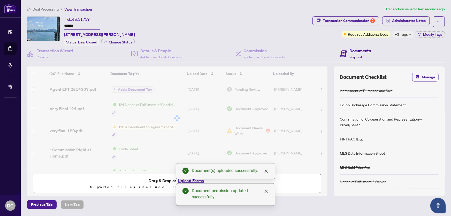
click at [400, 36] on div "Document permissions Setting permissions for: Agent EFT 2514307.pdf 2095 Shiva …" at bounding box center [225, 108] width 451 height 216
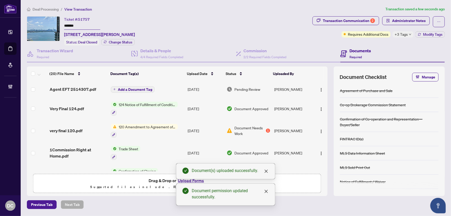
click at [401, 34] on span "+3 Tags" at bounding box center [401, 34] width 13 height 6
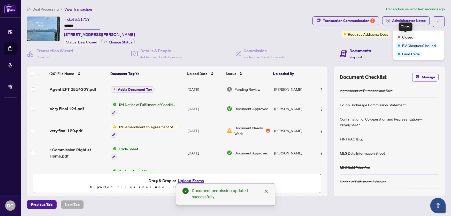
click at [372, 41] on div "Transaction Communication 2 Administrator Notes Requires Additional Docs +3 Tag…" at bounding box center [379, 30] width 135 height 29
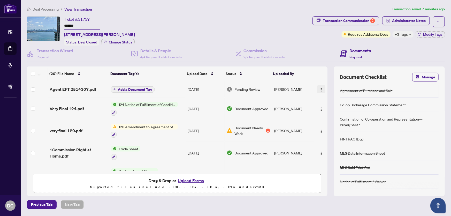
click at [320, 88] on img "button" at bounding box center [321, 90] width 4 height 4
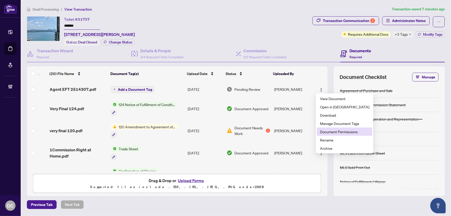
click at [324, 130] on span "Document Permissions" at bounding box center [344, 132] width 49 height 6
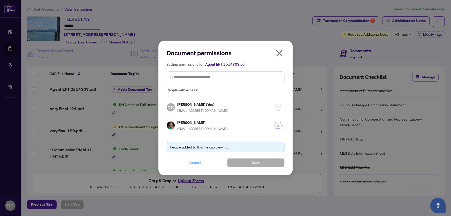
click at [199, 161] on span "Cancel" at bounding box center [195, 163] width 11 height 8
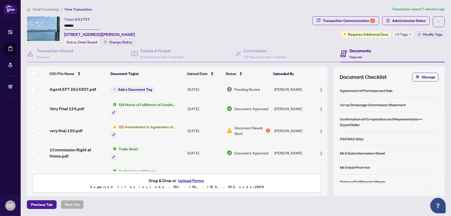
drag, startPoint x: 48, startPoint y: 11, endPoint x: 71, endPoint y: 5, distance: 23.9
click at [48, 11] on span "Deal Processing" at bounding box center [46, 9] width 26 height 5
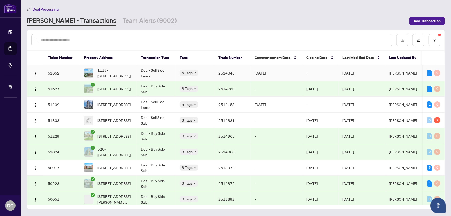
click at [244, 73] on td "2514346" at bounding box center [232, 73] width 36 height 16
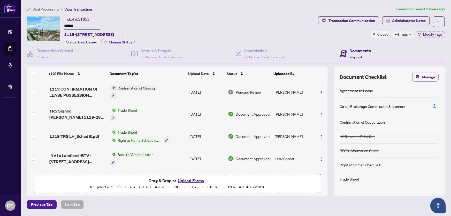
drag, startPoint x: 80, startPoint y: 22, endPoint x: 46, endPoint y: 23, distance: 34.4
click at [46, 23] on div "Ticket #: 51652 ******* 1119-285 Dufferin St, Toronto, Ontario M6K 0J2, Canada …" at bounding box center [171, 30] width 289 height 29
click at [438, 35] on span "Modify Tags" at bounding box center [432, 35] width 19 height 4
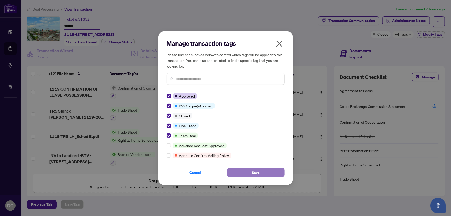
click at [255, 170] on span "Save" at bounding box center [256, 172] width 8 height 8
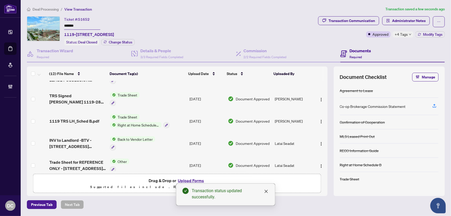
scroll to position [23, 0]
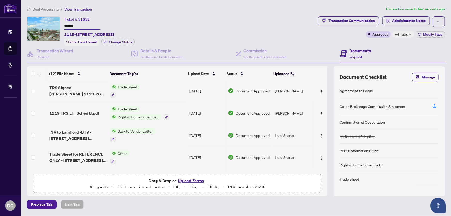
click at [423, 37] on div "Transaction Communication Administrator Notes Approved +4 Tags Modify Tags" at bounding box center [381, 30] width 129 height 29
click at [423, 36] on button "Modify Tags" at bounding box center [430, 34] width 29 height 6
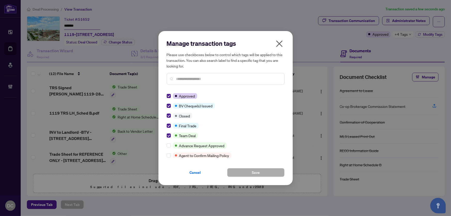
click at [196, 171] on span "Cancel" at bounding box center [195, 172] width 11 height 8
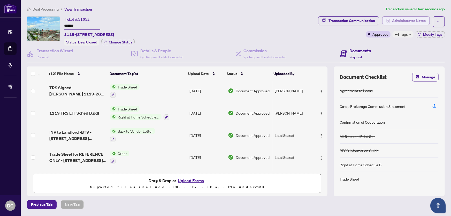
click at [405, 19] on span "Administrator Notes" at bounding box center [409, 21] width 34 height 8
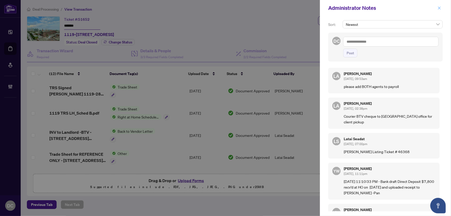
click at [439, 8] on icon "close" at bounding box center [440, 8] width 4 height 4
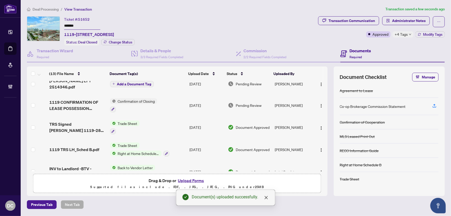
scroll to position [0, 0]
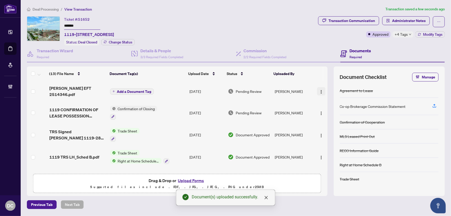
click at [322, 90] on img "button" at bounding box center [321, 92] width 4 height 4
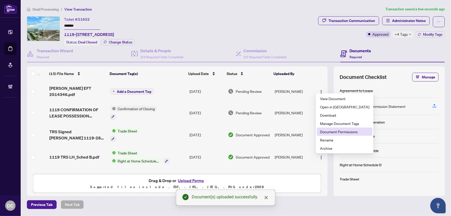
click at [336, 130] on span "Document Permissions" at bounding box center [344, 132] width 49 height 6
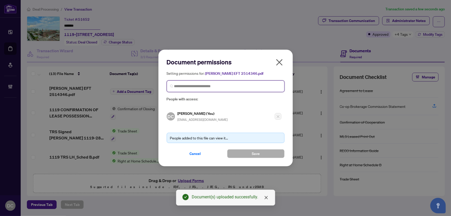
click at [230, 88] on input "search" at bounding box center [227, 86] width 107 height 5
type input "**********"
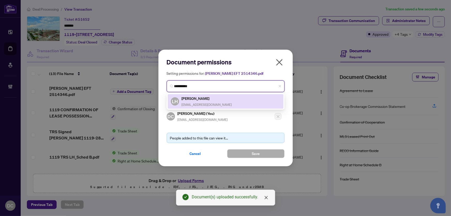
click at [226, 98] on div "LH Linda Hummel LindaHummel@icloud.com" at bounding box center [226, 101] width 110 height 12
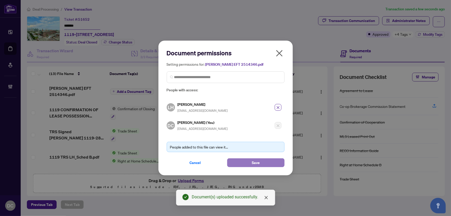
click at [248, 163] on button "Save" at bounding box center [255, 162] width 57 height 9
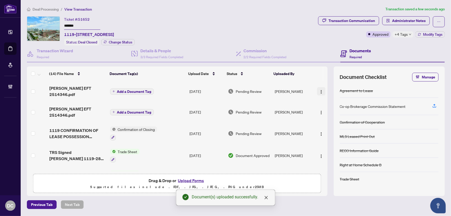
click at [321, 90] on img "button" at bounding box center [321, 92] width 4 height 4
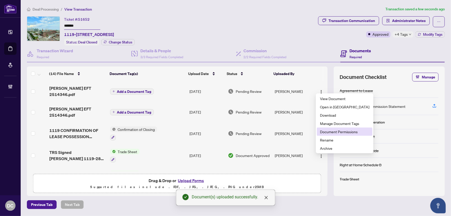
click at [330, 131] on span "Document Permissions" at bounding box center [344, 132] width 49 height 6
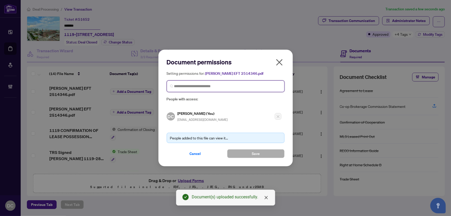
click at [227, 87] on input "search" at bounding box center [227, 86] width 107 height 5
type input "**********"
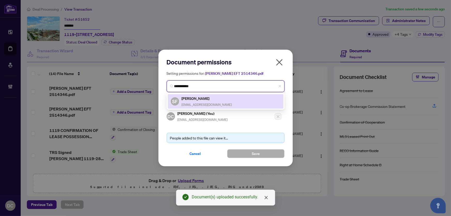
click at [222, 98] on div "SF Sophia Frattura sophiefrattura@yahoo.com" at bounding box center [226, 101] width 110 height 12
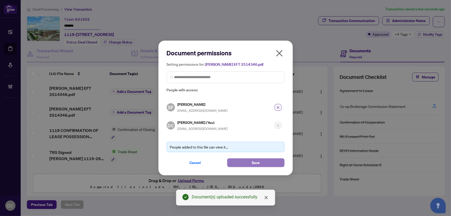
click at [236, 161] on button "Save" at bounding box center [255, 162] width 57 height 9
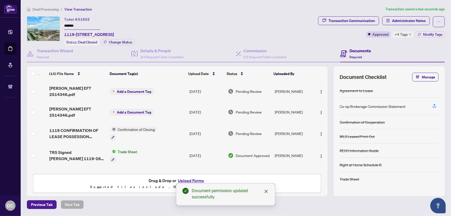
click at [401, 35] on span "+4 Tags" at bounding box center [401, 34] width 13 height 6
click at [51, 11] on span "Deal Processing" at bounding box center [46, 9] width 26 height 5
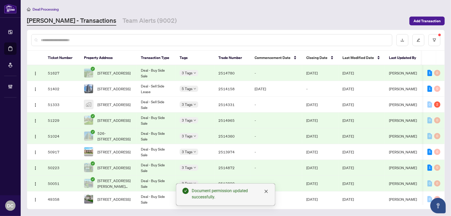
click at [299, 74] on td "-" at bounding box center [277, 73] width 52 height 16
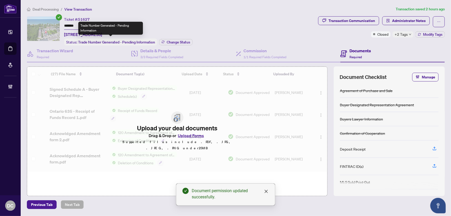
drag, startPoint x: 93, startPoint y: 26, endPoint x: 85, endPoint y: 24, distance: 7.9
click at [92, 25] on div "Trade Number Generated - Pending Information" at bounding box center [110, 28] width 65 height 13
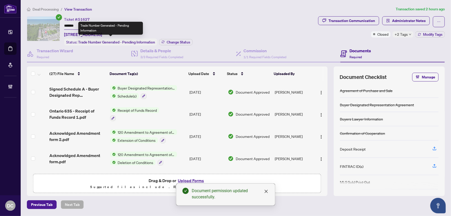
drag, startPoint x: 80, startPoint y: 25, endPoint x: 98, endPoint y: 24, distance: 18.1
click at [59, 26] on body "Dashboard Deal Processing Mortgage Referrals Brokerage Management DC Dawn Chan …" at bounding box center [225, 108] width 451 height 216
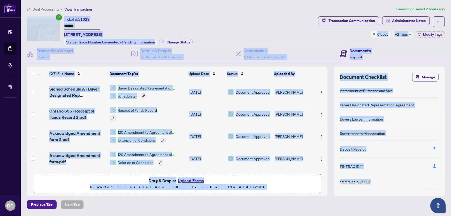
click at [65, 26] on input "*******" at bounding box center [82, 26] width 36 height 8
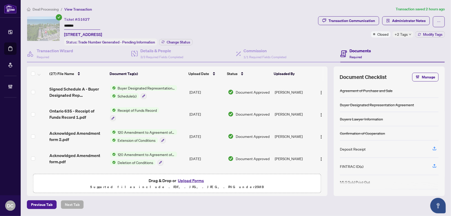
drag, startPoint x: 80, startPoint y: 26, endPoint x: 59, endPoint y: 25, distance: 20.7
click at [59, 25] on div "Ticket #: 51627 ******* 79-485 Green Road, Stoney Creek, ON L8E 6A9, Canada Sta…" at bounding box center [171, 30] width 289 height 29
click at [421, 36] on button "Modify Tags" at bounding box center [430, 34] width 29 height 6
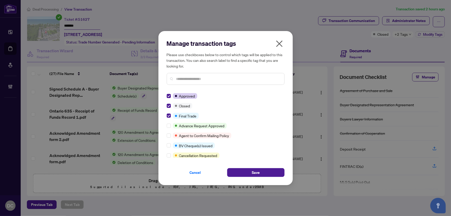
drag, startPoint x: 245, startPoint y: 172, endPoint x: 144, endPoint y: 153, distance: 102.5
click at [245, 172] on button "Save" at bounding box center [255, 172] width 57 height 9
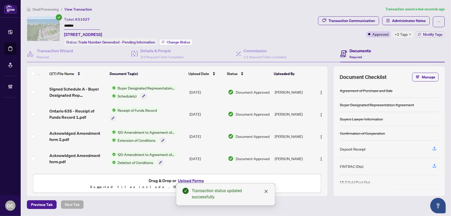
click at [184, 41] on span "Change Status" at bounding box center [179, 42] width 24 height 4
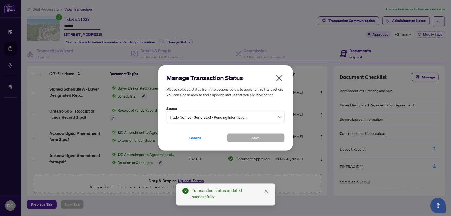
click at [244, 118] on span "Trade Number Generated - Pending Information" at bounding box center [226, 117] width 112 height 10
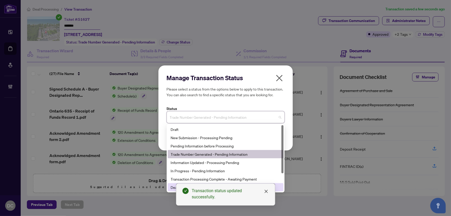
click at [172, 188] on div "Deal Closed" at bounding box center [226, 187] width 110 height 6
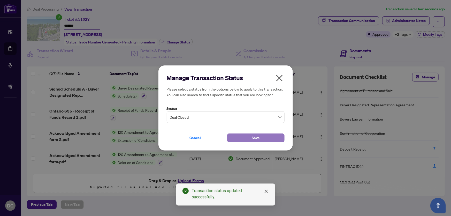
drag, startPoint x: 242, startPoint y: 138, endPoint x: 25, endPoint y: 129, distance: 217.2
click at [242, 138] on button "Save" at bounding box center [255, 137] width 57 height 9
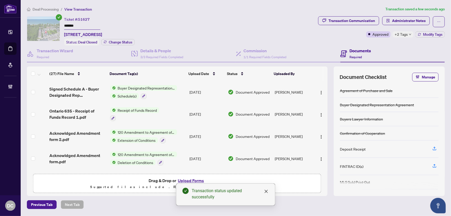
drag, startPoint x: 409, startPoint y: 36, endPoint x: 383, endPoint y: 42, distance: 26.2
click at [409, 36] on div "+2 Tags" at bounding box center [403, 34] width 21 height 6
click at [378, 47] on div "Documents Required" at bounding box center [393, 54] width 105 height 17
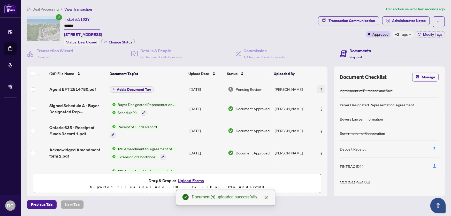
click at [323, 88] on button "button" at bounding box center [321, 89] width 8 height 8
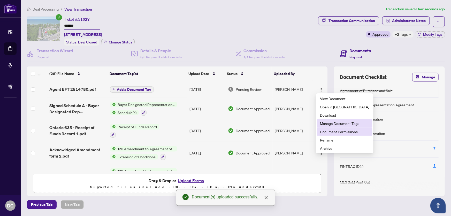
click at [338, 131] on span "Document Permissions" at bounding box center [344, 132] width 49 height 6
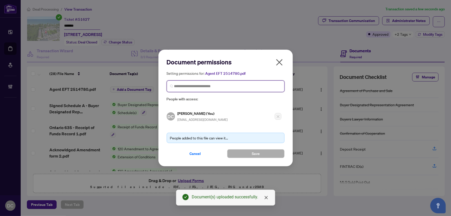
click at [270, 87] on input "search" at bounding box center [227, 86] width 107 height 5
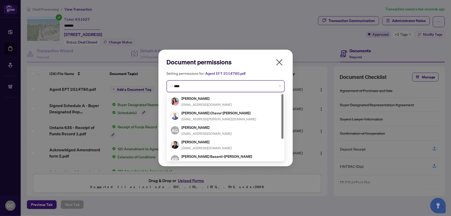
click at [199, 87] on input "****" at bounding box center [227, 86] width 107 height 5
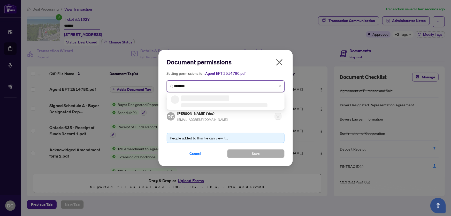
type input "*********"
click at [203, 100] on h5 "Avinash Sharma" at bounding box center [207, 98] width 50 height 6
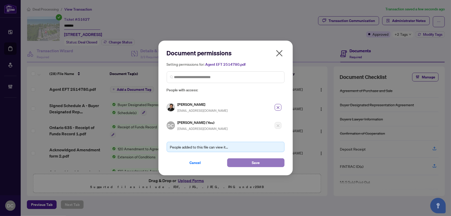
click at [245, 161] on button "Save" at bounding box center [255, 162] width 57 height 9
click at [402, 36] on div "Document permissions Setting permissions for: Agent EFT 2514780.pdf 6319 Avinas…" at bounding box center [225, 108] width 451 height 216
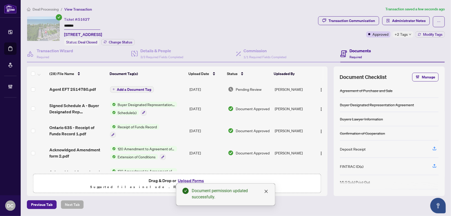
click at [406, 34] on span "+2 Tags" at bounding box center [401, 34] width 13 height 6
click at [50, 8] on span "Deal Processing" at bounding box center [46, 9] width 26 height 5
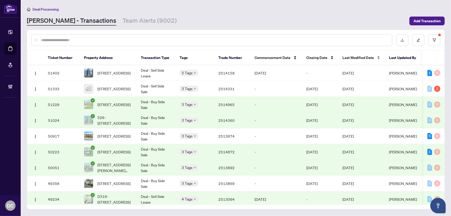
click at [356, 55] on span "Last Modified Date" at bounding box center [359, 58] width 32 height 6
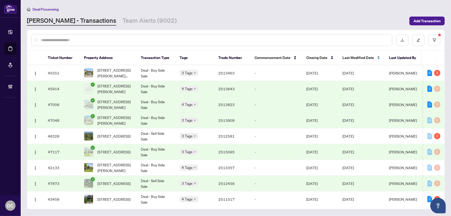
click at [355, 56] on span "Last Modified Date" at bounding box center [359, 58] width 32 height 6
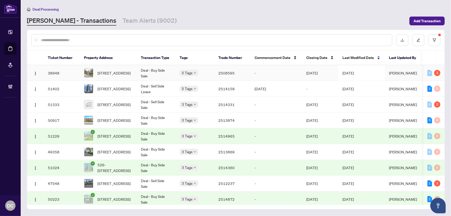
click at [348, 71] on span "Oct/02/2025" at bounding box center [348, 73] width 11 height 5
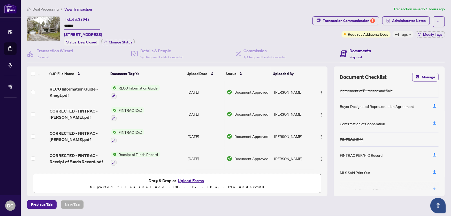
drag, startPoint x: 50, startPoint y: 24, endPoint x: 25, endPoint y: 25, distance: 24.6
click at [25, 25] on div "Ticket #: 38948 ******* 1651 TINY BEACHES Rd, Tiny, Ontario L9M 0H2, Canada Sta…" at bounding box center [236, 106] width 422 height 180
click at [416, 34] on button "Modify Tags" at bounding box center [430, 34] width 29 height 6
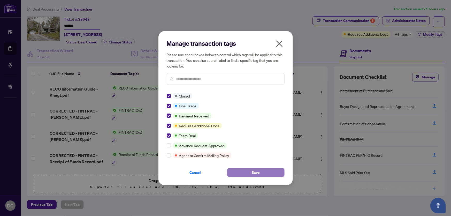
click at [249, 171] on button "Save" at bounding box center [255, 172] width 57 height 9
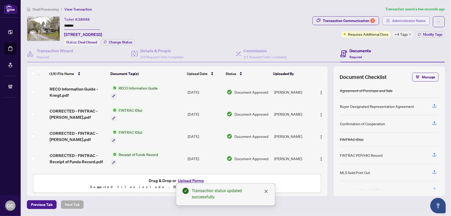
click at [414, 17] on span "Administrator Notes" at bounding box center [409, 21] width 34 height 8
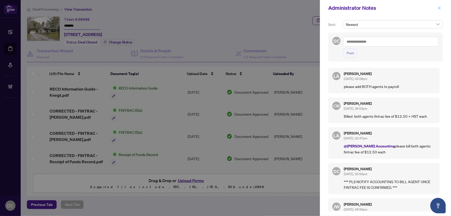
click at [440, 6] on span "button" at bounding box center [440, 8] width 4 height 8
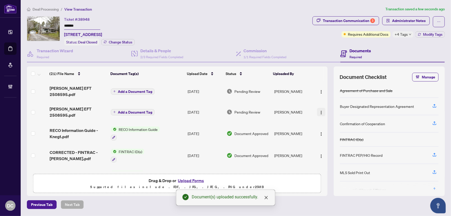
click at [320, 110] on img "button" at bounding box center [321, 112] width 4 height 4
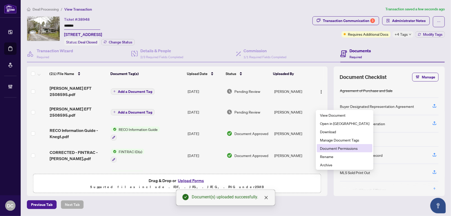
click at [339, 151] on span "Document Permissions" at bounding box center [344, 148] width 49 height 6
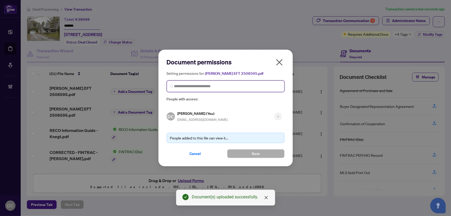
click at [213, 86] on input "search" at bounding box center [227, 86] width 107 height 5
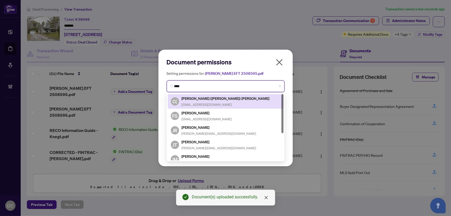
type input "****"
click at [281, 59] on icon "close" at bounding box center [279, 62] width 8 height 8
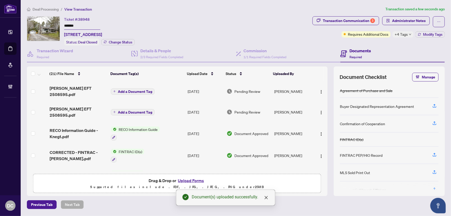
click at [407, 35] on span "+4 Tags" at bounding box center [401, 34] width 13 height 6
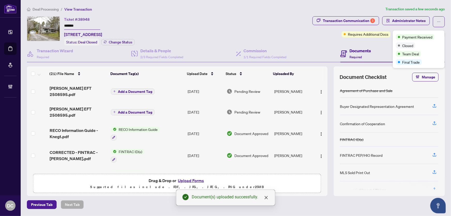
click at [54, 8] on span "Deal Processing" at bounding box center [46, 9] width 26 height 5
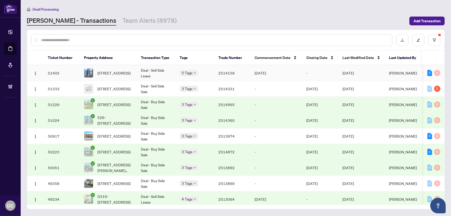
click at [154, 70] on td "Deal - Sell Side Lease" at bounding box center [156, 73] width 39 height 16
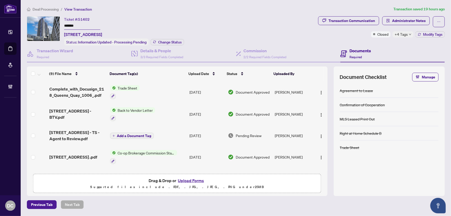
click at [47, 24] on div "Ticket #: 51402 ******* 1006-218 Queens Quay, Toronto, Ontario M5J 2Y6, Canada …" at bounding box center [171, 30] width 289 height 29
click at [427, 35] on span "Modify Tags" at bounding box center [432, 35] width 19 height 4
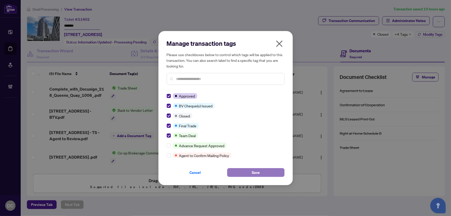
click at [267, 169] on button "Save" at bounding box center [255, 172] width 57 height 9
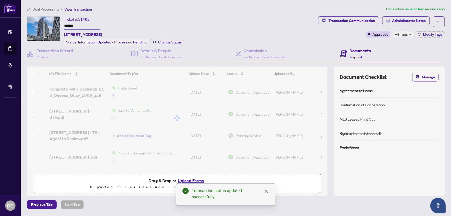
click at [408, 32] on span "+4 Tags" at bounding box center [401, 34] width 13 height 6
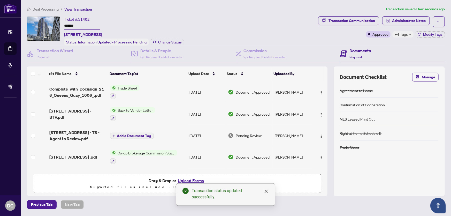
click at [381, 44] on div "Transaction Communication Administrator Notes Approved +4 Tags Modify Tags" at bounding box center [381, 30] width 129 height 29
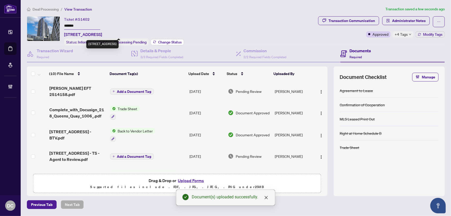
click at [164, 40] on span "Change Status" at bounding box center [170, 42] width 24 height 4
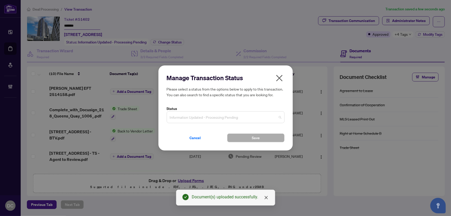
click at [255, 118] on span "Information Updated - Processing Pending" at bounding box center [226, 117] width 112 height 10
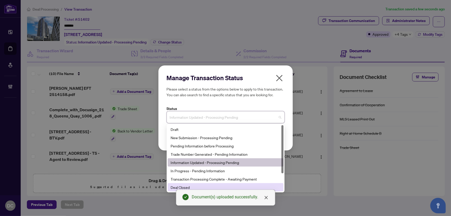
click at [179, 186] on div "Deal Closed" at bounding box center [226, 187] width 110 height 6
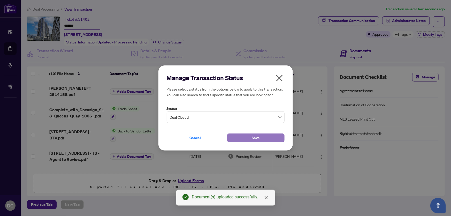
click at [248, 138] on button "Save" at bounding box center [255, 137] width 57 height 9
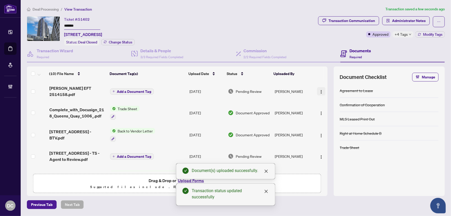
click at [320, 90] on img "button" at bounding box center [321, 92] width 4 height 4
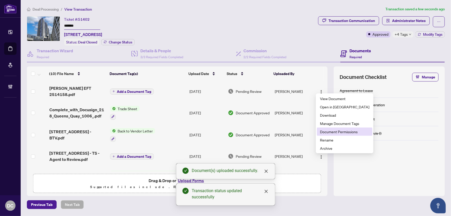
click at [330, 131] on span "Document Permissions" at bounding box center [344, 132] width 49 height 6
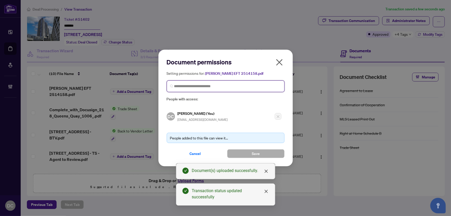
click at [206, 84] on input "search" at bounding box center [227, 86] width 107 height 5
type input "******"
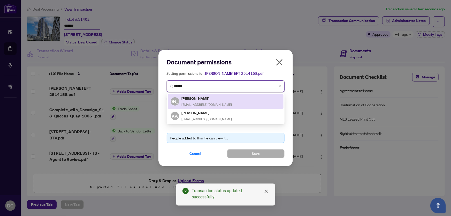
click at [195, 96] on h5 "Jarrod Armstrong" at bounding box center [207, 98] width 50 height 6
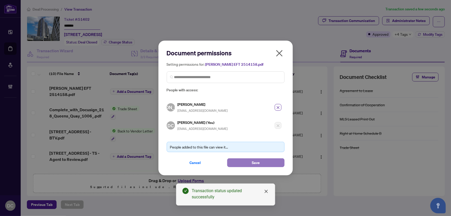
click at [251, 162] on button "Save" at bounding box center [255, 162] width 57 height 9
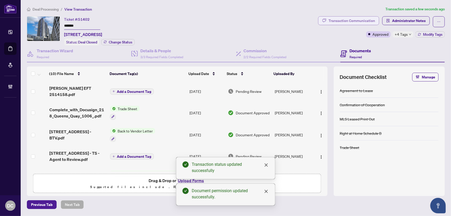
click at [341, 21] on div "Transaction Communication" at bounding box center [352, 21] width 47 height 8
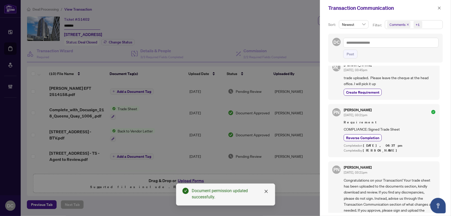
scroll to position [188, 0]
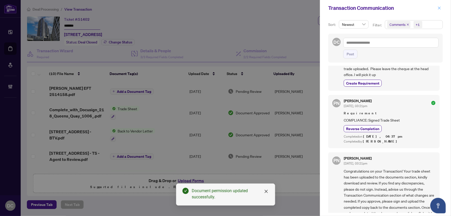
click at [438, 8] on icon "close" at bounding box center [440, 8] width 4 height 4
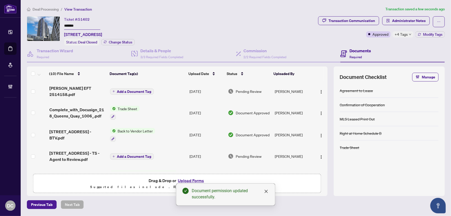
click at [406, 34] on span "+4 Tags" at bounding box center [401, 34] width 13 height 6
click at [46, 10] on span "Deal Processing" at bounding box center [46, 9] width 26 height 5
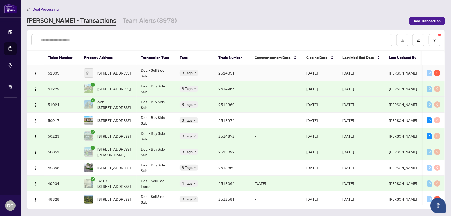
click at [289, 72] on td "-" at bounding box center [277, 73] width 52 height 16
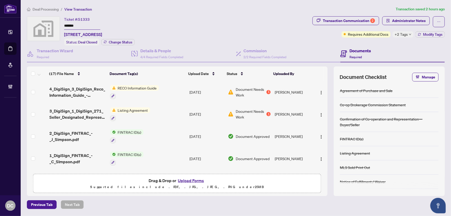
click at [47, 23] on div "Ticket #: 51333 ******* 7 Hailey Court, Bowmanville, ON, Canada Status: Deal Cl…" at bounding box center [169, 30] width 284 height 29
click at [432, 34] on span "Modify Tags" at bounding box center [432, 35] width 19 height 4
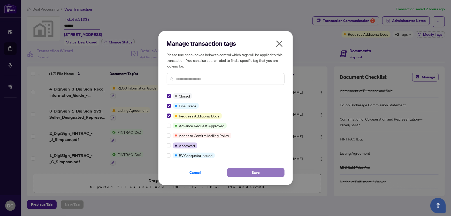
click at [247, 171] on button "Save" at bounding box center [255, 172] width 57 height 9
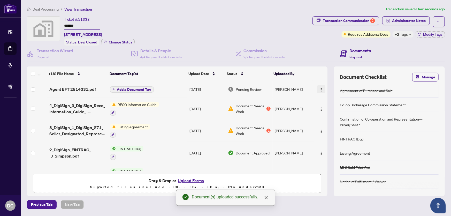
click at [323, 88] on button "button" at bounding box center [321, 89] width 8 height 8
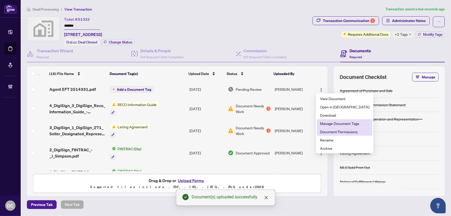
click at [334, 129] on span "Document Permissions" at bounding box center [344, 132] width 49 height 6
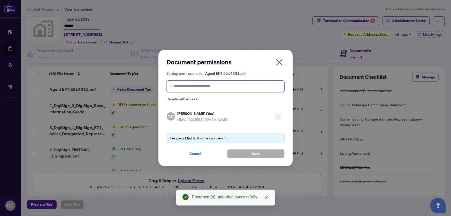
click at [207, 85] on input "search" at bounding box center [227, 86] width 107 height 5
type input "********"
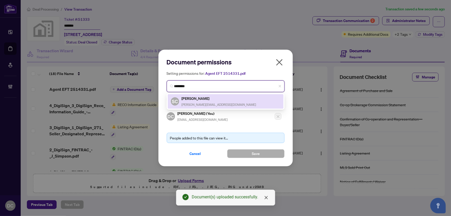
click at [207, 104] on span "steve@steveclarkhomes.com" at bounding box center [219, 105] width 75 height 4
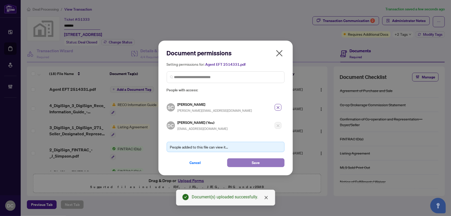
click at [255, 164] on span "Save" at bounding box center [256, 163] width 8 height 8
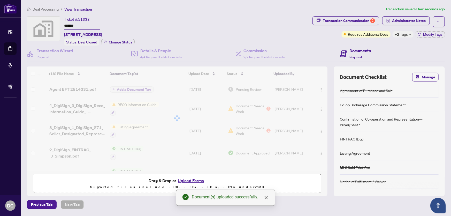
click at [406, 39] on div "Document permissions Setting permissions for: Agent EFT 2514331.pdf 1074 SC Ste…" at bounding box center [225, 108] width 451 height 216
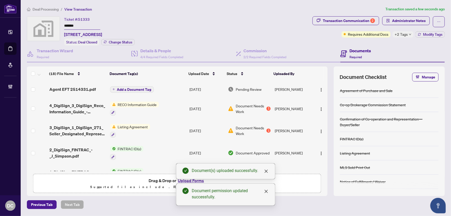
click at [407, 36] on span "+2 Tags" at bounding box center [401, 34] width 13 height 6
click at [385, 43] on div "Transaction Communication 2 Administrator Notes Requires Additional Docs +2 Tag…" at bounding box center [379, 30] width 135 height 29
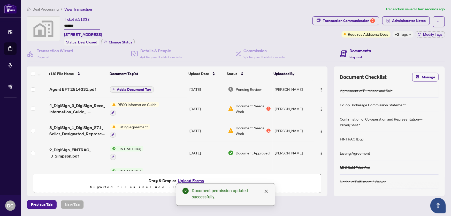
click at [49, 11] on span "Deal Processing" at bounding box center [46, 9] width 26 height 5
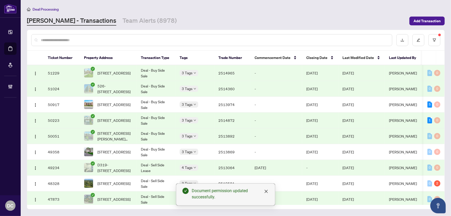
click at [274, 71] on td "-" at bounding box center [277, 73] width 52 height 16
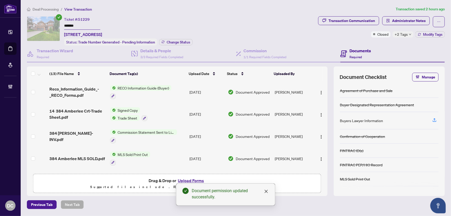
drag, startPoint x: 89, startPoint y: 26, endPoint x: 53, endPoint y: 26, distance: 36.0
click at [53, 26] on div "Ticket #: 51229 ******* 384 Amberlee Crt, Newmarket, Ontario L3X 1E8, Canada St…" at bounding box center [171, 30] width 289 height 29
click at [176, 43] on span "Change Status" at bounding box center [179, 42] width 24 height 4
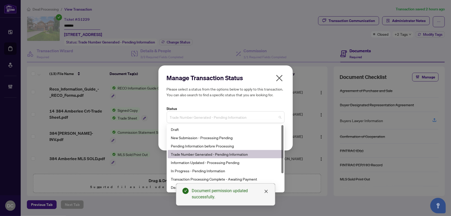
click at [200, 120] on span "Trade Number Generated - Pending Information" at bounding box center [226, 117] width 112 height 10
click at [170, 186] on div "Deal Closed" at bounding box center [226, 187] width 116 height 8
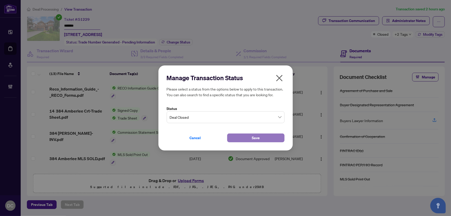
click at [242, 140] on button "Save" at bounding box center [255, 137] width 57 height 9
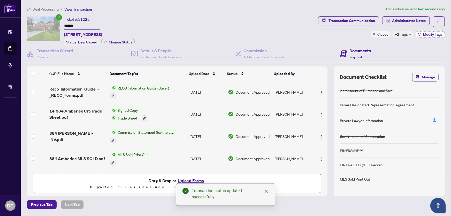
click at [433, 33] on span "Modify Tags" at bounding box center [432, 35] width 19 height 4
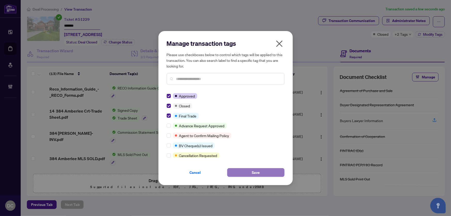
click at [240, 169] on button "Save" at bounding box center [255, 172] width 57 height 9
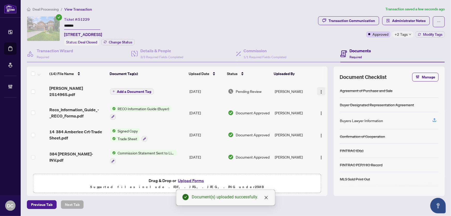
click at [320, 90] on img "button" at bounding box center [321, 92] width 4 height 4
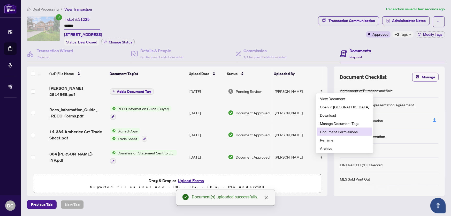
click at [330, 129] on span "Document Permissions" at bounding box center [344, 132] width 49 height 6
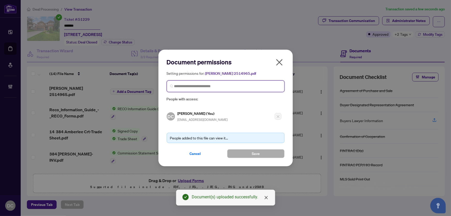
click at [188, 85] on input "search" at bounding box center [227, 86] width 107 height 5
type input "*"
click at [192, 86] on input "******" at bounding box center [227, 86] width 107 height 5
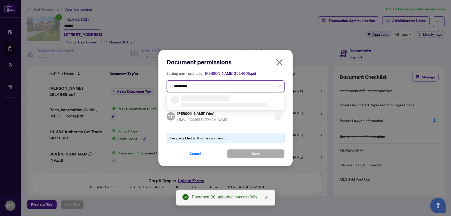
type input "**********"
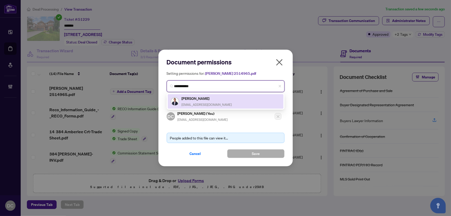
click at [213, 102] on div "Robert Morgan robmorganhomes@gmail.com" at bounding box center [207, 101] width 50 height 12
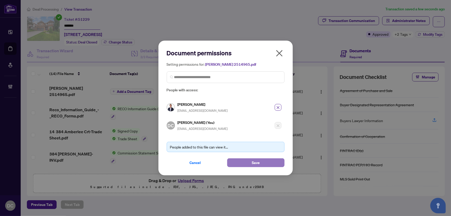
click at [251, 161] on button "Save" at bounding box center [255, 162] width 57 height 9
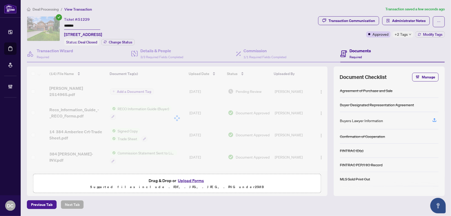
click at [411, 36] on div "Document permissions Setting permissions for: Robert EFT 2514965.pdf 6058 Rober…" at bounding box center [225, 108] width 451 height 216
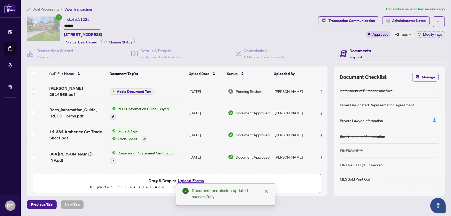
click at [407, 36] on span "+2 Tags" at bounding box center [401, 34] width 13 height 6
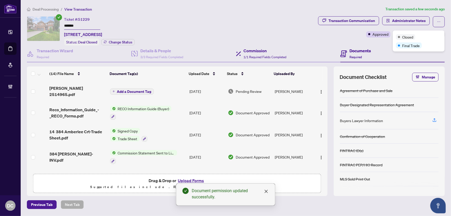
click at [320, 47] on div "Commission 1/1 Required Fields Completed" at bounding box center [288, 54] width 105 height 17
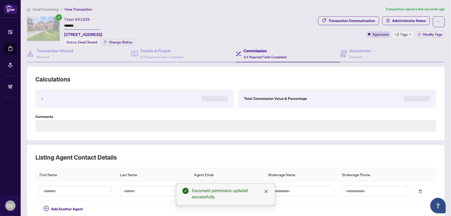
type textarea "**********"
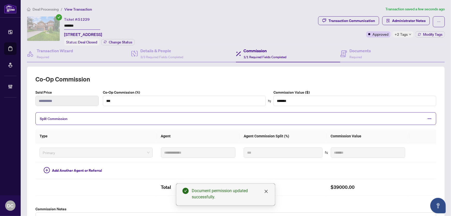
click at [51, 7] on span "Deal Processing" at bounding box center [46, 9] width 26 height 5
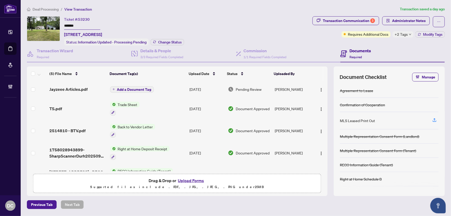
drag, startPoint x: 90, startPoint y: 27, endPoint x: 40, endPoint y: 28, distance: 50.2
click at [40, 28] on div "Ticket #: 53230 ******* [STREET_ADDRESS] Status: Information Updated - Processi…" at bounding box center [169, 30] width 284 height 29
click at [166, 41] on span "Change Status" at bounding box center [170, 42] width 24 height 4
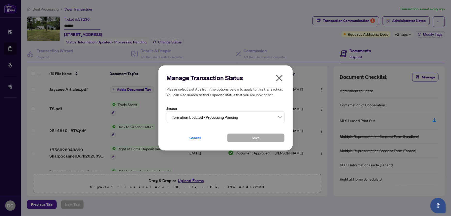
click at [215, 116] on span "Information Updated - Processing Pending" at bounding box center [226, 117] width 112 height 10
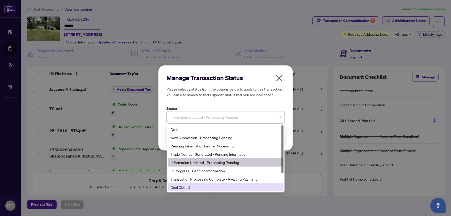
click at [196, 188] on div "Deal Closed" at bounding box center [226, 187] width 110 height 6
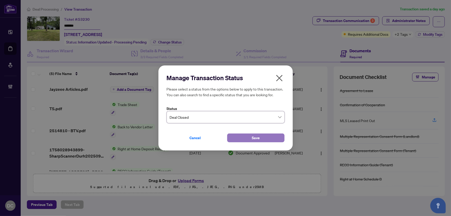
click at [240, 137] on button "Save" at bounding box center [255, 137] width 57 height 9
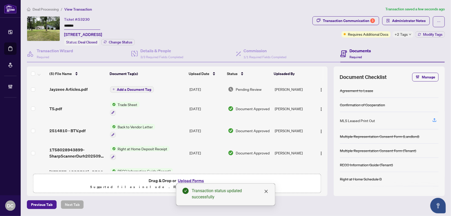
click at [405, 34] on span "+2 Tags" at bounding box center [401, 34] width 13 height 6
click at [436, 56] on div "Documents Required" at bounding box center [393, 54] width 105 height 17
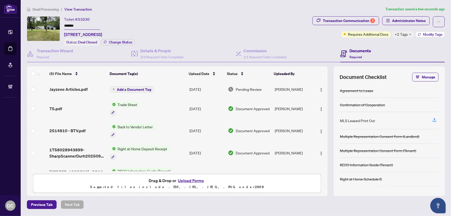
click at [444, 33] on button "Modify Tags" at bounding box center [430, 34] width 29 height 6
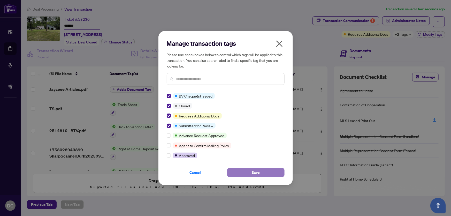
click at [250, 173] on button "Save" at bounding box center [255, 172] width 57 height 9
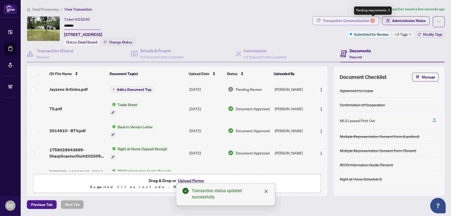
click at [364, 18] on div "Transaction Communication 3" at bounding box center [349, 21] width 52 height 8
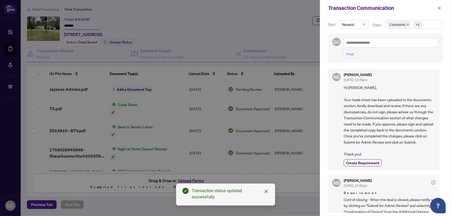
scroll to position [47, 0]
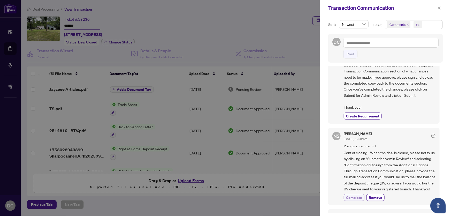
click at [356, 200] on span "Complete" at bounding box center [354, 197] width 16 height 5
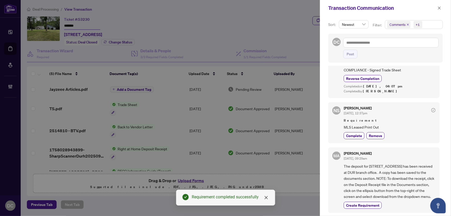
scroll to position [285, 0]
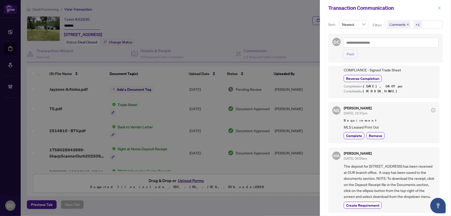
click at [441, 6] on icon "close" at bounding box center [440, 8] width 4 height 4
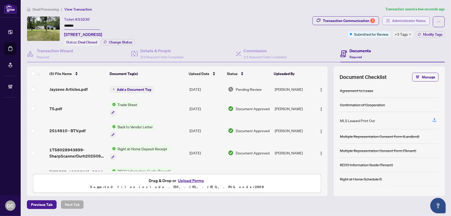
click at [427, 19] on button "Administrator Notes" at bounding box center [407, 20] width 48 height 9
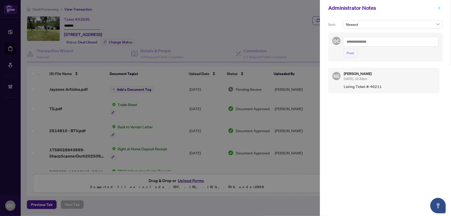
click at [442, 9] on button "button" at bounding box center [439, 8] width 7 height 6
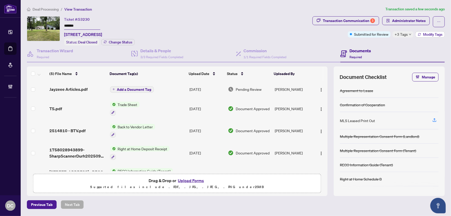
click at [419, 34] on icon "button" at bounding box center [420, 33] width 3 height 1
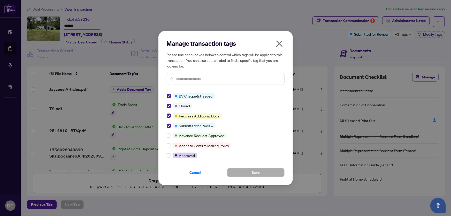
click at [278, 42] on icon "close" at bounding box center [279, 43] width 6 height 6
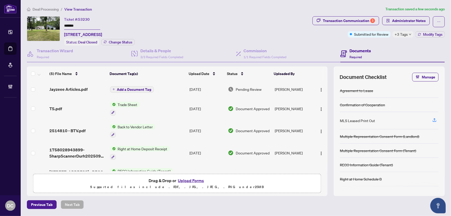
click at [278, 42] on div "Manage transaction tags Please use checkboxes below to control which tags will …" at bounding box center [225, 108] width 451 height 216
click at [341, 21] on div "Transaction Communication 3" at bounding box center [349, 21] width 52 height 8
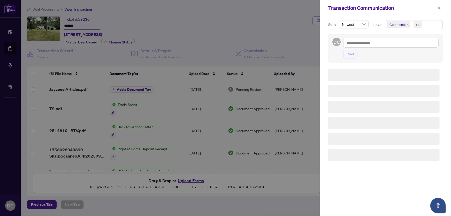
scroll to position [0, 0]
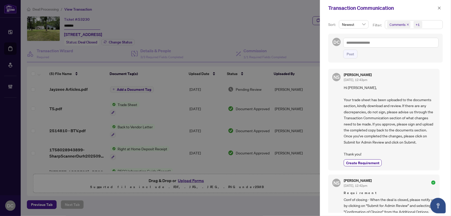
click at [432, 23] on span "Comments +1" at bounding box center [413, 24] width 57 height 8
click at [421, 46] on span "Comments" at bounding box center [416, 46] width 46 height 6
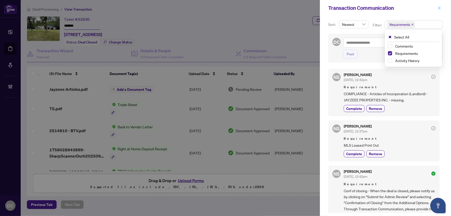
click at [438, 9] on icon "close" at bounding box center [440, 8] width 4 height 4
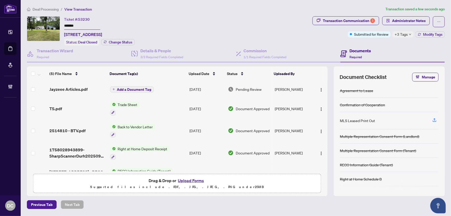
drag, startPoint x: 88, startPoint y: 24, endPoint x: 54, endPoint y: 25, distance: 34.9
click at [53, 24] on div "Ticket #: 53230 ******* 3347 Liberty St, Clarington, Ontario L1C 6K6, Canada St…" at bounding box center [169, 30] width 284 height 29
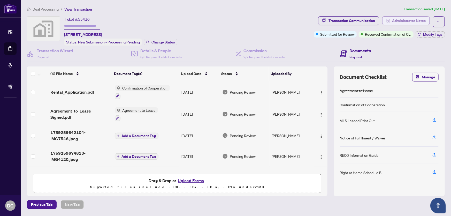
click at [413, 19] on span "Administrator Notes" at bounding box center [409, 21] width 34 height 8
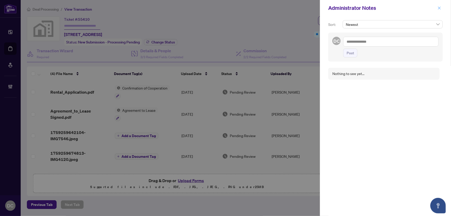
click at [440, 8] on icon "close" at bounding box center [439, 7] width 3 height 3
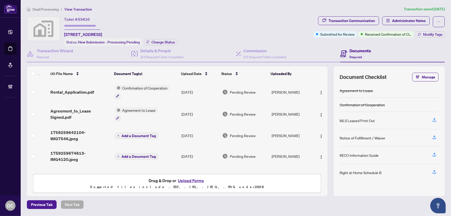
click at [168, 109] on td "Agreement to Lease" at bounding box center [146, 114] width 67 height 22
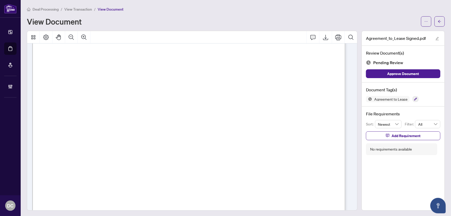
scroll to position [47, 0]
click at [438, 22] on icon "arrow-left" at bounding box center [440, 22] width 4 height 4
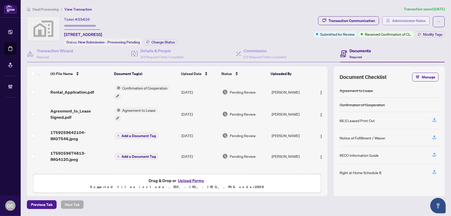
click at [429, 20] on button "Administrator Notes" at bounding box center [407, 20] width 48 height 9
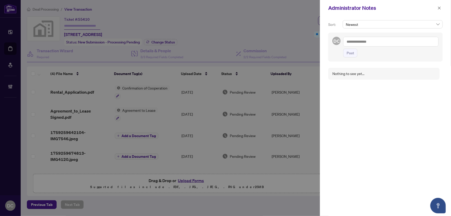
click at [420, 41] on textarea at bounding box center [391, 42] width 95 height 10
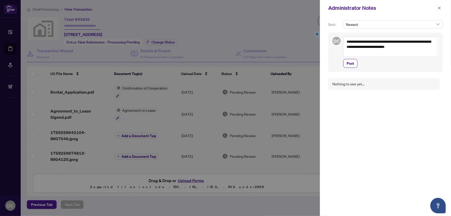
type textarea "**********"
click at [352, 62] on span "Post" at bounding box center [351, 63] width 8 height 8
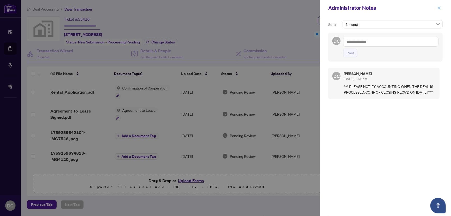
click at [441, 7] on icon "close" at bounding box center [439, 7] width 3 height 3
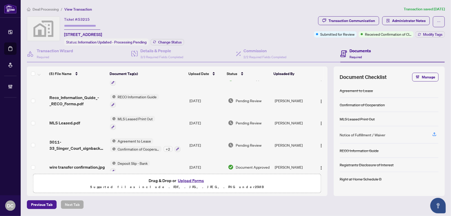
scroll to position [21, 0]
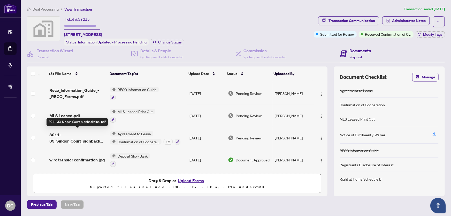
click at [90, 135] on span "3011-33_Singer_Court_signback final.pdf" at bounding box center [77, 138] width 57 height 12
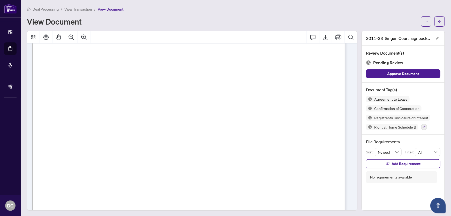
scroll to position [447, 0]
click at [439, 21] on button "button" at bounding box center [440, 21] width 10 height 10
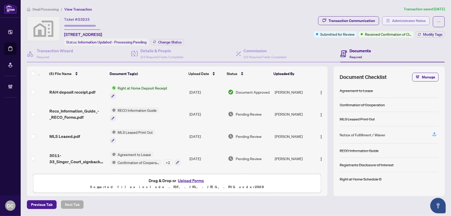
click at [414, 19] on span "Administrator Notes" at bounding box center [409, 21] width 34 height 8
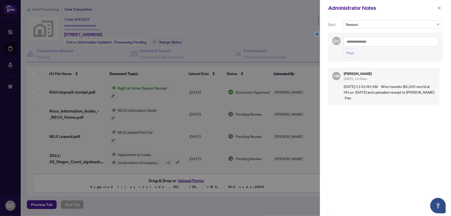
click at [383, 38] on textarea at bounding box center [391, 42] width 95 height 10
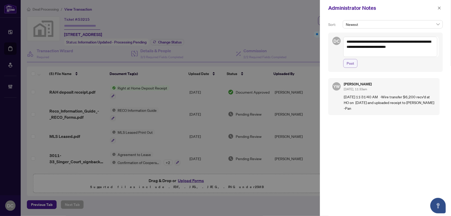
type textarea "**********"
click at [354, 64] on button "Post" at bounding box center [351, 63] width 14 height 9
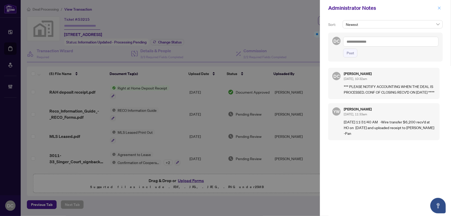
click at [442, 7] on button "button" at bounding box center [439, 8] width 7 height 6
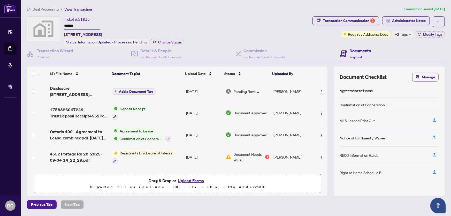
drag, startPoint x: 88, startPoint y: 25, endPoint x: 47, endPoint y: 23, distance: 41.2
click at [47, 23] on div "Ticket #: 51815 ******* 4552 Portage Road #28, Niagara Falls, ON, Canada Status…" at bounding box center [169, 30] width 284 height 29
click at [161, 39] on button "Change Status" at bounding box center [167, 42] width 33 height 6
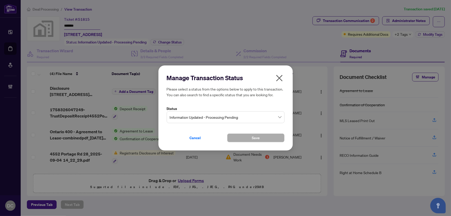
click at [193, 112] on div "Information Updated - Processing Pending" at bounding box center [226, 117] width 118 height 12
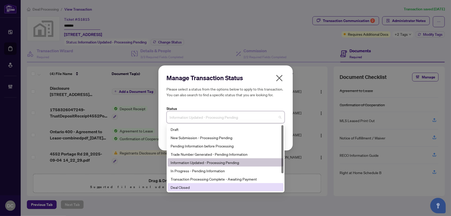
click at [184, 188] on div "Deal Closed" at bounding box center [226, 187] width 110 height 6
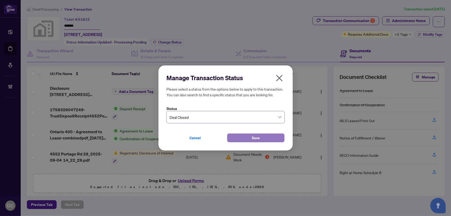
click at [246, 134] on button "Save" at bounding box center [255, 137] width 57 height 9
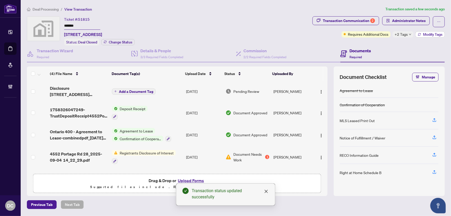
click at [428, 34] on span "Modify Tags" at bounding box center [432, 35] width 19 height 4
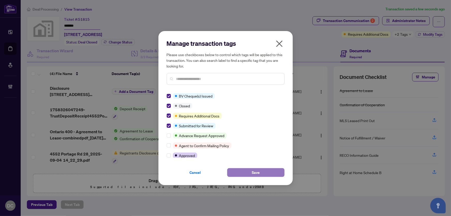
click at [235, 170] on button "Save" at bounding box center [255, 172] width 57 height 9
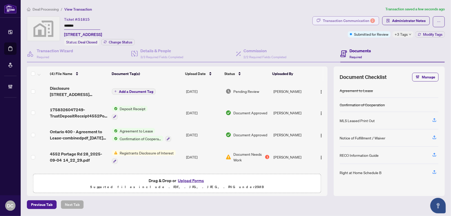
click at [345, 20] on div "Transaction Communication 2" at bounding box center [349, 21] width 52 height 8
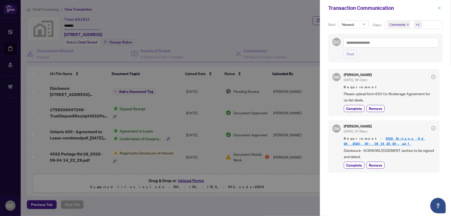
click at [439, 8] on icon "close" at bounding box center [440, 8] width 4 height 4
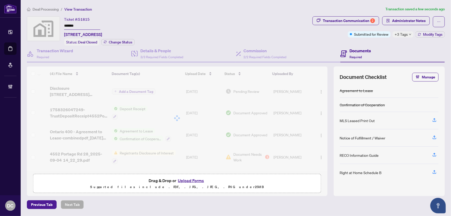
click at [179, 108] on div "(4) File Name Document Tag(s) Upload Date Status Uploaded By (4) File Name Docu…" at bounding box center [177, 118] width 301 height 105
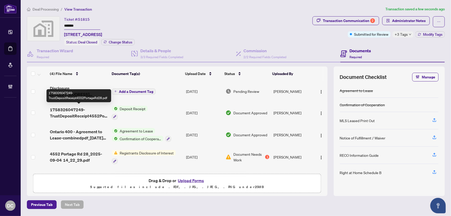
click at [76, 111] on span "1758326047249-TrustDepositReceipt4552PortageRd28.pdf" at bounding box center [79, 113] width 58 height 12
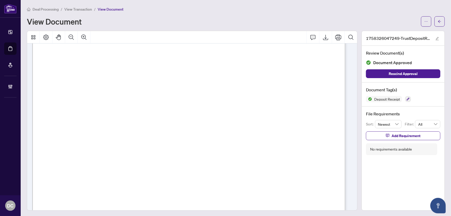
scroll to position [47, 0]
click at [435, 20] on button "button" at bounding box center [440, 21] width 10 height 10
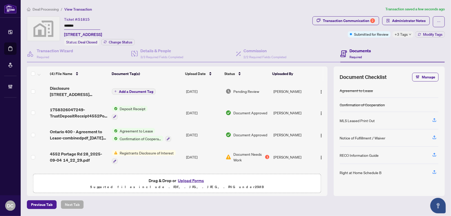
click at [408, 34] on div "+3 Tags" at bounding box center [403, 34] width 21 height 6
click at [381, 44] on div "Transaction Communication 2 Administrator Notes Submitted for Review +3 Tags Mo…" at bounding box center [379, 30] width 135 height 29
click at [430, 35] on span "Modify Tags" at bounding box center [432, 35] width 19 height 4
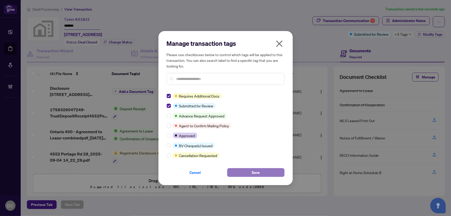
click at [239, 173] on button "Save" at bounding box center [255, 172] width 57 height 9
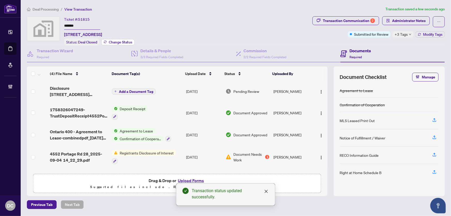
click at [114, 42] on span "Change Status" at bounding box center [121, 42] width 24 height 4
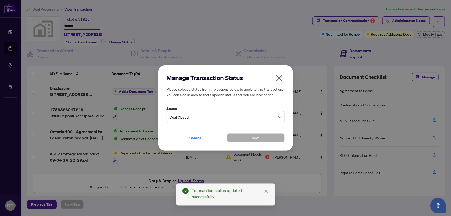
click at [204, 120] on span "Deal Closed" at bounding box center [226, 117] width 112 height 10
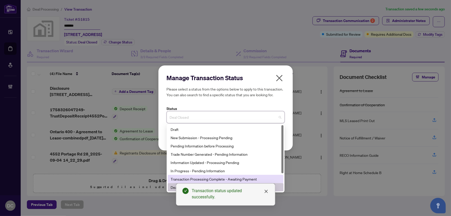
click at [211, 181] on div "Transaction Processing Complete - Awaiting Payment" at bounding box center [226, 179] width 110 height 6
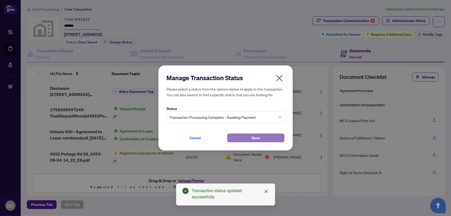
click at [257, 140] on span "Save" at bounding box center [256, 138] width 8 height 8
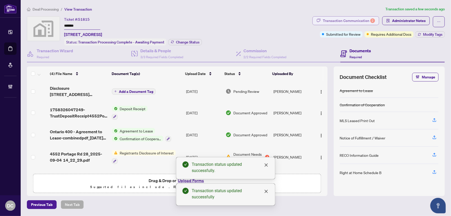
click at [367, 18] on div "Transaction Communication 2" at bounding box center [349, 21] width 52 height 8
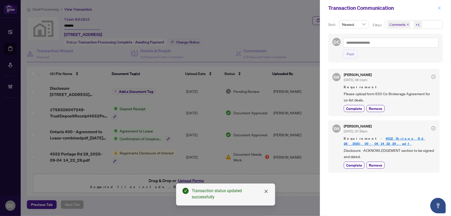
click at [442, 9] on button "button" at bounding box center [439, 8] width 7 height 6
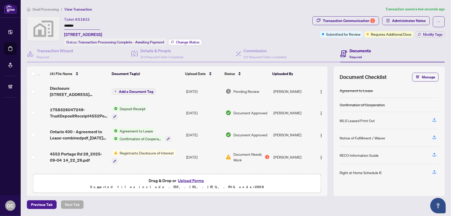
click at [189, 43] on span "Change Status" at bounding box center [188, 42] width 24 height 4
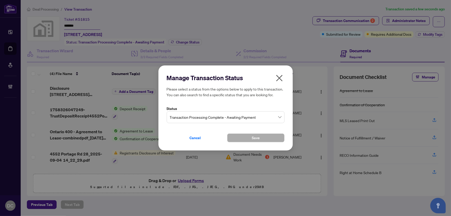
click at [220, 117] on span "Transaction Processing Complete - Awaiting Payment" at bounding box center [226, 117] width 112 height 10
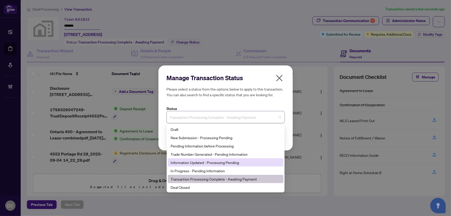
click at [205, 163] on div "Information Updated - Processing Pending" at bounding box center [226, 163] width 110 height 6
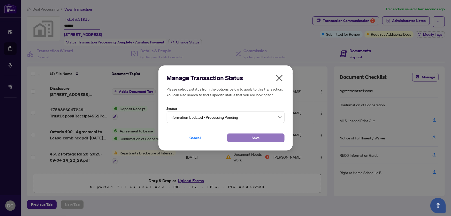
click at [234, 137] on button "Save" at bounding box center [255, 137] width 57 height 9
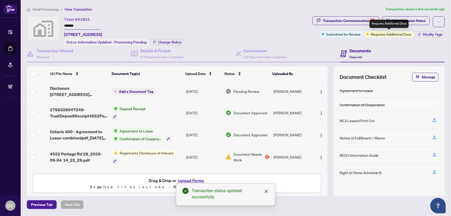
click at [390, 35] on span "Requires Additional Docs" at bounding box center [391, 34] width 41 height 6
click at [426, 21] on span "Administrator Notes" at bounding box center [409, 21] width 34 height 8
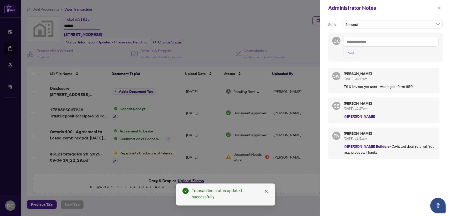
click at [440, 6] on icon "close" at bounding box center [440, 8] width 4 height 4
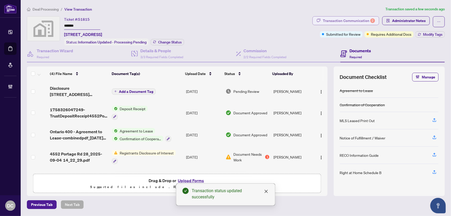
click at [357, 17] on div "Transaction Communication 2" at bounding box center [349, 21] width 52 height 8
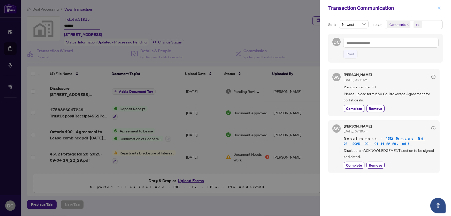
click at [440, 9] on icon "close" at bounding box center [440, 8] width 4 height 4
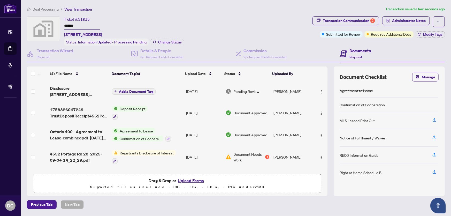
click at [171, 90] on td "Add a Document Tag" at bounding box center [147, 91] width 74 height 21
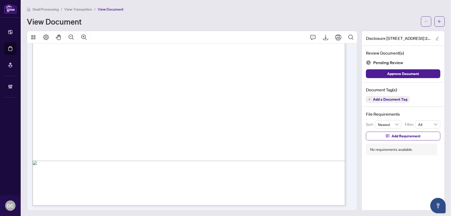
scroll to position [249, 0]
click at [438, 20] on icon "arrow-left" at bounding box center [440, 22] width 4 height 4
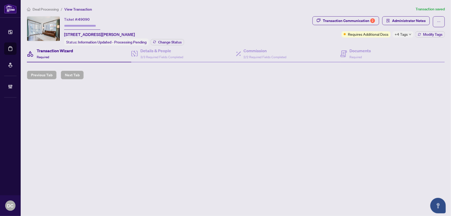
type input "*******"
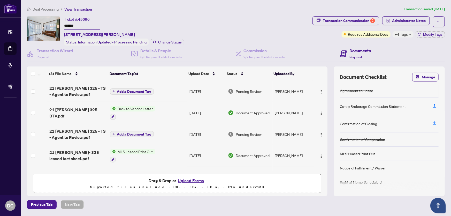
drag, startPoint x: 92, startPoint y: 25, endPoint x: 37, endPoint y: 25, distance: 54.3
click at [37, 25] on div "Ticket #: 49090 ******* [STREET_ADDRESS][PERSON_NAME] Status: Information Updat…" at bounding box center [169, 30] width 284 height 29
click at [159, 41] on span "Change Status" at bounding box center [170, 42] width 24 height 4
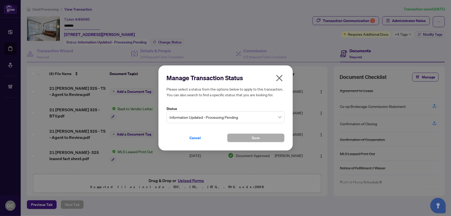
click at [200, 118] on span "Information Updated - Processing Pending" at bounding box center [226, 117] width 112 height 10
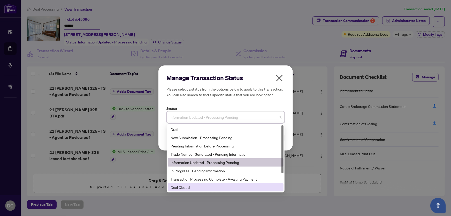
click at [195, 187] on div "Deal Closed" at bounding box center [226, 187] width 110 height 6
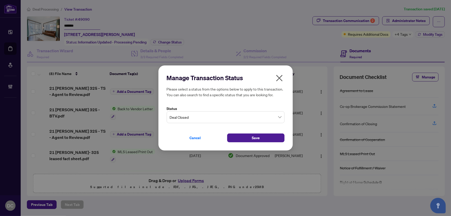
drag, startPoint x: 251, startPoint y: 135, endPoint x: 242, endPoint y: 114, distance: 23.2
click at [251, 135] on button "Save" at bounding box center [255, 137] width 57 height 9
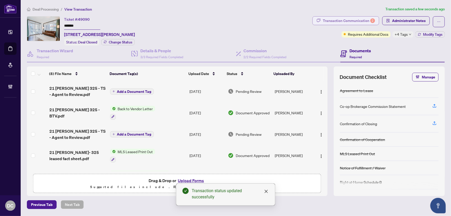
click at [373, 19] on div "2" at bounding box center [373, 20] width 5 height 5
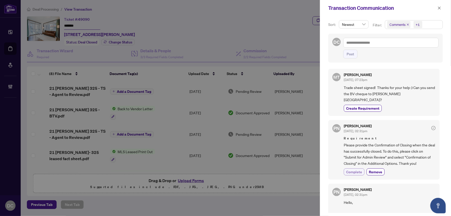
click at [356, 169] on span "Complete" at bounding box center [354, 171] width 16 height 5
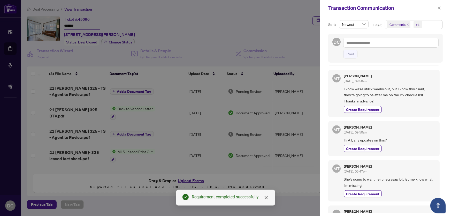
scroll to position [329, 0]
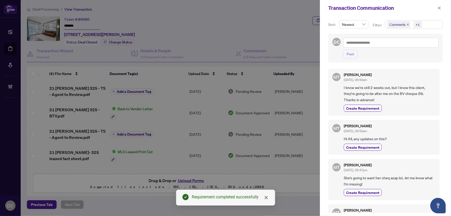
click at [429, 20] on div "Sort: Newest Filter: Comments +1 DC Post MT Michael Tam Sep/30/2025, 07:23pm Tr…" at bounding box center [385, 116] width 131 height 200
click at [429, 25] on span "Comments +1" at bounding box center [413, 24] width 57 height 8
click at [414, 47] on span "Comments" at bounding box center [416, 46] width 46 height 6
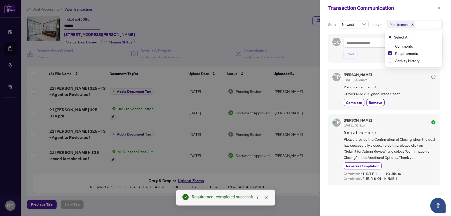
scroll to position [0, 0]
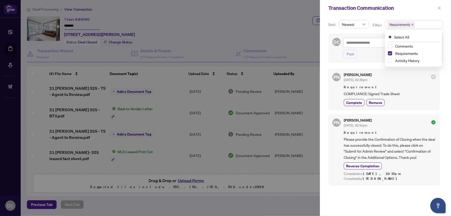
click at [438, 6] on icon "close" at bounding box center [440, 8] width 4 height 4
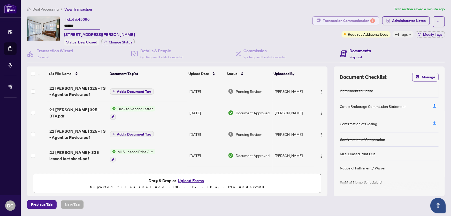
click at [345, 18] on div "Transaction Communication 1" at bounding box center [349, 21] width 52 height 8
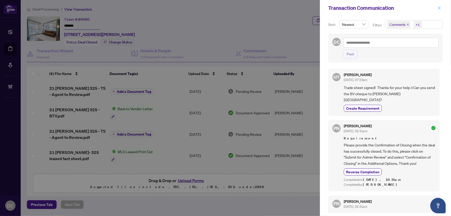
click at [439, 6] on icon "close" at bounding box center [440, 8] width 4 height 4
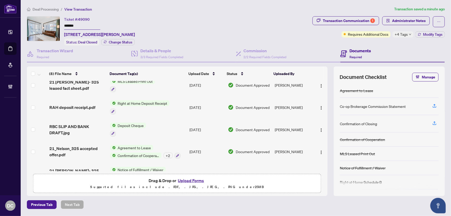
scroll to position [84, 0]
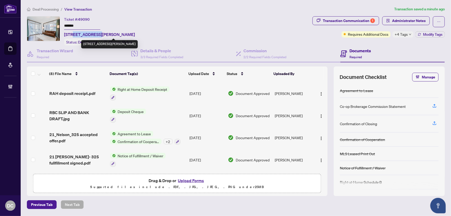
drag, startPoint x: 97, startPoint y: 34, endPoint x: 74, endPoint y: 36, distance: 23.2
click at [74, 36] on span "325-21 Nelson St, Toronto, Ontario M5V 3H9, Canada" at bounding box center [99, 34] width 71 height 6
copy span "21 Nelson St"
click at [155, 9] on ol "Deal Processing / View Transaction" at bounding box center [209, 9] width 365 height 6
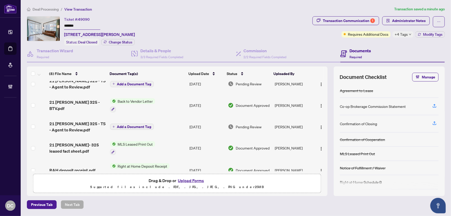
scroll to position [0, 0]
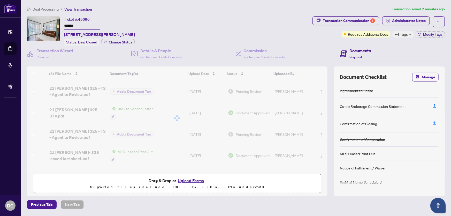
drag, startPoint x: 79, startPoint y: 26, endPoint x: 57, endPoint y: 26, distance: 22.5
click at [57, 26] on div "Ticket #: 49090 ******* 325-21 Nelson St, Toronto, Ontario M5V 3H9, Canada Stat…" at bounding box center [169, 30] width 284 height 29
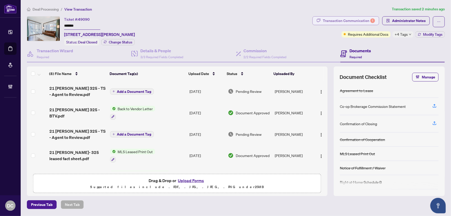
click at [339, 18] on div "Transaction Communication 1" at bounding box center [349, 21] width 52 height 8
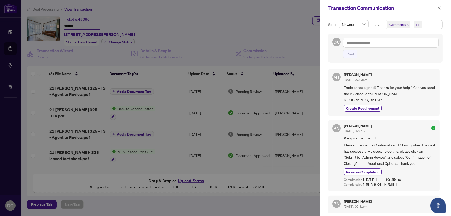
drag, startPoint x: 433, startPoint y: 23, endPoint x: 430, endPoint y: 24, distance: 3.5
click at [433, 23] on span "Comments +1" at bounding box center [413, 24] width 57 height 8
drag, startPoint x: 414, startPoint y: 46, endPoint x: 109, endPoint y: 68, distance: 305.5
click at [413, 46] on span "Comments" at bounding box center [416, 46] width 46 height 6
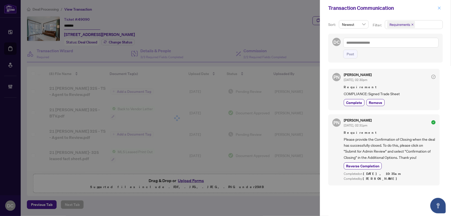
click at [438, 6] on icon "close" at bounding box center [440, 8] width 4 height 4
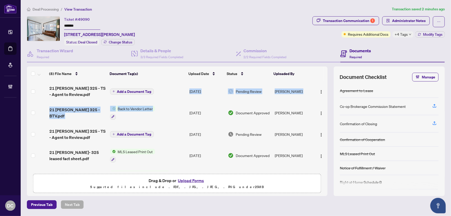
drag, startPoint x: 167, startPoint y: 111, endPoint x: 174, endPoint y: 98, distance: 15.0
click at [174, 98] on tbody "(8) File Name Document Tag(s) Upload Date Status Uploaded By 21 Nelson 325 - TS…" at bounding box center [177, 168] width 301 height 174
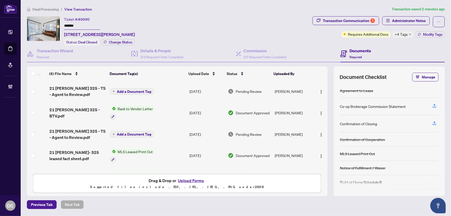
click at [173, 89] on td "Add a Document Tag" at bounding box center [147, 91] width 79 height 21
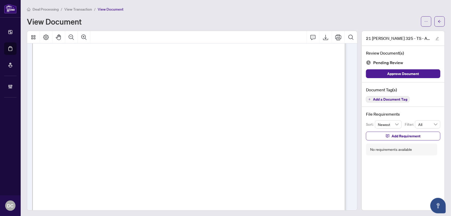
scroll to position [212, 0]
drag, startPoint x: 435, startPoint y: 21, endPoint x: 13, endPoint y: 57, distance: 422.9
click at [435, 21] on button "button" at bounding box center [440, 21] width 10 height 10
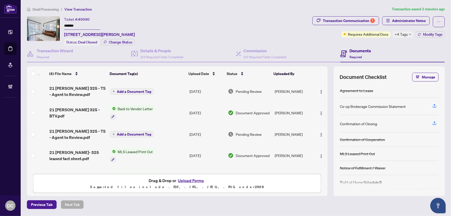
click at [405, 35] on span "+4 Tags" at bounding box center [401, 34] width 13 height 6
click at [391, 46] on div "Documents Required" at bounding box center [393, 54] width 105 height 17
click at [432, 34] on span "Modify Tags" at bounding box center [432, 35] width 19 height 4
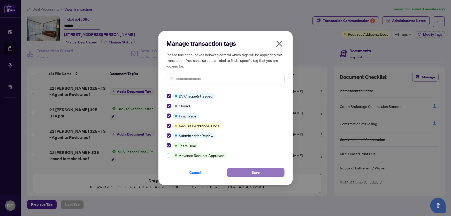
click at [248, 170] on button "Save" at bounding box center [255, 172] width 57 height 9
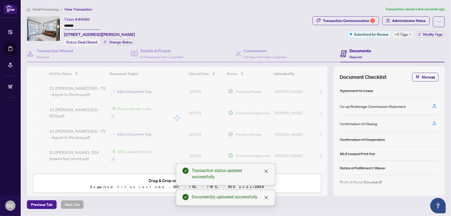
click at [403, 35] on span "+5 Tags" at bounding box center [401, 34] width 13 height 6
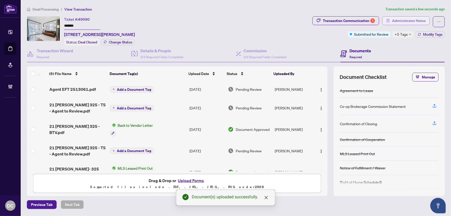
click at [411, 20] on span "Administrator Notes" at bounding box center [409, 21] width 34 height 8
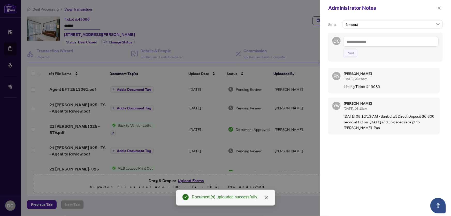
click at [430, 39] on textarea at bounding box center [391, 42] width 95 height 10
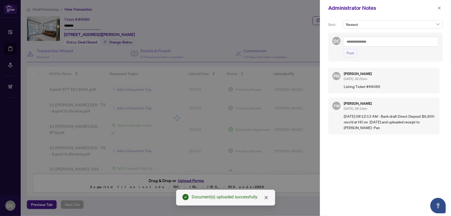
paste textarea "**********"
type textarea "**********"
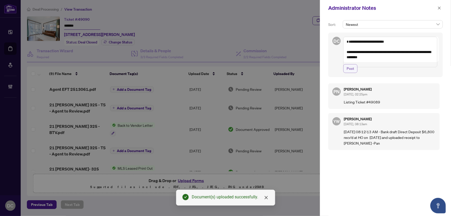
click at [351, 72] on span "Post" at bounding box center [351, 68] width 8 height 8
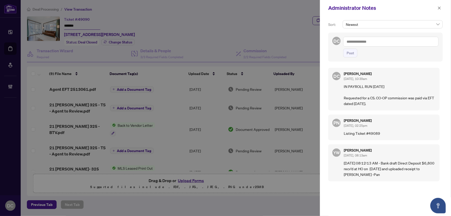
click at [256, 13] on div at bounding box center [225, 108] width 451 height 216
click at [439, 6] on icon "close" at bounding box center [440, 8] width 4 height 4
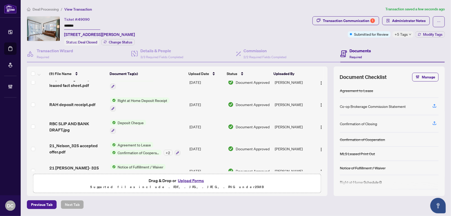
scroll to position [101, 0]
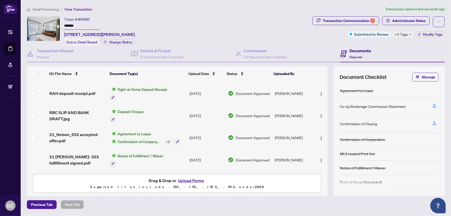
drag, startPoint x: 78, startPoint y: 27, endPoint x: 58, endPoint y: 26, distance: 19.2
click at [58, 26] on div "Ticket #: 49090 ******* 325-21 Nelson St, Toronto, Ontario M5V 3H9, Canada Stat…" at bounding box center [169, 30] width 284 height 29
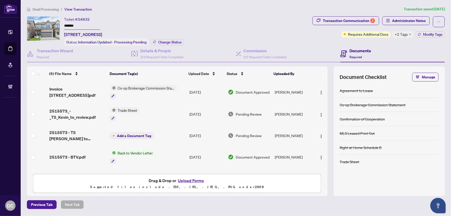
click at [50, 23] on div "Ticket #: 54832 ******* [STREET_ADDRESS] Status: Information Updated - Processi…" at bounding box center [169, 30] width 284 height 29
click at [169, 41] on span "Change Status" at bounding box center [170, 42] width 24 height 4
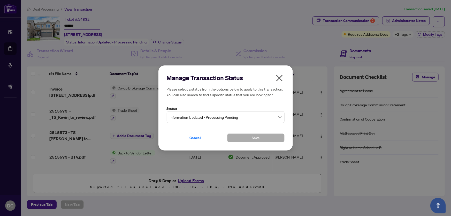
click at [203, 118] on span "Information Updated - Processing Pending" at bounding box center [226, 117] width 112 height 10
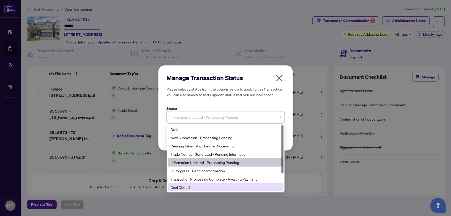
click at [178, 189] on div "Deal Closed" at bounding box center [226, 187] width 110 height 6
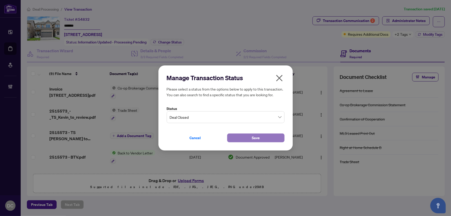
click at [253, 137] on span "Save" at bounding box center [256, 138] width 8 height 8
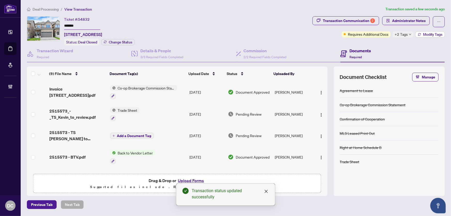
click at [428, 36] on button "Modify Tags" at bounding box center [430, 34] width 29 height 6
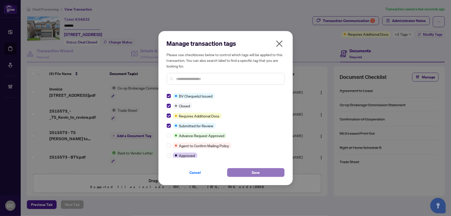
click at [242, 168] on button "Save" at bounding box center [255, 172] width 57 height 9
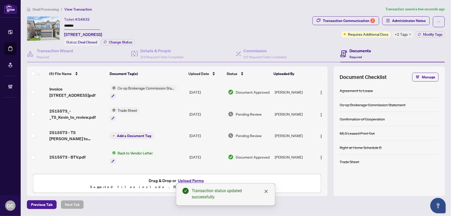
click at [349, 21] on div "Transaction Communication 2" at bounding box center [349, 21] width 52 height 8
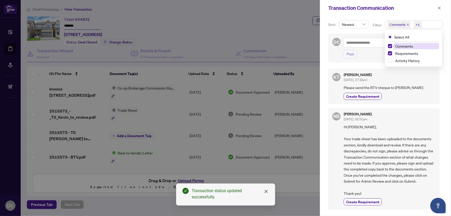
click at [436, 24] on span "Comments +1" at bounding box center [413, 24] width 57 height 8
click at [417, 46] on span "Comments" at bounding box center [416, 46] width 46 height 6
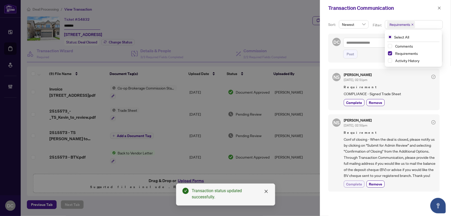
click at [349, 187] on span "Complete" at bounding box center [354, 183] width 16 height 5
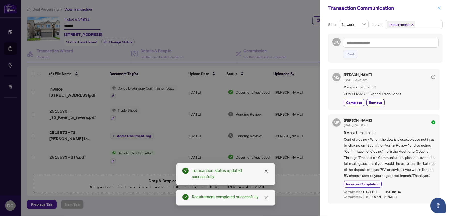
click at [440, 8] on icon "close" at bounding box center [439, 7] width 3 height 3
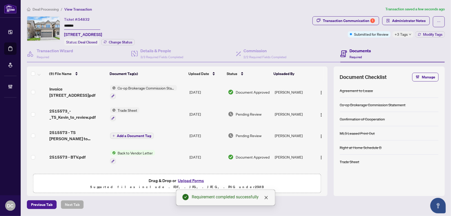
click at [422, 33] on button "Modify Tags" at bounding box center [430, 34] width 29 height 6
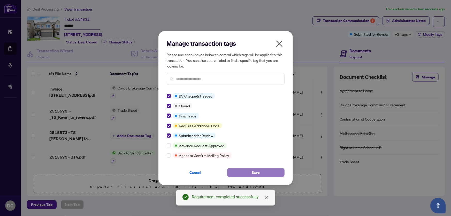
drag, startPoint x: 249, startPoint y: 174, endPoint x: 248, endPoint y: 169, distance: 4.9
click at [249, 173] on button "Save" at bounding box center [255, 172] width 57 height 9
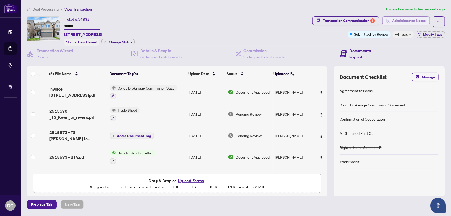
click at [391, 21] on button "Administrator Notes" at bounding box center [407, 20] width 48 height 9
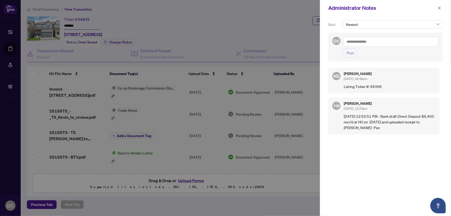
click at [430, 43] on textarea at bounding box center [391, 42] width 95 height 10
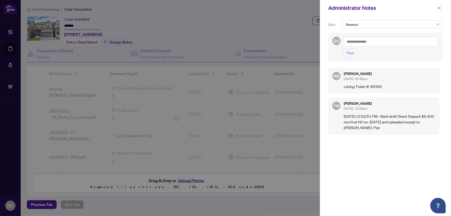
paste textarea "**********"
type textarea "**********"
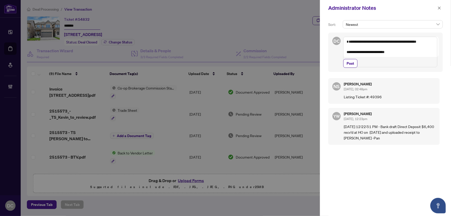
drag, startPoint x: 352, startPoint y: 70, endPoint x: 331, endPoint y: 71, distance: 20.4
click at [352, 68] on span "Post" at bounding box center [351, 63] width 8 height 8
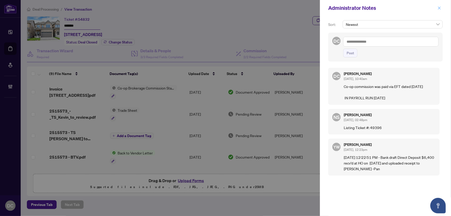
click at [440, 8] on icon "close" at bounding box center [440, 8] width 4 height 4
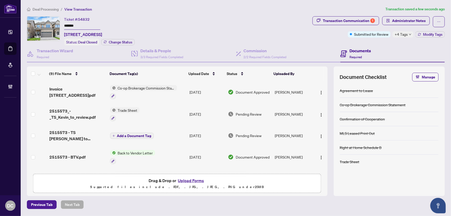
drag, startPoint x: 93, startPoint y: 23, endPoint x: 43, endPoint y: 27, distance: 50.4
click at [43, 27] on div "Ticket #: 54832 ******* [STREET_ADDRESS] Status: Deal Closed Change Status" at bounding box center [169, 30] width 284 height 29
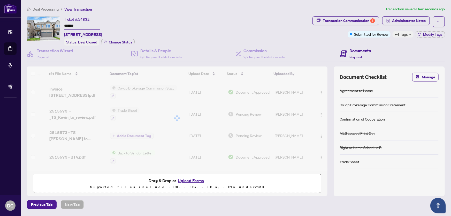
click at [363, 16] on div "Deal Processing / View Transaction Transaction saved a few seconds ago Ticket #…" at bounding box center [236, 107] width 422 height 203
click at [360, 21] on div "Transaction Communication 1" at bounding box center [349, 21] width 52 height 8
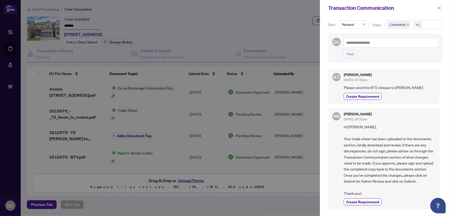
drag, startPoint x: 440, startPoint y: 7, endPoint x: 423, endPoint y: 10, distance: 16.5
click at [439, 7] on icon "close" at bounding box center [440, 8] width 4 height 4
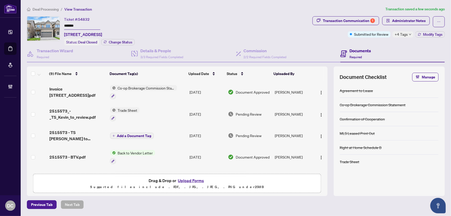
click at [180, 91] on td "Co-op Brokerage Commission Statement" at bounding box center [147, 92] width 79 height 22
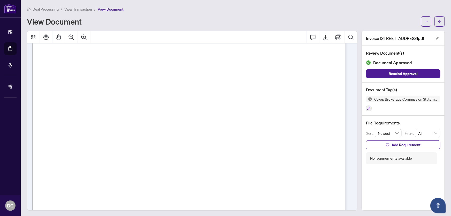
scroll to position [141, 0]
click at [439, 23] on button "button" at bounding box center [440, 21] width 10 height 10
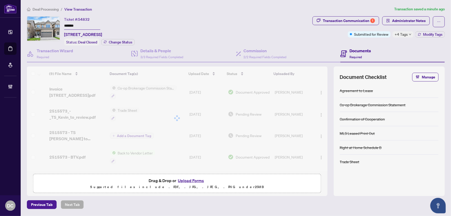
click at [407, 35] on span "+4 Tags" at bounding box center [401, 34] width 13 height 6
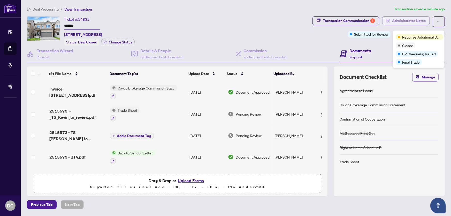
click at [398, 18] on span "Administrator Notes" at bounding box center [409, 21] width 34 height 8
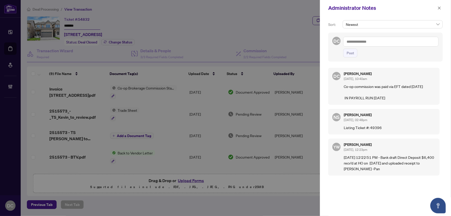
click at [346, 33] on div "DC Post" at bounding box center [386, 47] width 115 height 29
click at [439, 8] on icon "close" at bounding box center [440, 8] width 4 height 4
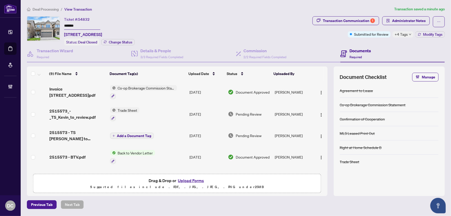
drag, startPoint x: 83, startPoint y: 23, endPoint x: 34, endPoint y: 24, distance: 48.9
click at [34, 24] on div "Ticket #: 54832 ******* [STREET_ADDRESS] Status: Deal Closed Change Status" at bounding box center [169, 30] width 284 height 29
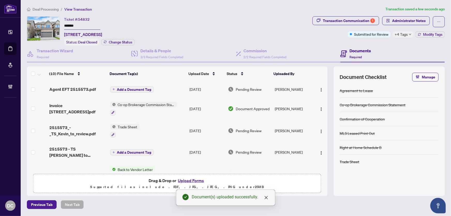
click at [327, 182] on div "(10) File Name Document Tag(s) Upload Date Status Uploaded By (10) File Name Do…" at bounding box center [177, 131] width 301 height 130
click at [320, 89] on img "button" at bounding box center [321, 90] width 4 height 4
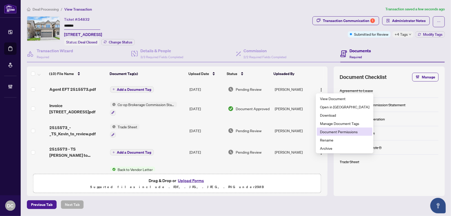
click at [331, 131] on span "Document Permissions" at bounding box center [344, 132] width 49 height 6
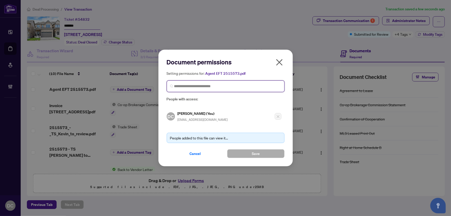
click at [237, 88] on input "search" at bounding box center [227, 86] width 107 height 5
type input "********"
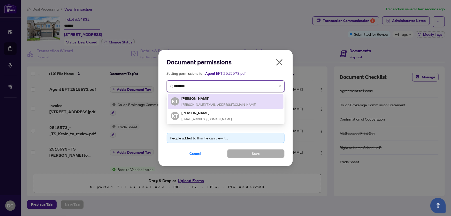
click at [217, 101] on div "KT [PERSON_NAME] [PERSON_NAME][EMAIL_ADDRESS][DOMAIN_NAME]" at bounding box center [226, 101] width 110 height 12
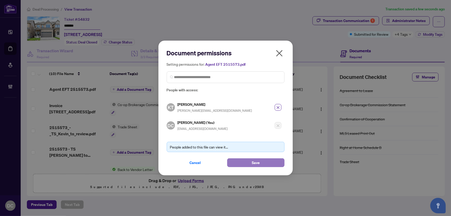
click at [260, 160] on button "Save" at bounding box center [255, 162] width 57 height 9
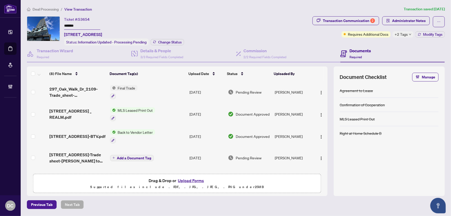
drag, startPoint x: 89, startPoint y: 25, endPoint x: 46, endPoint y: 25, distance: 43.2
click at [46, 25] on div "Ticket #: 53654 ******* [STREET_ADDRESS] Status: Information Updated - Processi…" at bounding box center [169, 30] width 284 height 29
click at [163, 43] on span "Change Status" at bounding box center [170, 42] width 24 height 4
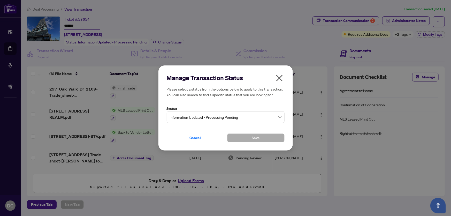
drag, startPoint x: 207, startPoint y: 117, endPoint x: 206, endPoint y: 122, distance: 5.9
click at [207, 117] on span "Information Updated - Processing Pending" at bounding box center [226, 117] width 112 height 10
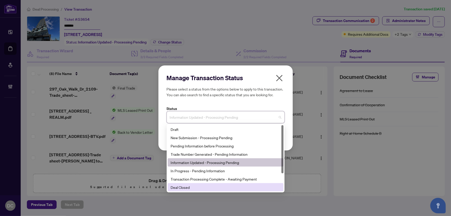
click at [189, 189] on div "Deal Closed" at bounding box center [226, 187] width 110 height 6
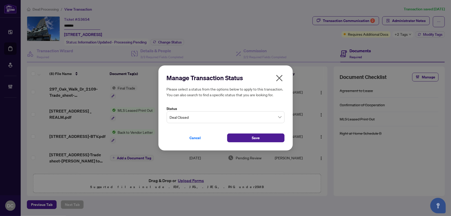
drag, startPoint x: 245, startPoint y: 139, endPoint x: 174, endPoint y: 21, distance: 138.1
click at [245, 139] on button "Save" at bounding box center [255, 137] width 57 height 9
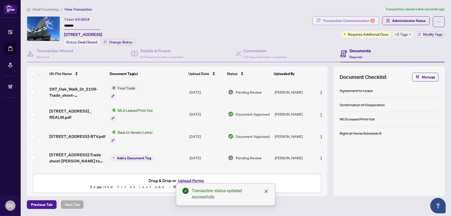
click at [357, 20] on div "Transaction Communication 2" at bounding box center [349, 21] width 52 height 8
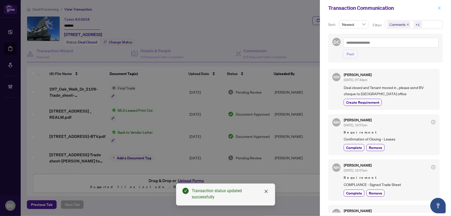
click at [439, 8] on icon "close" at bounding box center [440, 8] width 4 height 4
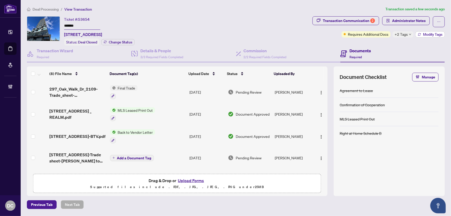
click at [429, 34] on span "Modify Tags" at bounding box center [432, 35] width 19 height 4
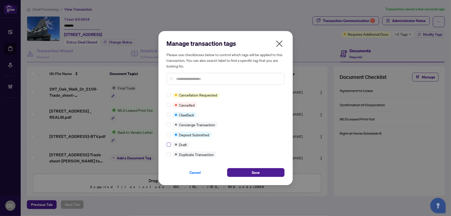
scroll to position [117, 0]
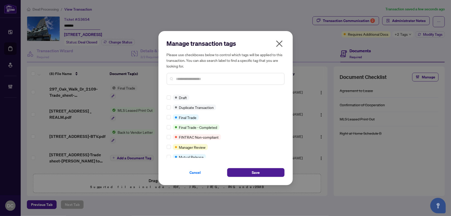
click at [171, 115] on div at bounding box center [170, 117] width 6 height 6
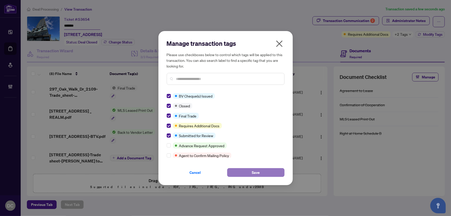
drag, startPoint x: 259, startPoint y: 174, endPoint x: 235, endPoint y: 169, distance: 25.2
click at [259, 174] on span "Save" at bounding box center [256, 172] width 8 height 8
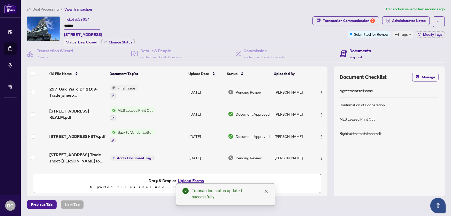
drag, startPoint x: 167, startPoint y: 90, endPoint x: 2, endPoint y: 50, distance: 168.9
click at [165, 89] on td "Final Trade" at bounding box center [147, 92] width 79 height 22
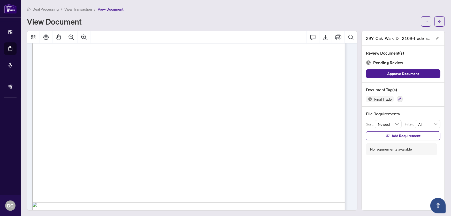
scroll to position [165, 0]
click at [438, 20] on icon "arrow-left" at bounding box center [439, 21] width 3 height 3
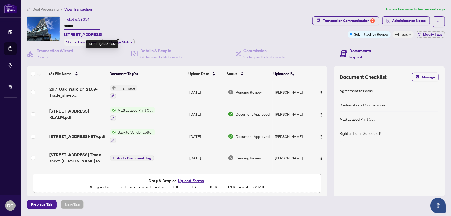
drag, startPoint x: 76, startPoint y: 33, endPoint x: 101, endPoint y: 35, distance: 24.4
click at [101, 35] on span "[STREET_ADDRESS]" at bounding box center [83, 34] width 38 height 6
copy span "[STREET_ADDRESS]"
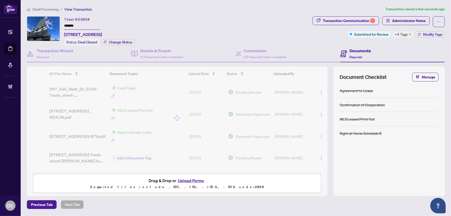
drag, startPoint x: 82, startPoint y: 24, endPoint x: 56, endPoint y: 24, distance: 26.1
click at [56, 24] on div "Ticket #: 53654 ******* [STREET_ADDRESS] Status: Deal Closed Change Status" at bounding box center [169, 30] width 284 height 29
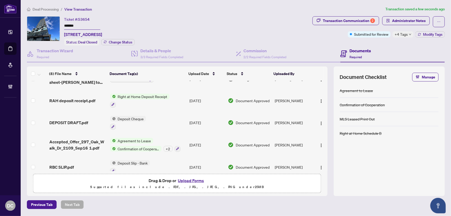
scroll to position [85, 0]
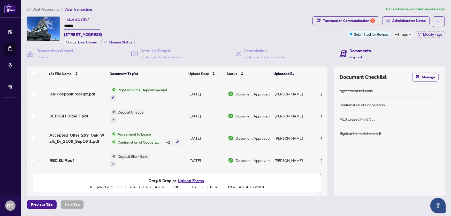
click at [96, 133] on span "Accepted_Offer_297_Oak_Walk_Dr_2109_Sep16 1.pdf" at bounding box center [77, 138] width 57 height 12
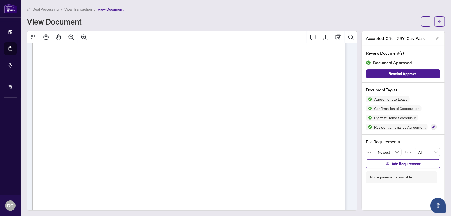
scroll to position [988, 0]
click at [438, 18] on span "button" at bounding box center [440, 21] width 4 height 8
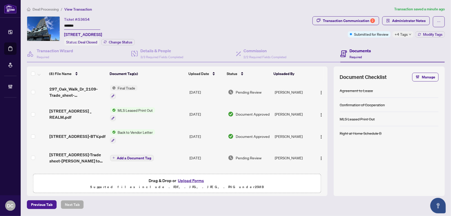
drag, startPoint x: 85, startPoint y: 26, endPoint x: 42, endPoint y: 39, distance: 45.3
click at [31, 25] on div "Ticket #: 53654 ******* [STREET_ADDRESS] Status: Deal Closed Change Status" at bounding box center [169, 30] width 284 height 29
click at [405, 34] on span "+4 Tags" at bounding box center [401, 34] width 13 height 6
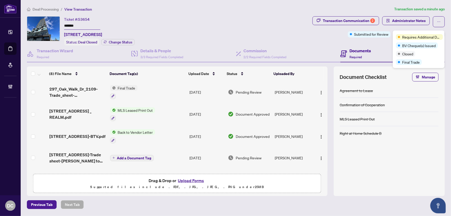
click at [375, 44] on div "Transaction Communication 2 Administrator Notes Submitted for Review +4 Tags Mo…" at bounding box center [379, 30] width 135 height 29
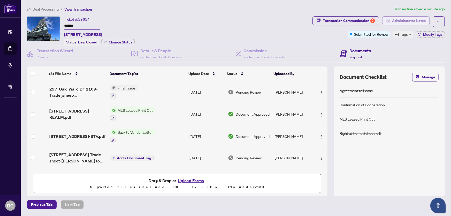
click at [409, 18] on span "Administrator Notes" at bounding box center [409, 21] width 34 height 8
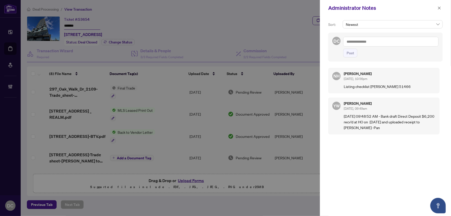
drag, startPoint x: 433, startPoint y: 41, endPoint x: 402, endPoint y: 43, distance: 31.4
click at [433, 41] on textarea at bounding box center [391, 42] width 95 height 10
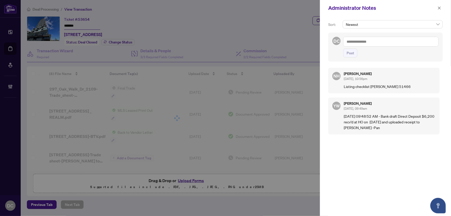
paste textarea "**********"
type textarea "**********"
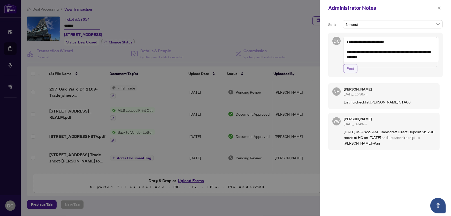
click at [352, 73] on span "Post" at bounding box center [351, 68] width 8 height 8
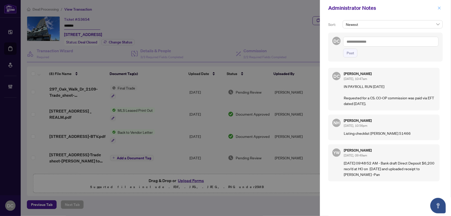
click at [439, 8] on icon "close" at bounding box center [440, 8] width 4 height 4
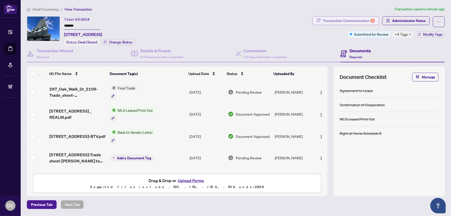
click at [356, 19] on div "Transaction Communication 2" at bounding box center [349, 21] width 52 height 8
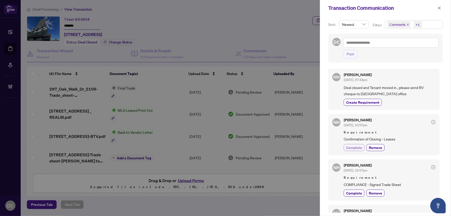
click at [358, 147] on span "Complete" at bounding box center [354, 147] width 16 height 5
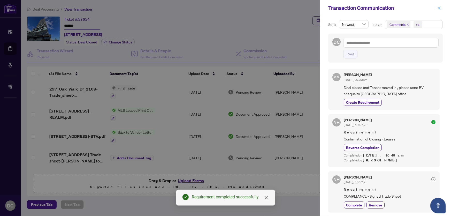
click at [439, 10] on icon "close" at bounding box center [440, 8] width 4 height 4
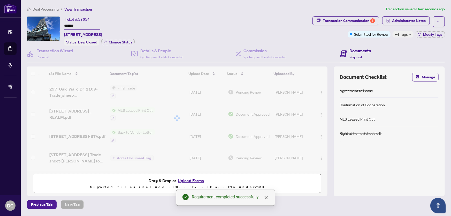
drag, startPoint x: 83, startPoint y: 25, endPoint x: 49, endPoint y: 26, distance: 34.2
click at [48, 25] on div "Ticket #: 53654 ******* [STREET_ADDRESS] Status: Deal Closed Change Status" at bounding box center [169, 30] width 284 height 29
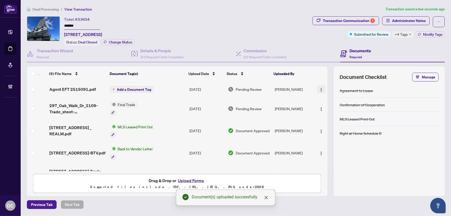
click at [319, 88] on img "button" at bounding box center [321, 90] width 4 height 4
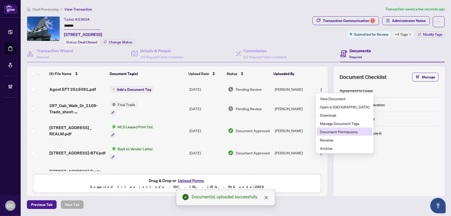
click at [332, 129] on span "Document Permissions" at bounding box center [344, 132] width 49 height 6
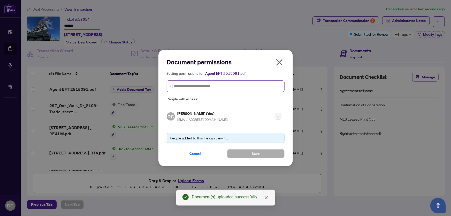
click at [248, 89] on span at bounding box center [226, 86] width 118 height 12
type input "**********"
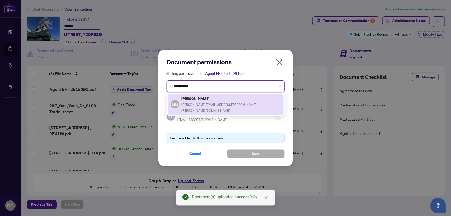
click at [228, 100] on h5 "[PERSON_NAME]" at bounding box center [231, 98] width 99 height 6
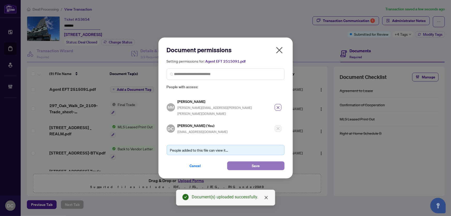
click at [256, 163] on span "Save" at bounding box center [256, 166] width 8 height 8
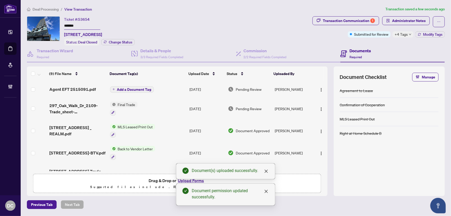
click at [399, 32] on span "+4 Tags" at bounding box center [401, 34] width 13 height 6
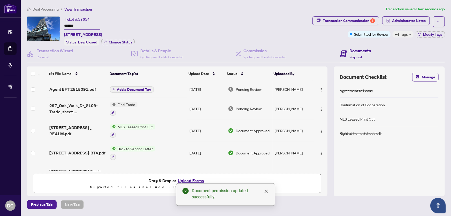
click at [384, 42] on div "Transaction Communication 1 Administrator Notes Submitted for Review +4 Tags Mo…" at bounding box center [379, 30] width 135 height 29
click at [400, 20] on span "Administrator Notes" at bounding box center [409, 21] width 34 height 8
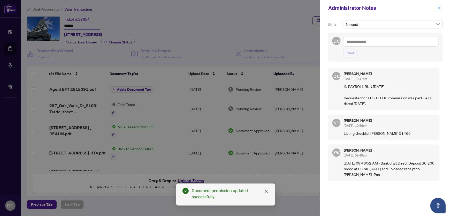
click at [440, 6] on icon "close" at bounding box center [440, 8] width 4 height 4
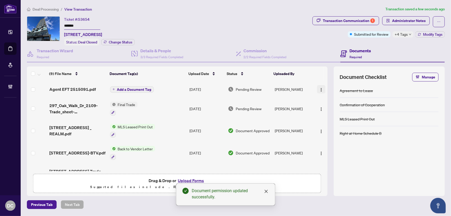
click at [323, 87] on button "button" at bounding box center [321, 89] width 8 height 8
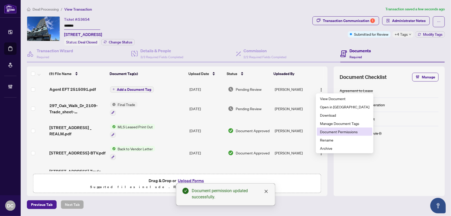
click at [332, 130] on span "Document Permissions" at bounding box center [344, 132] width 49 height 6
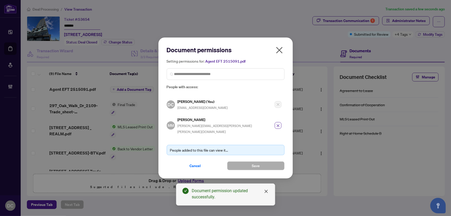
click at [281, 54] on icon "close" at bounding box center [279, 50] width 8 height 8
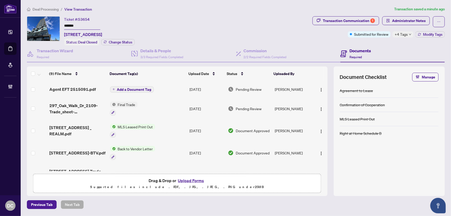
drag, startPoint x: 84, startPoint y: 27, endPoint x: 57, endPoint y: 26, distance: 26.9
click at [57, 26] on div "Ticket #: 53654 ******* [STREET_ADDRESS] Status: Deal Closed Change Status" at bounding box center [169, 30] width 284 height 29
click at [408, 35] on span "+4 Tags" at bounding box center [401, 34] width 13 height 6
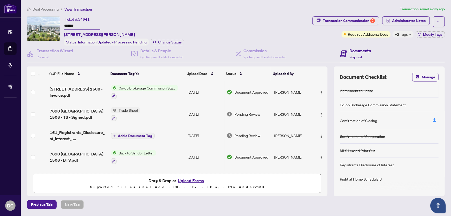
drag, startPoint x: 39, startPoint y: 25, endPoint x: 51, endPoint y: 32, distance: 14.2
click at [39, 26] on div "Ticket #: 54941 ******* [STREET_ADDRESS][PERSON_NAME] Status: Information Updat…" at bounding box center [169, 30] width 284 height 29
click at [162, 41] on span "Change Status" at bounding box center [170, 42] width 24 height 4
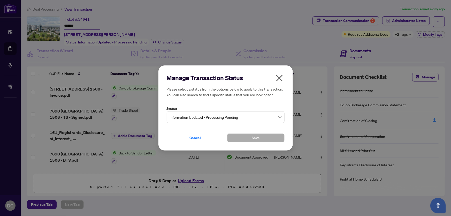
click at [219, 116] on span "Information Updated - Processing Pending" at bounding box center [226, 117] width 112 height 10
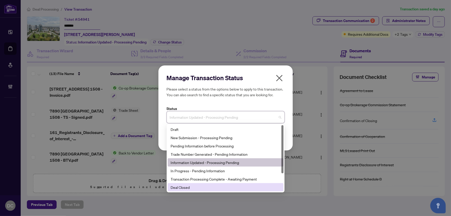
click at [197, 187] on div "Deal Closed" at bounding box center [226, 187] width 110 height 6
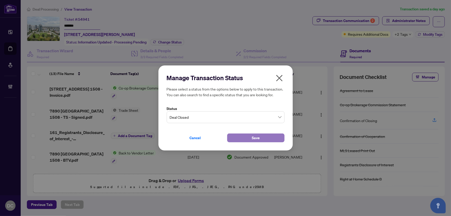
click at [233, 137] on button "Save" at bounding box center [255, 137] width 57 height 9
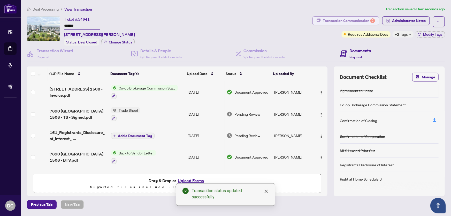
click at [364, 18] on div "Transaction Communication 2" at bounding box center [349, 21] width 52 height 8
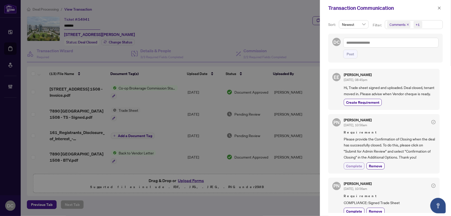
click at [357, 169] on span "Complete" at bounding box center [354, 165] width 16 height 5
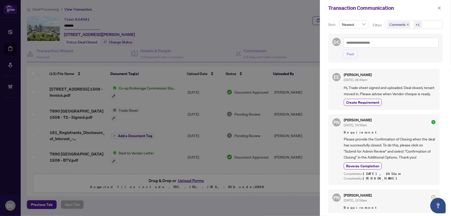
click at [438, 8] on button "button" at bounding box center [439, 8] width 7 height 6
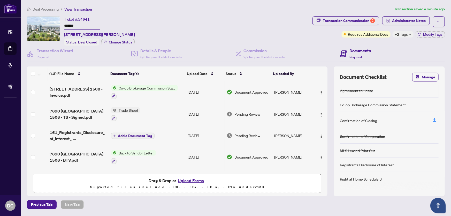
click at [172, 93] on div at bounding box center [144, 96] width 67 height 6
click at [83, 89] on span "[STREET_ADDRESS] 1508 - Invoice.pdf" at bounding box center [78, 92] width 57 height 12
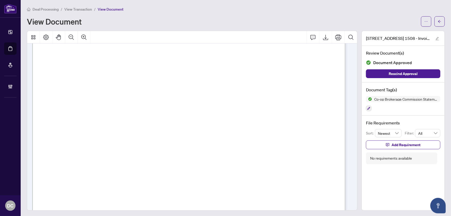
scroll to position [188, 0]
click at [438, 24] on span "button" at bounding box center [440, 21] width 4 height 8
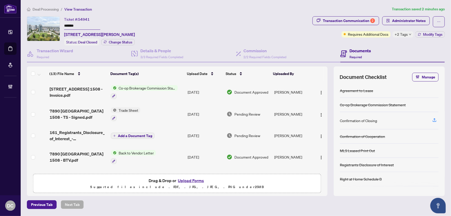
click at [406, 34] on span "+2 Tags" at bounding box center [401, 34] width 13 height 6
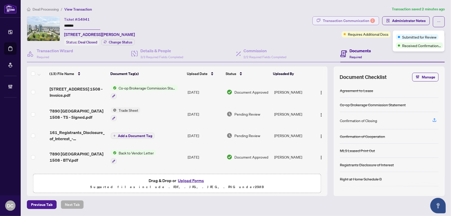
click at [330, 19] on div "Transaction Communication 2" at bounding box center [349, 21] width 52 height 8
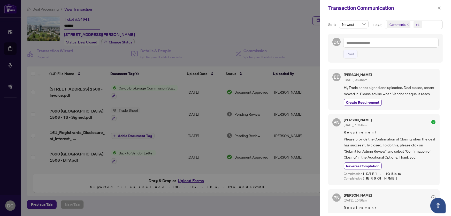
click at [428, 25] on span "Comments +1" at bounding box center [413, 24] width 57 height 8
click at [416, 45] on span "Comments" at bounding box center [416, 46] width 46 height 6
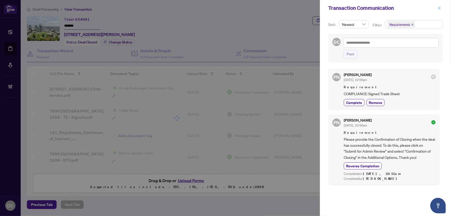
click at [441, 7] on icon "close" at bounding box center [440, 8] width 4 height 4
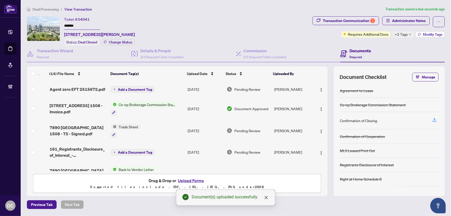
click at [436, 33] on span "Modify Tags" at bounding box center [432, 35] width 19 height 4
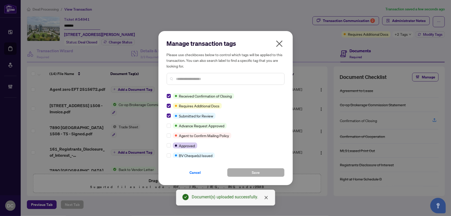
click at [180, 168] on button "Cancel" at bounding box center [195, 172] width 57 height 9
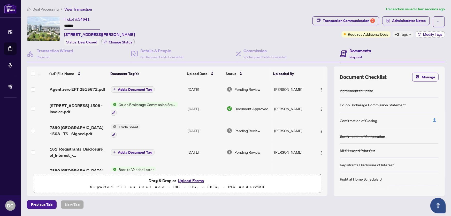
click at [426, 35] on span "Modify Tags" at bounding box center [432, 35] width 19 height 4
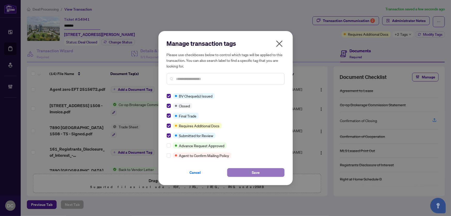
click at [237, 168] on button "Save" at bounding box center [255, 172] width 57 height 9
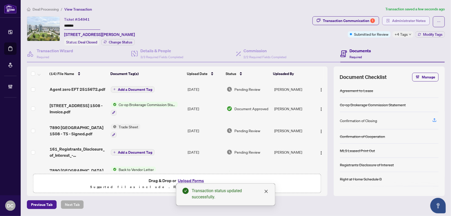
click at [398, 21] on span "Administrator Notes" at bounding box center [409, 21] width 34 height 8
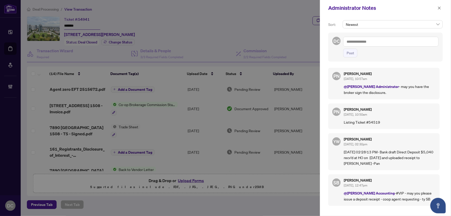
click at [432, 40] on textarea at bounding box center [391, 42] width 95 height 10
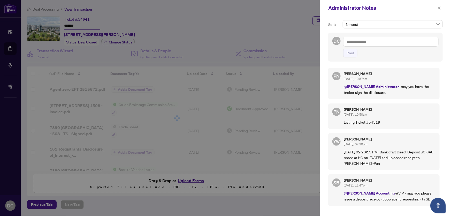
paste textarea "**********"
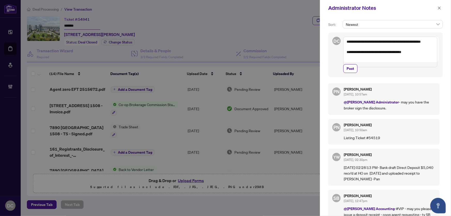
drag, startPoint x: 434, startPoint y: 49, endPoint x: 427, endPoint y: 44, distance: 8.5
click at [434, 49] on textarea "**********" at bounding box center [391, 52] width 94 height 31
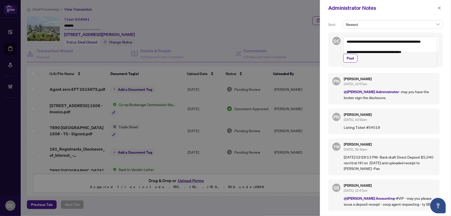
click at [349, 43] on textarea "**********" at bounding box center [391, 52] width 94 height 31
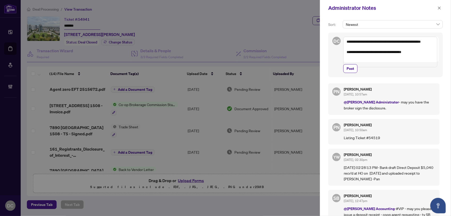
click at [347, 42] on textarea "**********" at bounding box center [391, 52] width 94 height 31
paste textarea "**********"
type textarea "**********"
click at [354, 73] on span "Post" at bounding box center [351, 68] width 8 height 8
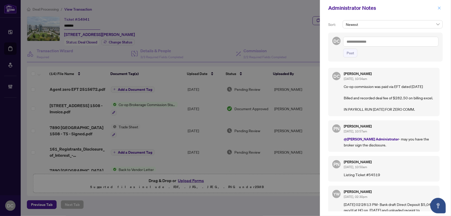
click at [438, 7] on icon "close" at bounding box center [440, 8] width 4 height 4
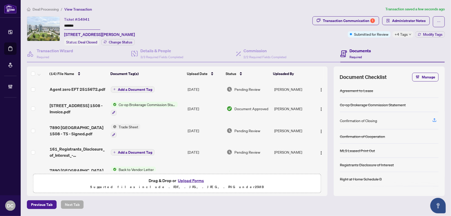
click at [408, 34] on span "+4 Tags" at bounding box center [401, 34] width 13 height 6
click at [318, 38] on div "Transaction Communication 1 Administrator Notes Submitted for Review +4 Tags Mo…" at bounding box center [379, 30] width 135 height 29
drag, startPoint x: 104, startPoint y: 25, endPoint x: 51, endPoint y: 26, distance: 53.3
click at [51, 26] on div "Ticket #: 54941 ******* [STREET_ADDRESS][PERSON_NAME] Status: Deal Closed Chang…" at bounding box center [169, 30] width 284 height 29
click at [85, 24] on input "*******" at bounding box center [82, 26] width 36 height 8
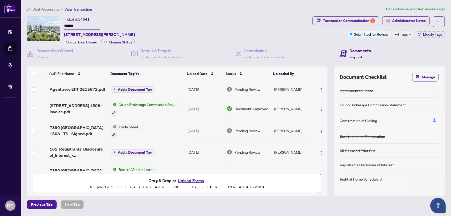
drag, startPoint x: 82, startPoint y: 26, endPoint x: 58, endPoint y: 26, distance: 23.8
click at [58, 26] on div "Ticket #: 54941 ******* [STREET_ADDRESS][PERSON_NAME] Status: Deal Closed Chang…" at bounding box center [169, 30] width 284 height 29
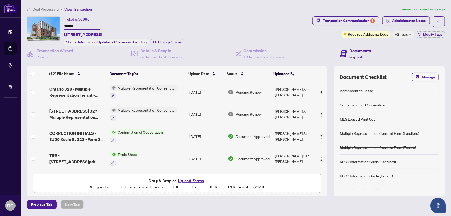
drag, startPoint x: 95, startPoint y: 27, endPoint x: 28, endPoint y: 25, distance: 67.8
click at [28, 25] on div "Ticket #: 50996 ******* [STREET_ADDRESS] Status: Information Updated - Processi…" at bounding box center [169, 30] width 284 height 29
click at [170, 41] on span "Change Status" at bounding box center [170, 42] width 24 height 4
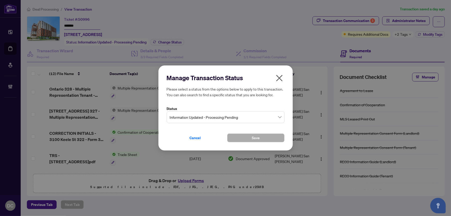
drag, startPoint x: 253, startPoint y: 116, endPoint x: 249, endPoint y: 116, distance: 4.1
click at [253, 116] on span "Information Updated - Processing Pending" at bounding box center [226, 117] width 112 height 10
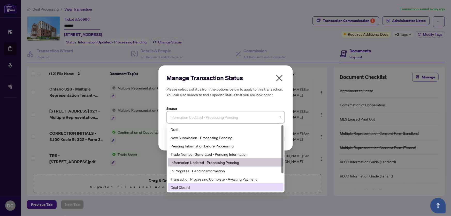
click at [191, 186] on div "Deal Closed" at bounding box center [226, 187] width 110 height 6
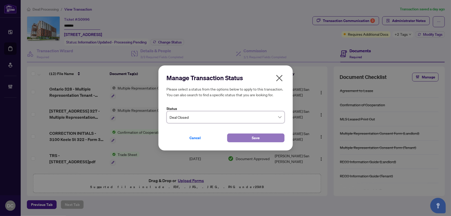
click at [252, 137] on span "Save" at bounding box center [256, 138] width 8 height 8
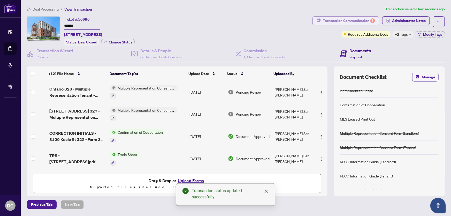
click at [359, 22] on div "Transaction Communication 3" at bounding box center [349, 21] width 52 height 8
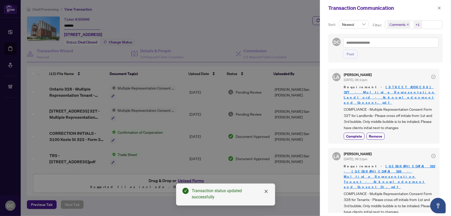
click at [424, 21] on span "Comments +1" at bounding box center [413, 24] width 57 height 8
click at [415, 49] on span "Comments" at bounding box center [416, 46] width 46 height 6
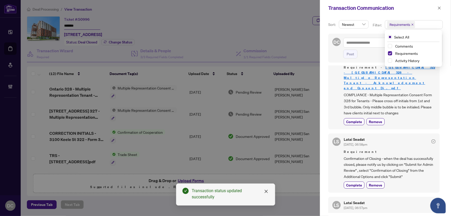
scroll to position [117, 0]
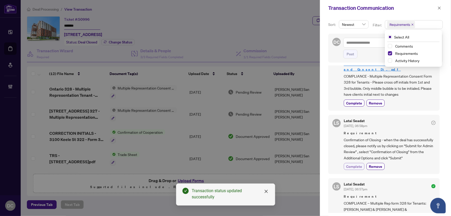
click at [349, 164] on span "Complete" at bounding box center [354, 166] width 16 height 5
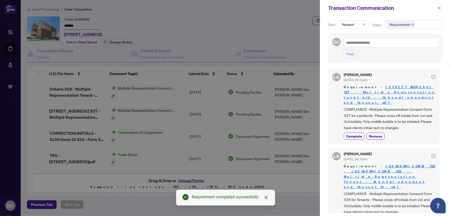
scroll to position [0, 0]
click at [438, 7] on icon "close" at bounding box center [439, 7] width 3 height 3
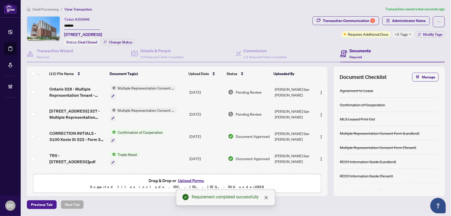
click at [435, 38] on div "Transaction Communication 3 Administrator Notes Requires Additional Docs +2 Tag…" at bounding box center [379, 30] width 135 height 29
click at [434, 33] on span "Modify Tags" at bounding box center [432, 35] width 19 height 4
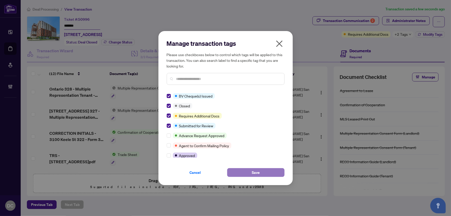
click at [248, 173] on button "Save" at bounding box center [255, 172] width 57 height 9
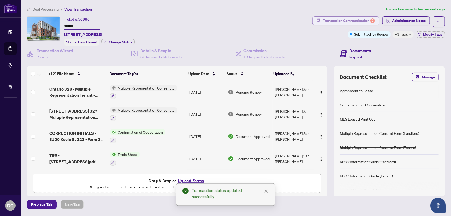
click at [331, 20] on div "Transaction Communication 2" at bounding box center [349, 21] width 52 height 8
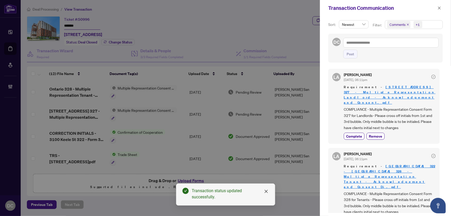
click at [434, 25] on span "Comments +1" at bounding box center [413, 24] width 57 height 8
click at [416, 44] on span "Comments" at bounding box center [416, 46] width 46 height 6
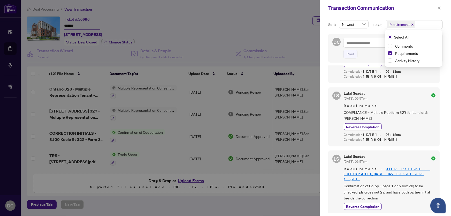
scroll to position [305, 0]
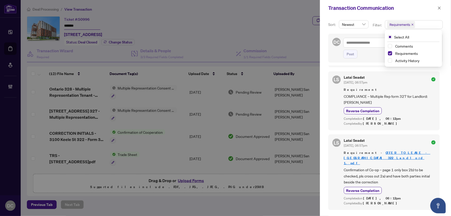
click at [444, 9] on div "Transaction Communication" at bounding box center [385, 8] width 131 height 16
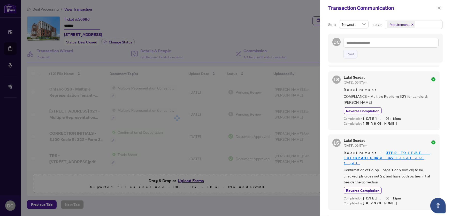
drag, startPoint x: 442, startPoint y: 8, endPoint x: 426, endPoint y: 12, distance: 16.0
click at [442, 8] on button "button" at bounding box center [439, 8] width 7 height 6
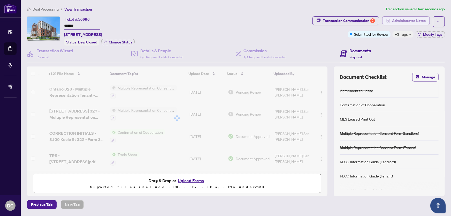
click at [418, 20] on span "Administrator Notes" at bounding box center [409, 21] width 34 height 8
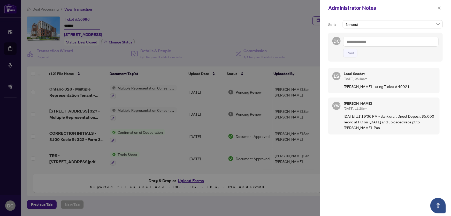
drag, startPoint x: 442, startPoint y: 8, endPoint x: 306, endPoint y: 50, distance: 142.6
click at [442, 8] on button "button" at bounding box center [439, 8] width 7 height 6
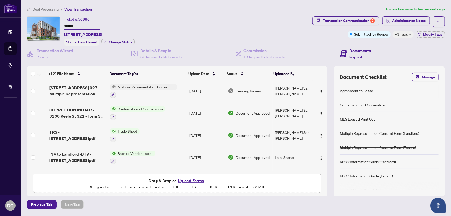
scroll to position [0, 0]
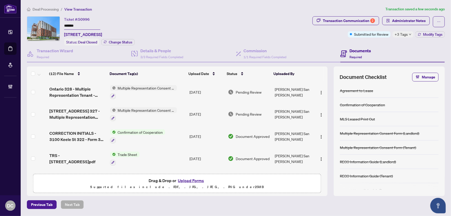
click at [405, 35] on span "+3 Tags" at bounding box center [401, 34] width 13 height 6
click at [382, 46] on div "Documents Required" at bounding box center [393, 54] width 105 height 17
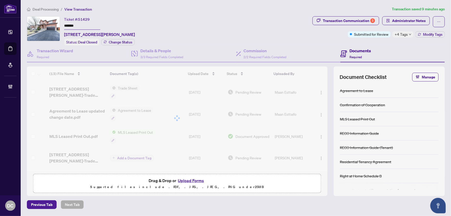
drag, startPoint x: 86, startPoint y: 25, endPoint x: 52, endPoint y: 25, distance: 34.1
click at [52, 25] on div "Ticket #: 51429 ******* [STREET_ADDRESS][PERSON_NAME] Status: Deal Closed Chang…" at bounding box center [169, 30] width 284 height 29
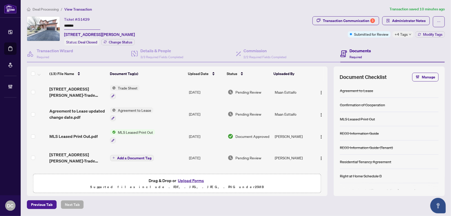
drag, startPoint x: 69, startPoint y: 23, endPoint x: 165, endPoint y: 16, distance: 96.7
click at [135, 16] on div "Ticket #: 51429 ******* [STREET_ADDRESS][PERSON_NAME]" at bounding box center [99, 26] width 71 height 21
click at [373, 18] on div "3" at bounding box center [373, 20] width 5 height 5
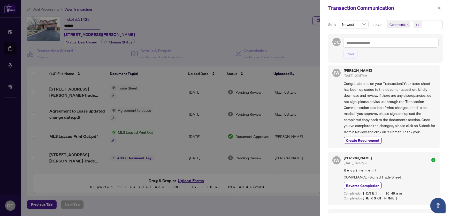
scroll to position [212, 0]
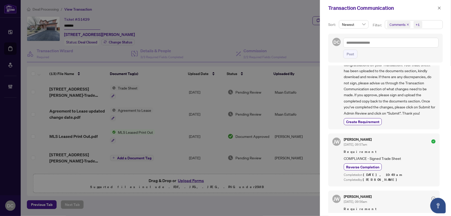
drag, startPoint x: 438, startPoint y: 21, endPoint x: 428, endPoint y: 27, distance: 11.8
click at [438, 21] on span "Comments +1" at bounding box center [413, 24] width 57 height 8
click at [410, 47] on span "Comments" at bounding box center [416, 46] width 46 height 6
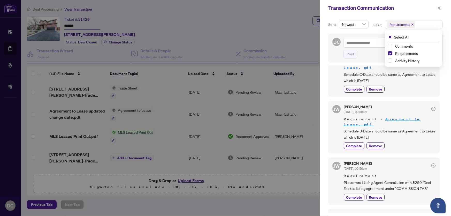
scroll to position [0, 0]
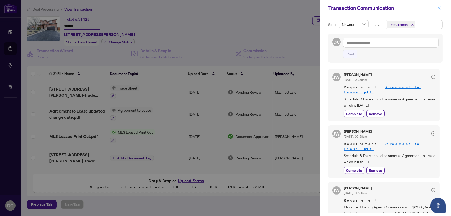
click at [440, 10] on icon "close" at bounding box center [440, 8] width 4 height 4
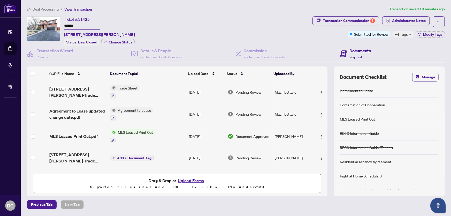
click at [173, 88] on td "Trade Sheet" at bounding box center [147, 92] width 79 height 22
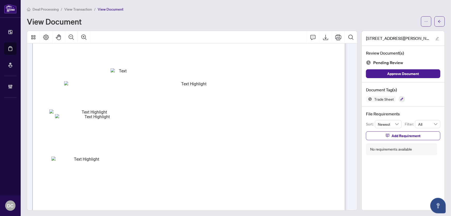
scroll to position [94, 0]
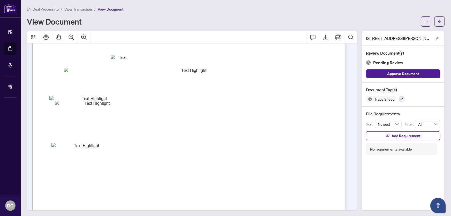
click at [438, 18] on button "button" at bounding box center [440, 21] width 10 height 10
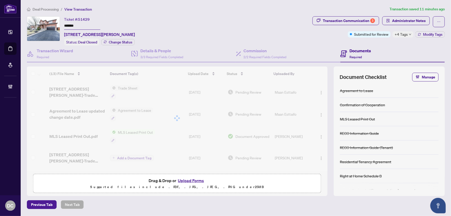
drag, startPoint x: 88, startPoint y: 25, endPoint x: 52, endPoint y: 24, distance: 36.5
click at [52, 24] on div "Ticket #: 51429 ******* [STREET_ADDRESS][PERSON_NAME] Status: Deal Closed Chang…" at bounding box center [169, 30] width 284 height 29
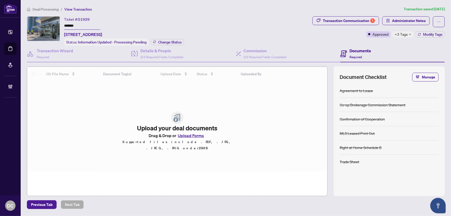
drag, startPoint x: 80, startPoint y: 25, endPoint x: 49, endPoint y: 27, distance: 31.6
click at [43, 25] on div "Ticket #: 51929 ******* [STREET_ADDRESS] Status: Information Updated - Processi…" at bounding box center [169, 30] width 284 height 29
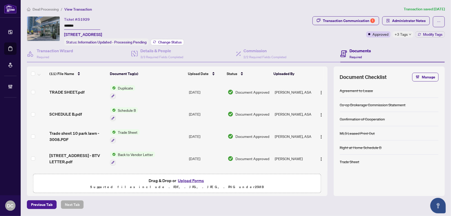
click at [172, 41] on span "Change Status" at bounding box center [170, 42] width 24 height 4
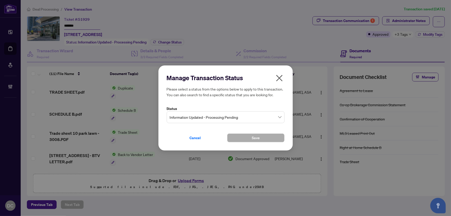
click at [220, 116] on span "Information Updated - Processing Pending" at bounding box center [226, 117] width 112 height 10
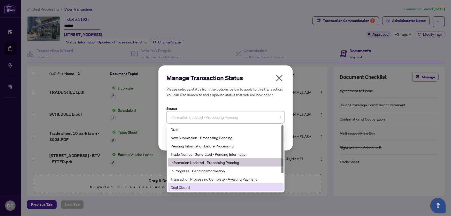
click at [185, 189] on div "Deal Closed" at bounding box center [226, 187] width 110 height 6
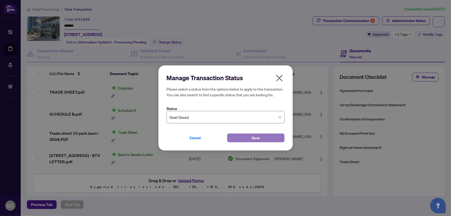
click at [248, 137] on button "Save" at bounding box center [255, 137] width 57 height 9
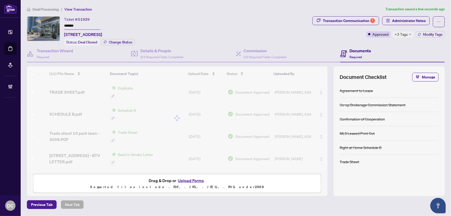
drag, startPoint x: 82, startPoint y: 24, endPoint x: 43, endPoint y: 23, distance: 38.8
click at [43, 23] on div "Ticket #: 51929 ******* [STREET_ADDRESS] Status: Deal Closed Change Status" at bounding box center [169, 30] width 284 height 29
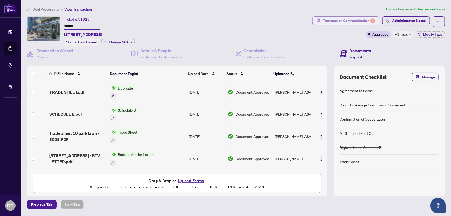
click at [358, 19] on div "Transaction Communication 1" at bounding box center [349, 21] width 52 height 8
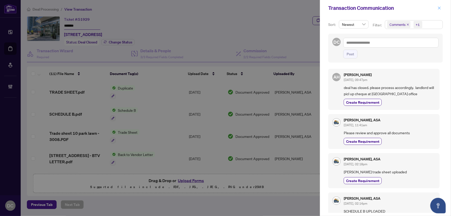
click at [442, 9] on button "button" at bounding box center [439, 8] width 7 height 6
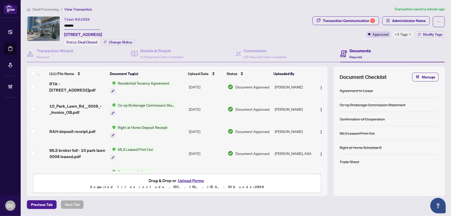
scroll to position [94, 0]
click at [178, 107] on td "Co-op Brokerage Commission Statement" at bounding box center [147, 109] width 79 height 22
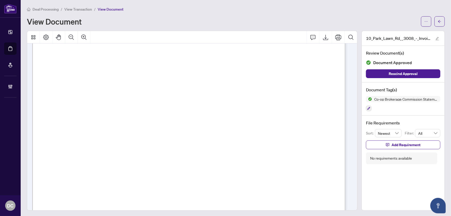
scroll to position [141, 0]
click at [438, 18] on span "button" at bounding box center [440, 21] width 4 height 8
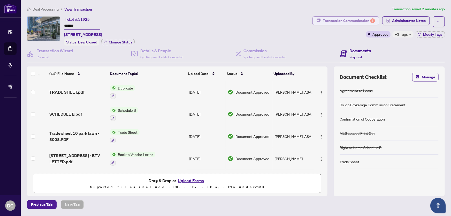
click at [333, 21] on div "Transaction Communication 1" at bounding box center [349, 21] width 52 height 8
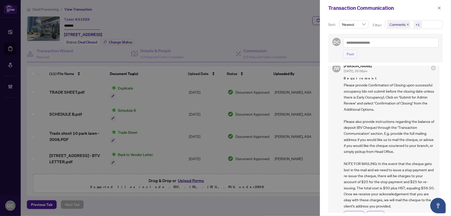
scroll to position [235, 0]
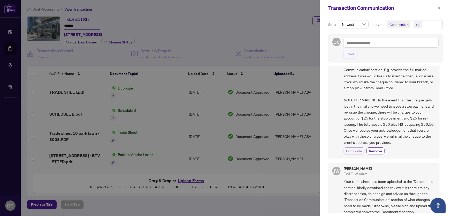
click at [360, 148] on span "Complete" at bounding box center [354, 150] width 16 height 5
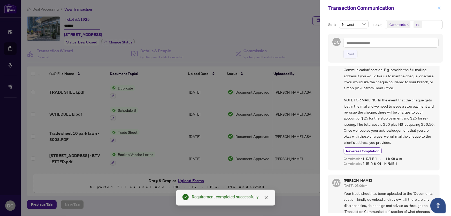
click at [441, 7] on icon "close" at bounding box center [440, 8] width 4 height 4
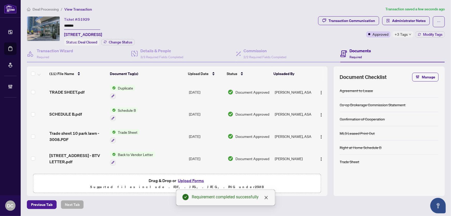
click at [155, 133] on td "Trade Sheet" at bounding box center [147, 136] width 79 height 22
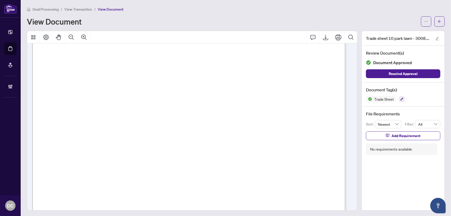
scroll to position [117, 0]
click at [435, 25] on button "button" at bounding box center [440, 21] width 10 height 10
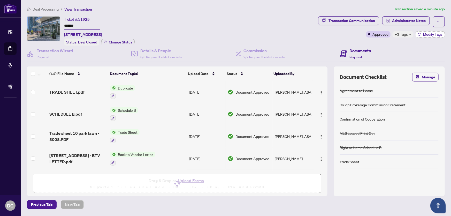
click at [422, 35] on button "Modify Tags" at bounding box center [430, 34] width 29 height 6
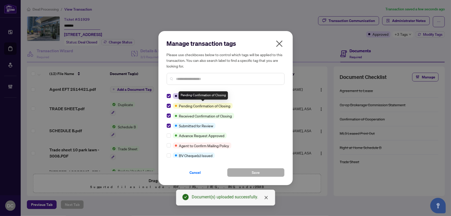
click at [171, 105] on div at bounding box center [170, 106] width 6 height 6
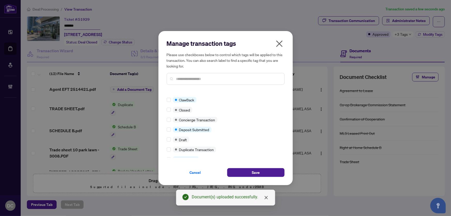
scroll to position [70, 0]
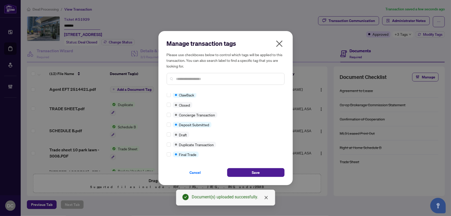
click at [166, 152] on div "Manage transaction tags Please use checkboxes below to control which tags will …" at bounding box center [226, 108] width 135 height 154
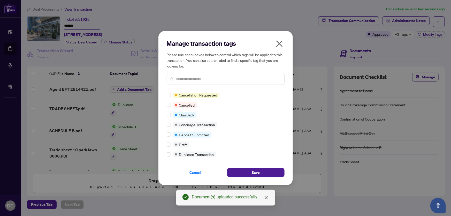
scroll to position [2, 0]
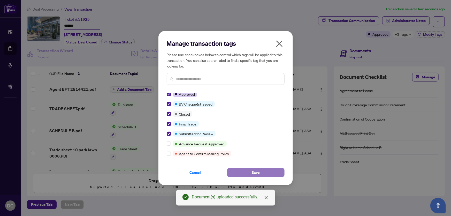
click at [269, 169] on button "Save" at bounding box center [255, 172] width 57 height 9
click at [422, 22] on div "Manage transaction tags Please use checkboxes below to control which tags will …" at bounding box center [225, 108] width 451 height 216
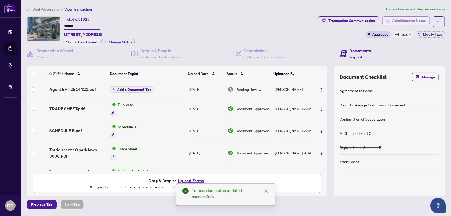
click at [416, 19] on span "Administrator Notes" at bounding box center [409, 21] width 34 height 8
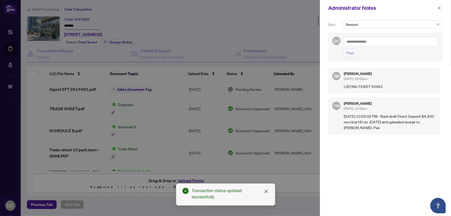
click at [379, 44] on textarea at bounding box center [391, 42] width 95 height 10
paste textarea "**********"
type textarea "**********"
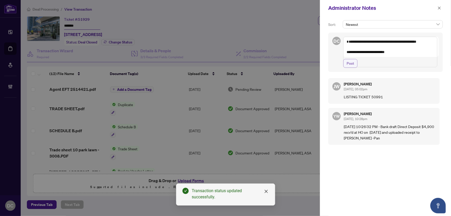
click at [352, 68] on span "Post" at bounding box center [351, 63] width 8 height 8
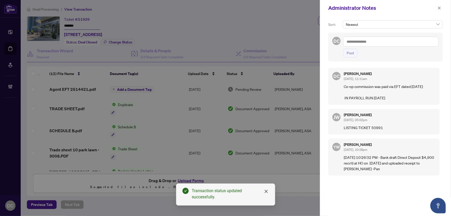
click at [440, 6] on icon "close" at bounding box center [440, 8] width 4 height 4
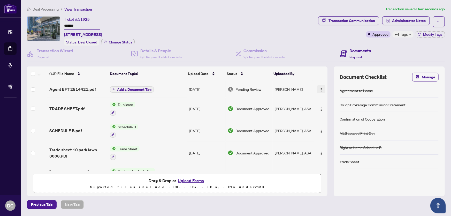
click at [319, 88] on img "button" at bounding box center [321, 90] width 4 height 4
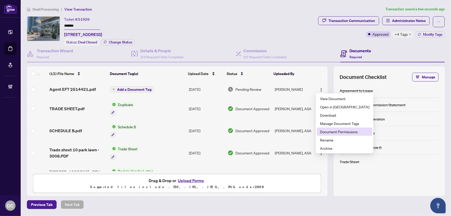
click at [323, 134] on span "Document Permissions" at bounding box center [344, 132] width 49 height 6
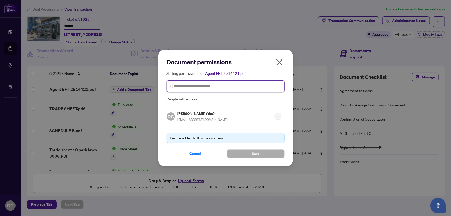
click at [209, 87] on input "search" at bounding box center [227, 86] width 107 height 5
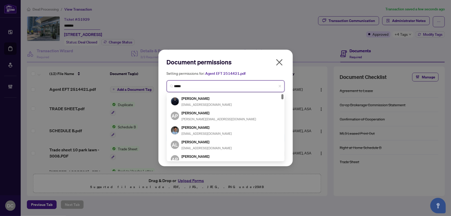
type input "******"
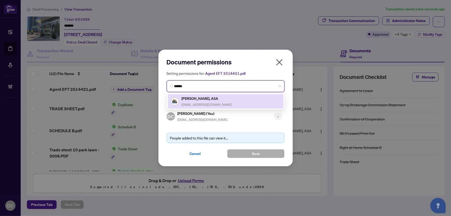
click at [213, 100] on h5 "Santina Stumpo, ASA" at bounding box center [207, 98] width 50 height 6
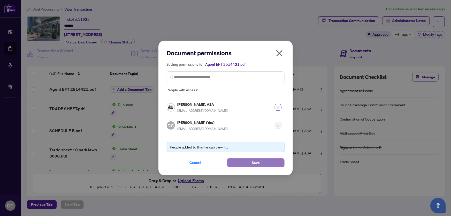
click at [247, 162] on button "Save" at bounding box center [255, 162] width 57 height 9
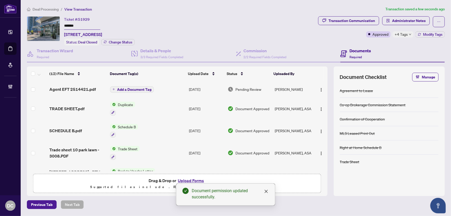
drag, startPoint x: 102, startPoint y: 24, endPoint x: 54, endPoint y: 23, distance: 48.1
click at [54, 23] on div "Ticket #: 51929 ******* 3008-10 Park Lawn Rd, Toronto, Ontario M8V 0H9, Canada …" at bounding box center [171, 30] width 289 height 29
click at [424, 19] on span "Administrator Notes" at bounding box center [409, 21] width 34 height 8
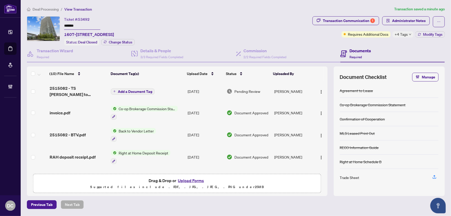
drag, startPoint x: 93, startPoint y: 26, endPoint x: 32, endPoint y: 26, distance: 61.0
click at [32, 25] on div "Ticket #: 53492 ******* [STREET_ADDRESS] Status: Deal Closed Change Status" at bounding box center [169, 30] width 284 height 29
click at [398, 34] on span "+4 Tags" at bounding box center [401, 34] width 13 height 6
click at [377, 44] on div "Transaction Communication 1 Administrator Notes Requires Additional Docs +4 Tag…" at bounding box center [379, 30] width 135 height 29
click at [444, 36] on button "Modify Tags" at bounding box center [430, 34] width 29 height 6
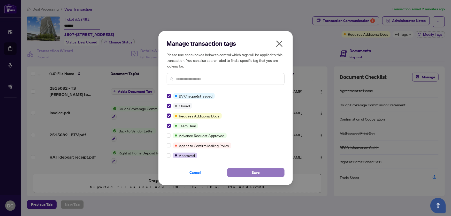
click at [253, 176] on span "Save" at bounding box center [256, 172] width 8 height 8
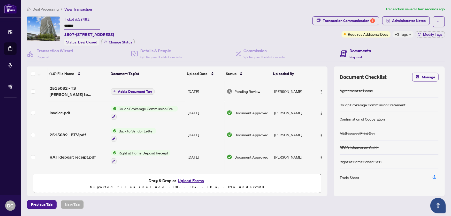
click at [410, 34] on icon "down" at bounding box center [410, 34] width 3 height 3
